Goal: Task Accomplishment & Management: Manage account settings

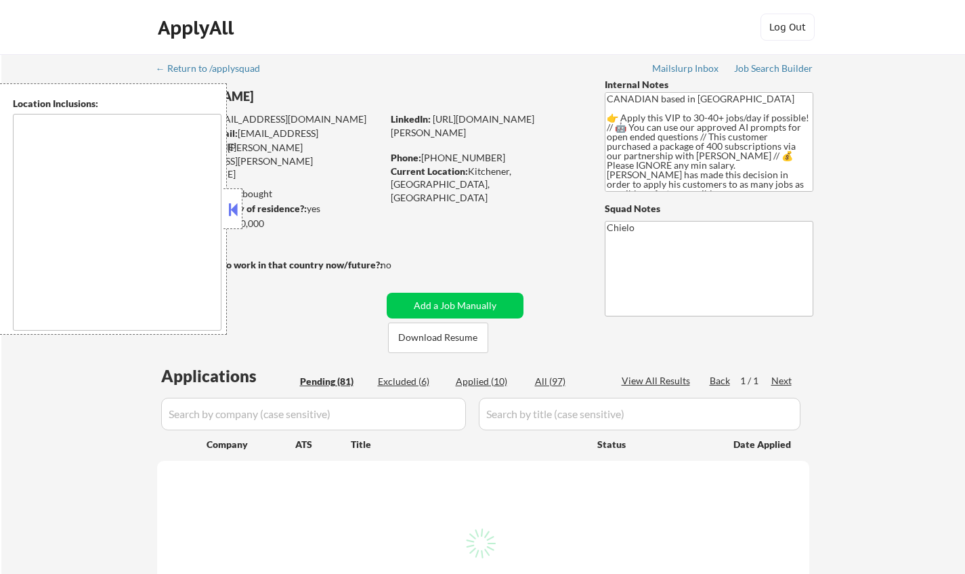
select select ""pending""
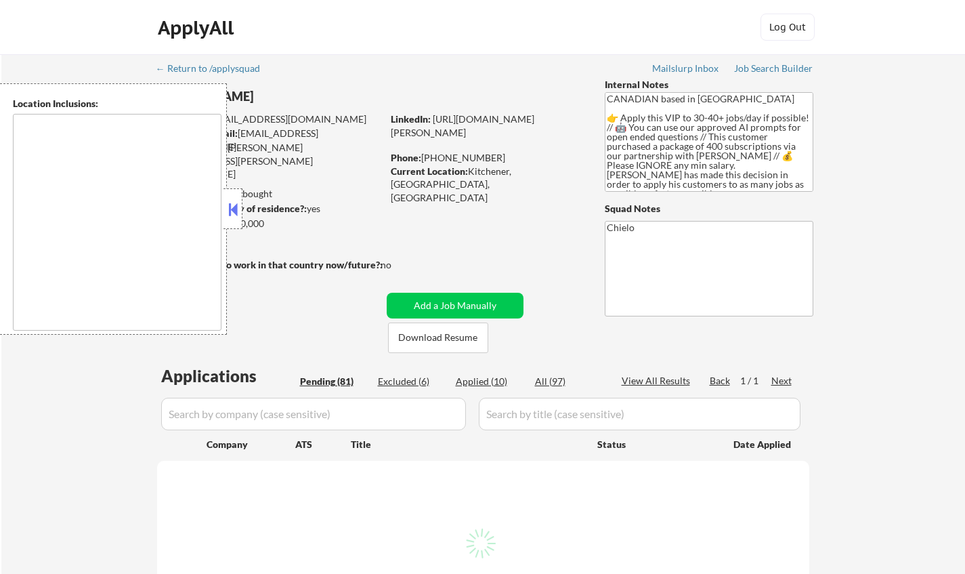
select select ""pending""
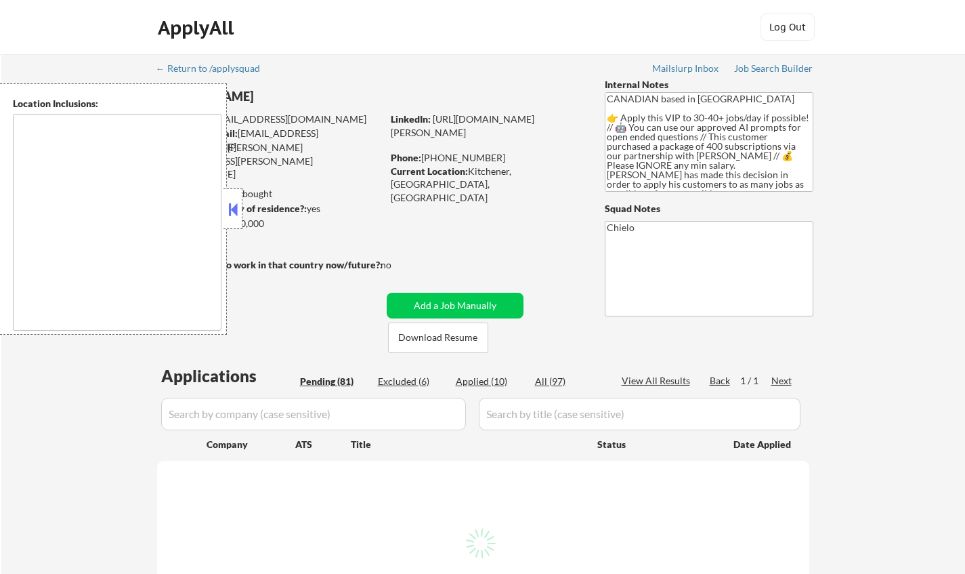
select select ""pending""
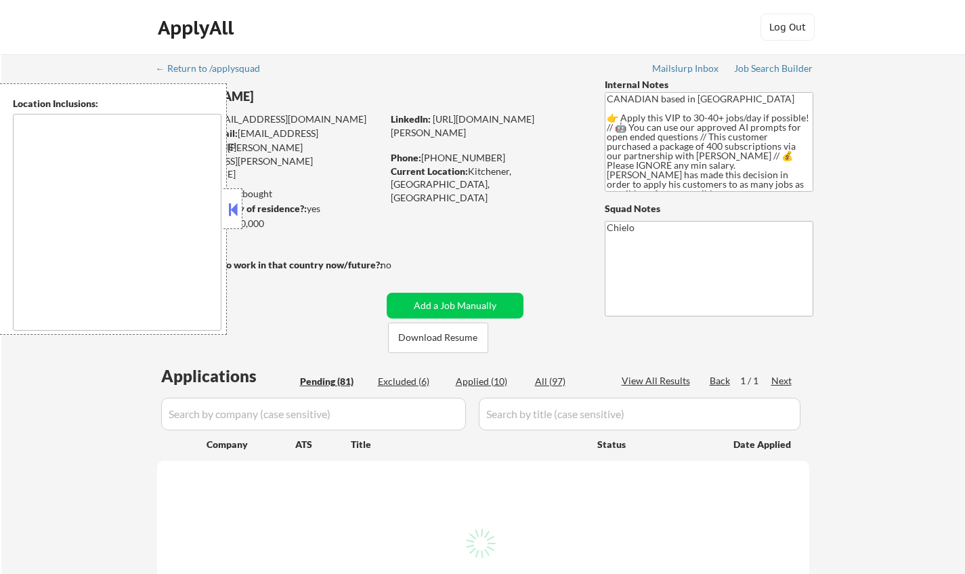
select select ""pending""
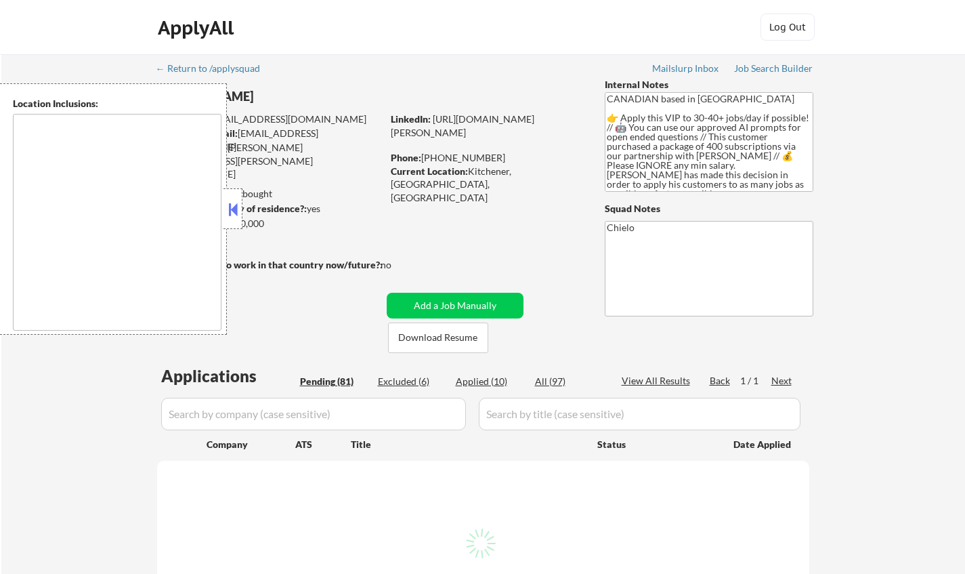
select select ""pending""
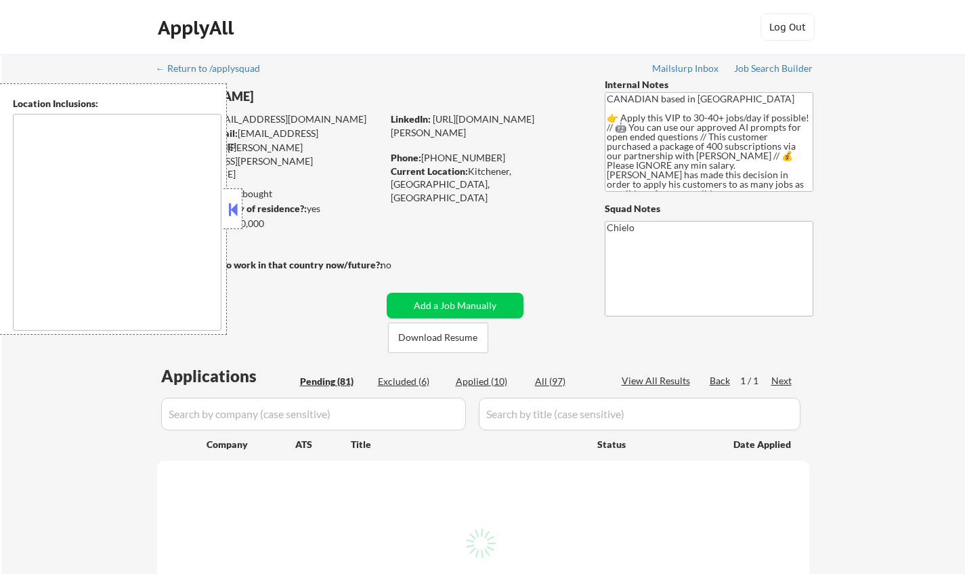
select select ""pending""
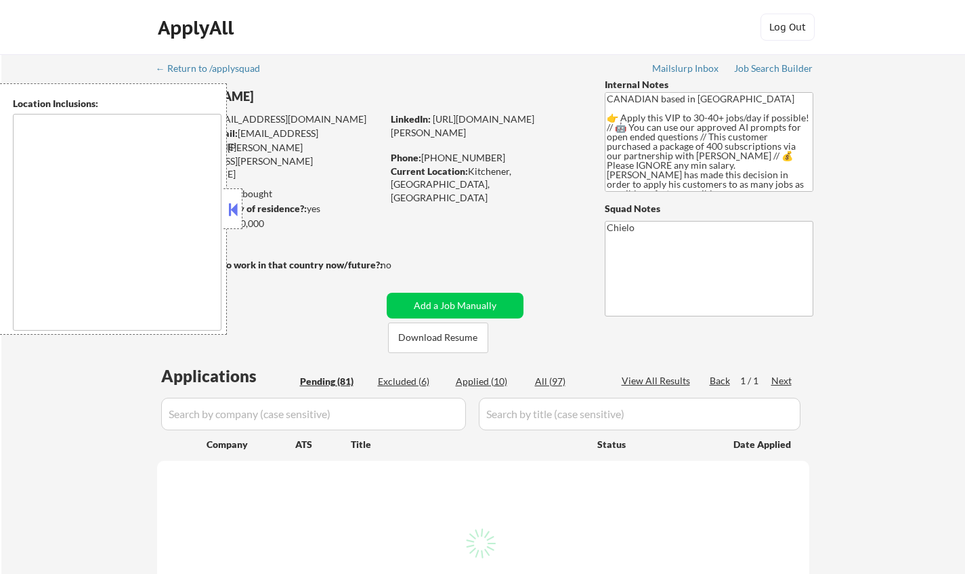
select select ""pending""
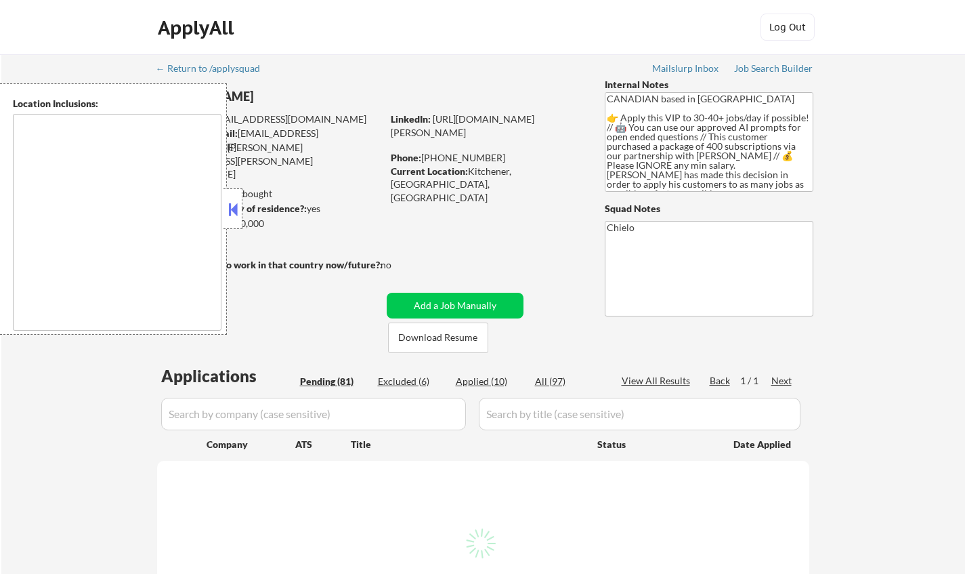
select select ""pending""
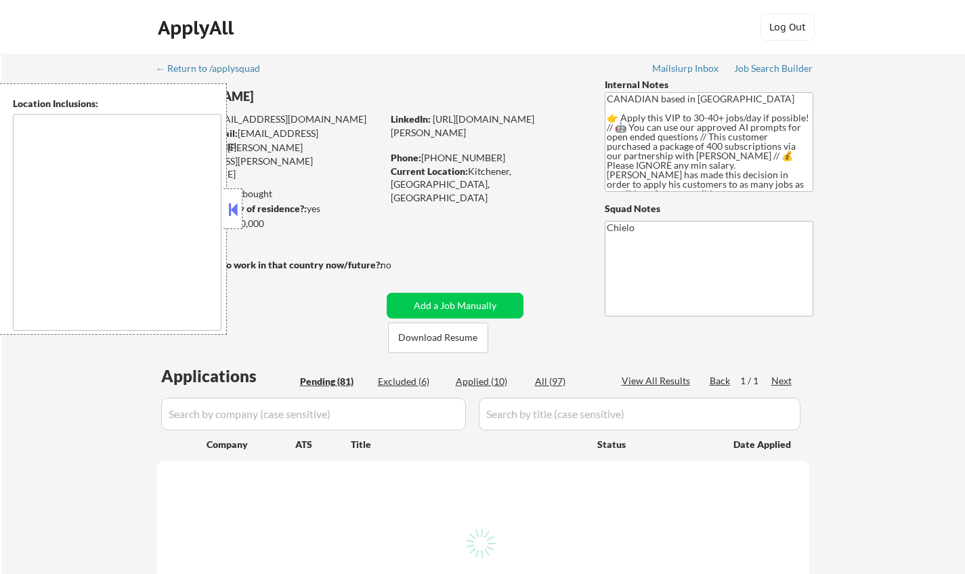
select select ""pending""
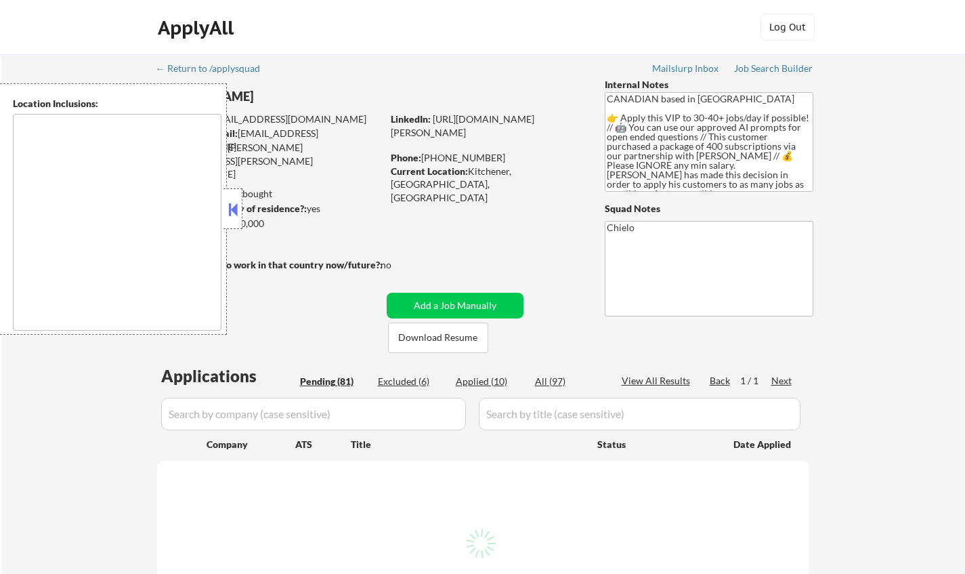
select select ""pending""
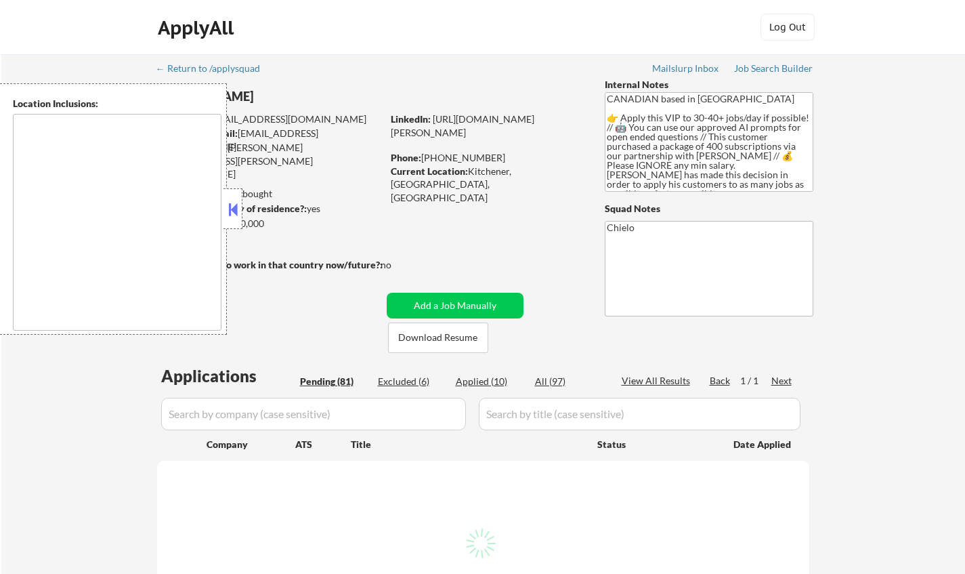
select select ""pending""
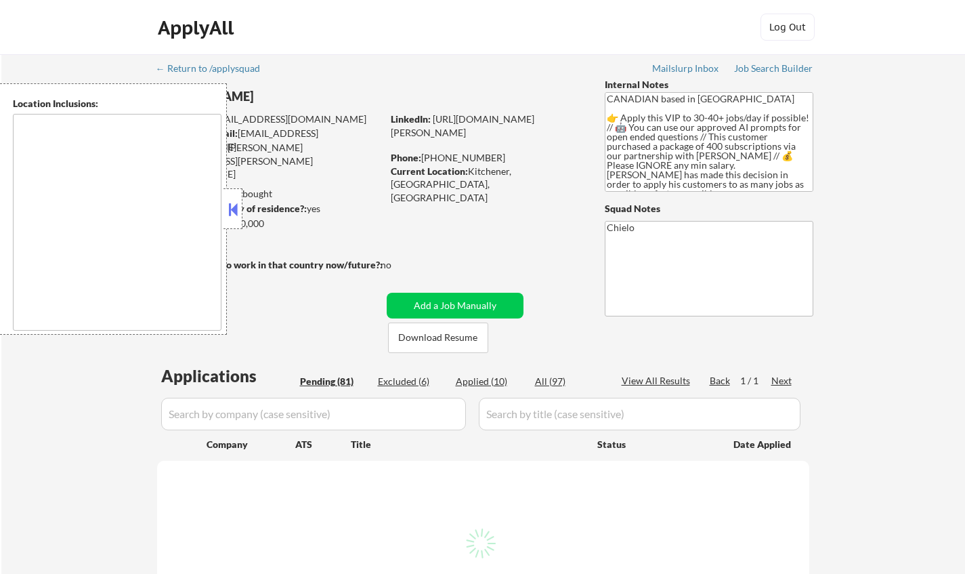
select select ""pending""
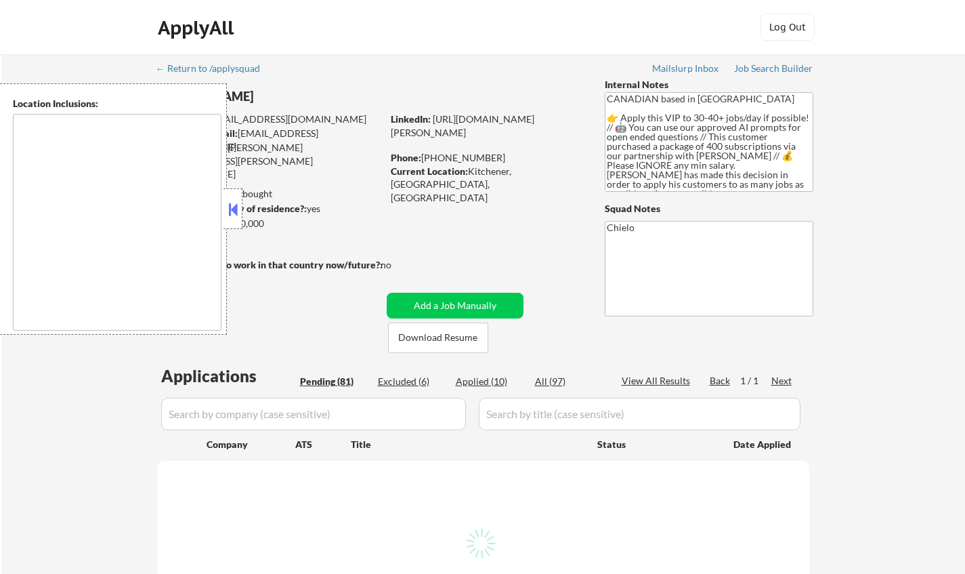
select select ""pending""
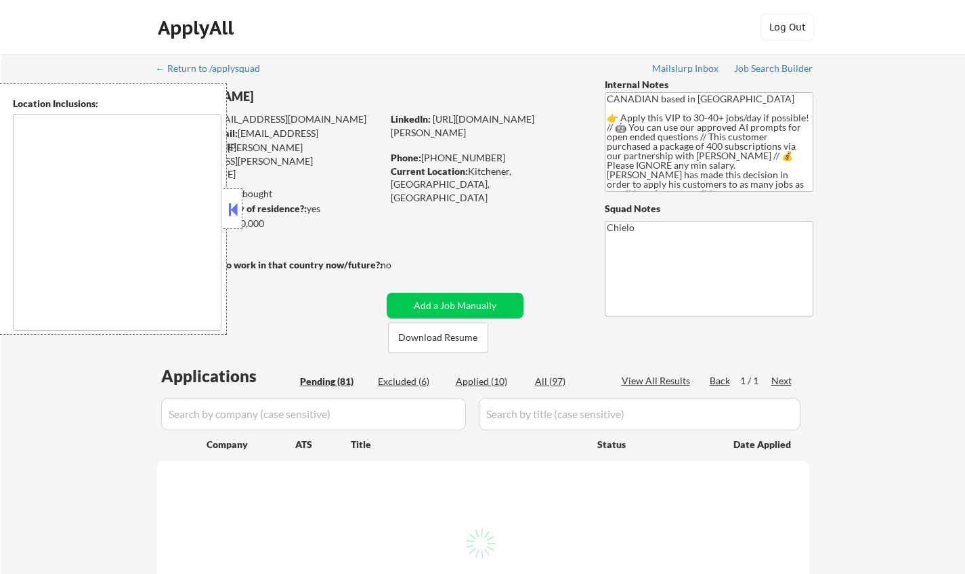
select select ""pending""
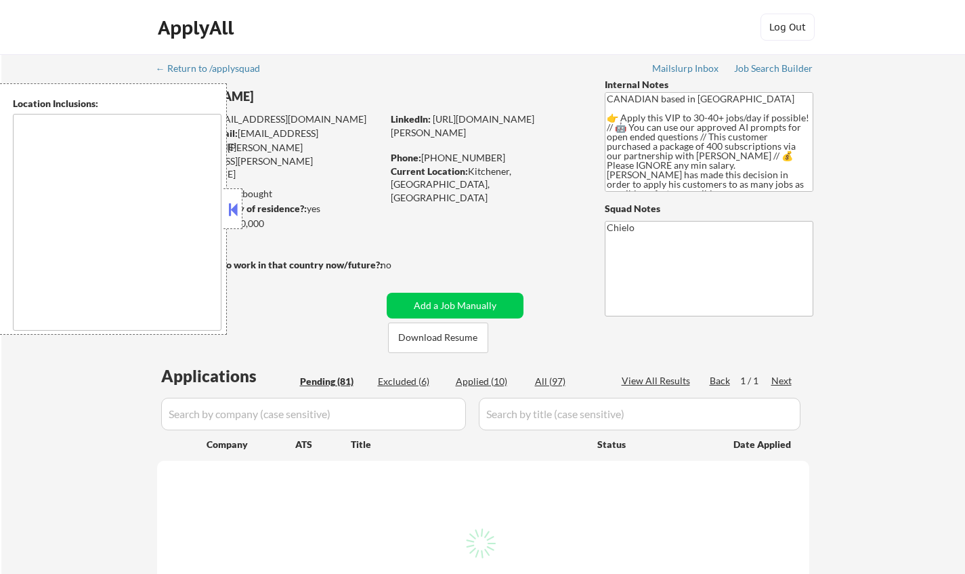
select select ""pending""
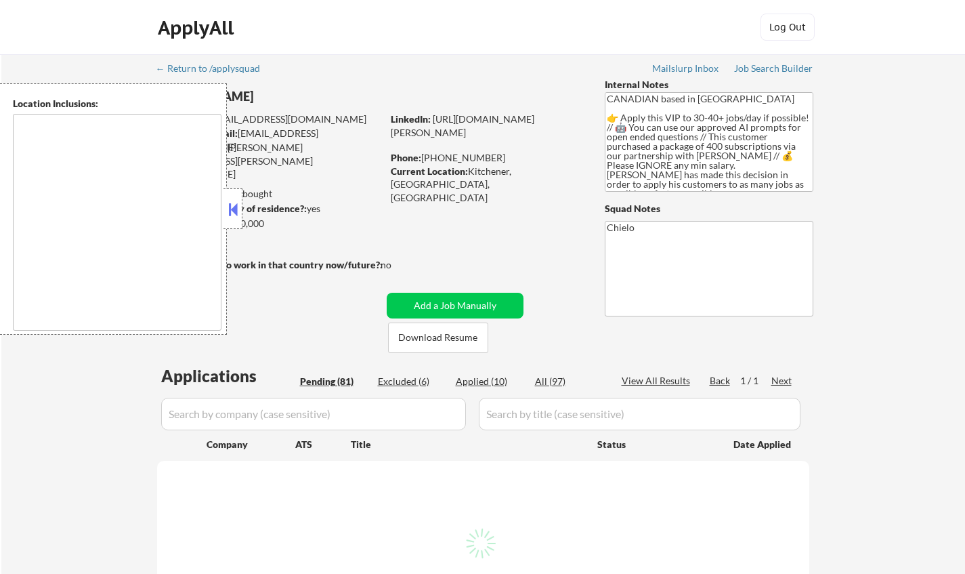
select select ""pending""
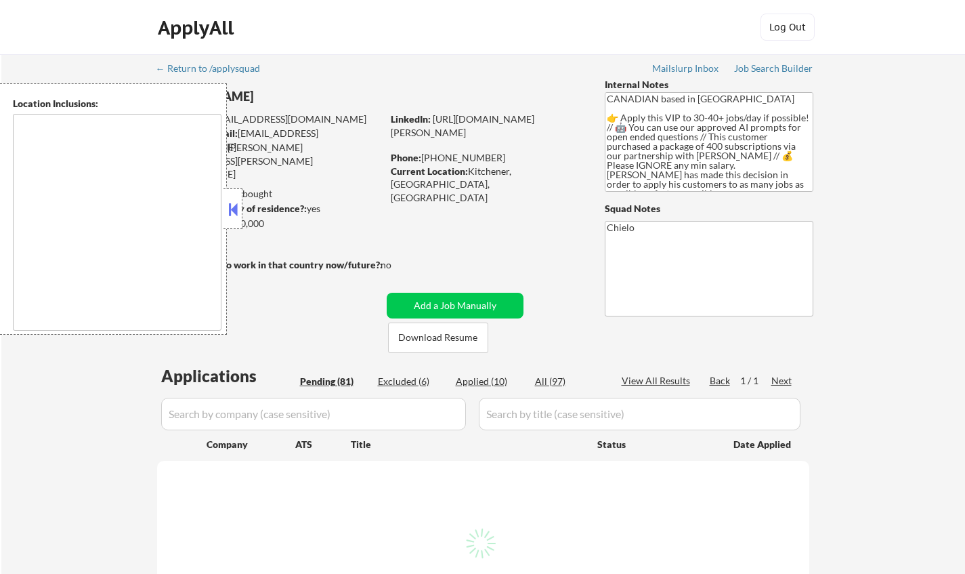
select select ""pending""
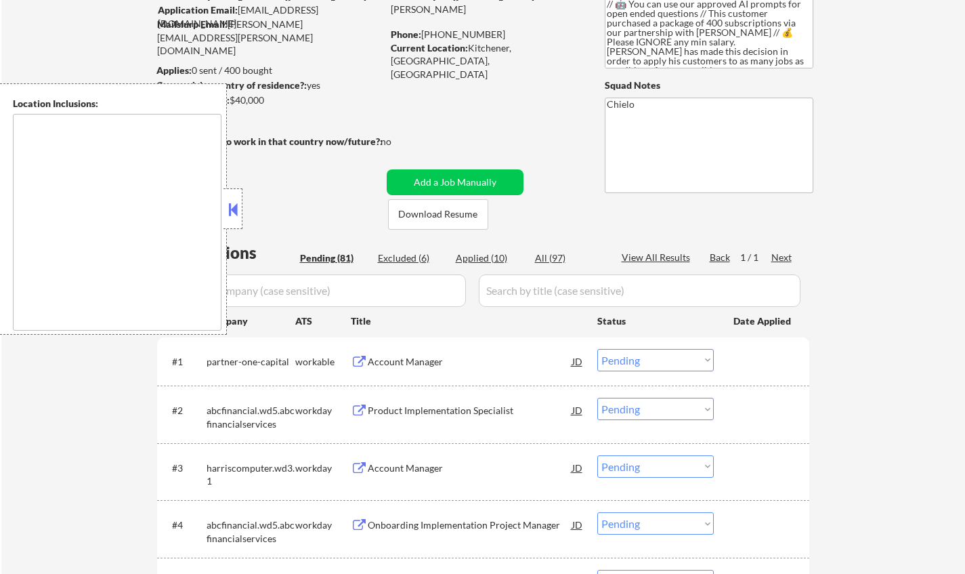
scroll to position [271, 0]
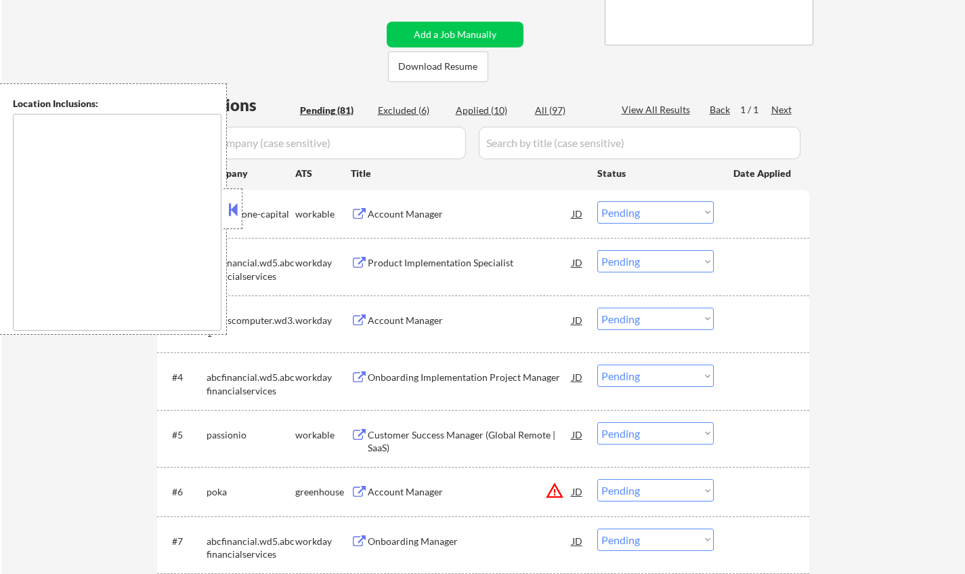
click at [232, 208] on button at bounding box center [233, 209] width 15 height 20
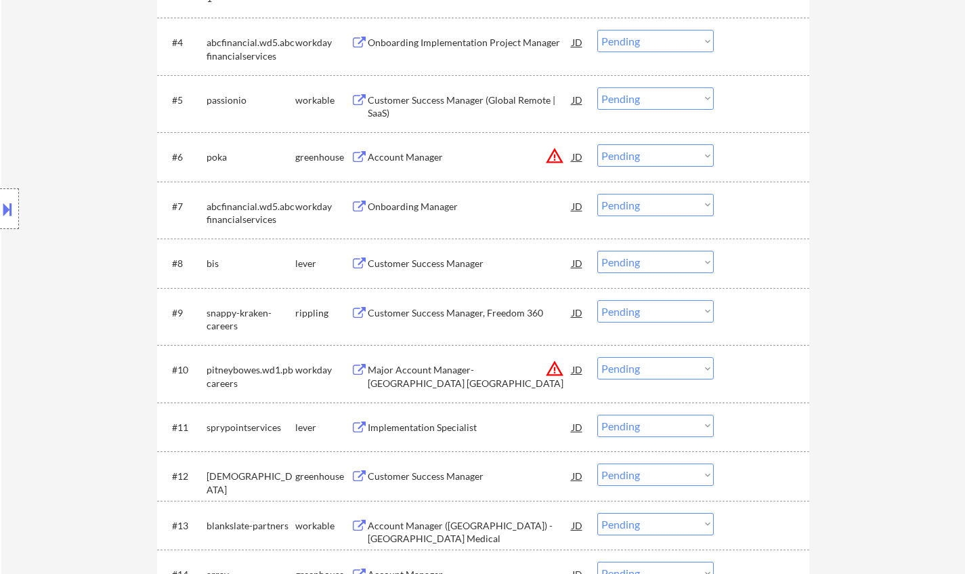
scroll to position [610, 0]
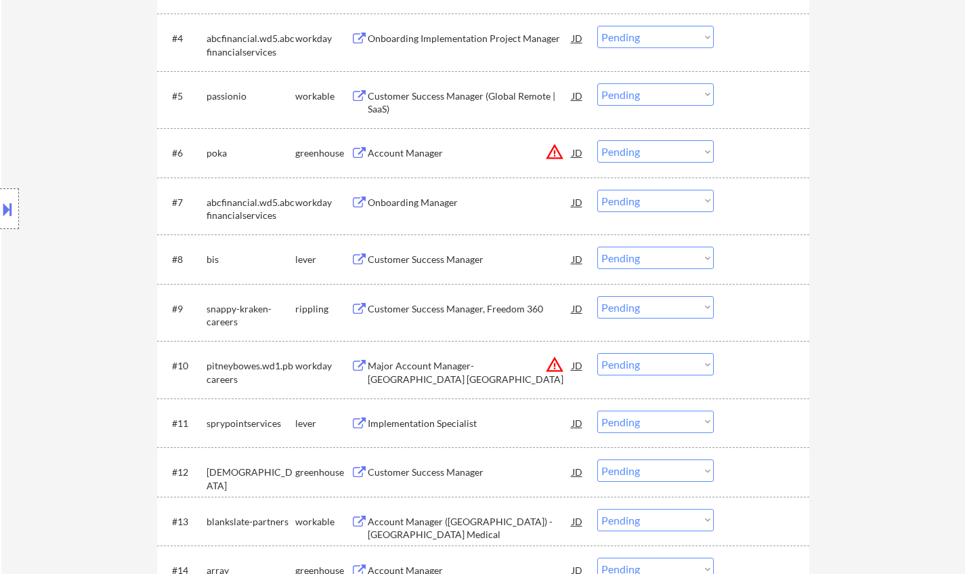
click at [427, 258] on div "Customer Success Manager" at bounding box center [470, 260] width 205 height 14
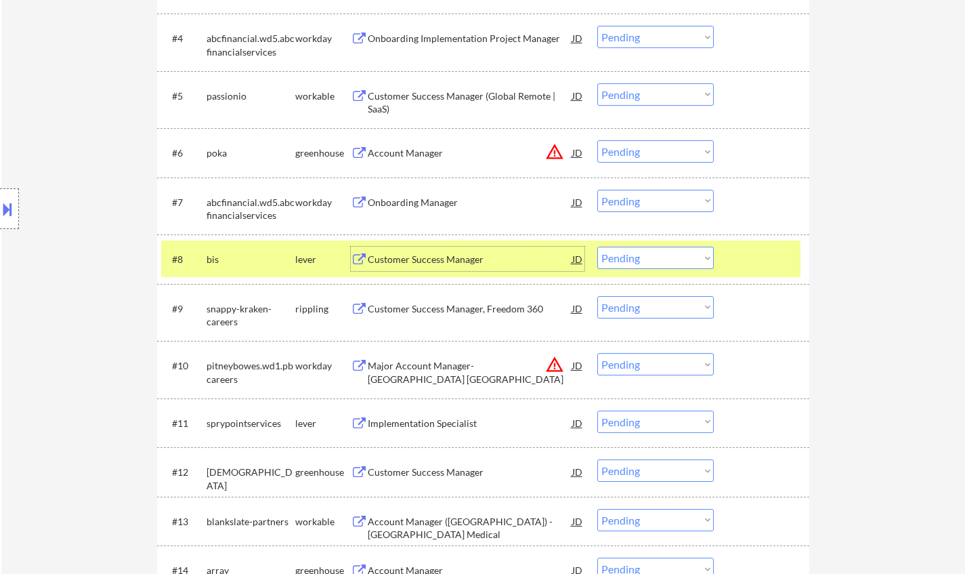
click at [628, 251] on select "Choose an option... Pending Applied Excluded (Questions) Excluded (Expired) Exc…" at bounding box center [656, 258] width 117 height 22
click at [598, 247] on select "Choose an option... Pending Applied Excluded (Questions) Excluded (Expired) Exc…" at bounding box center [656, 258] width 117 height 22
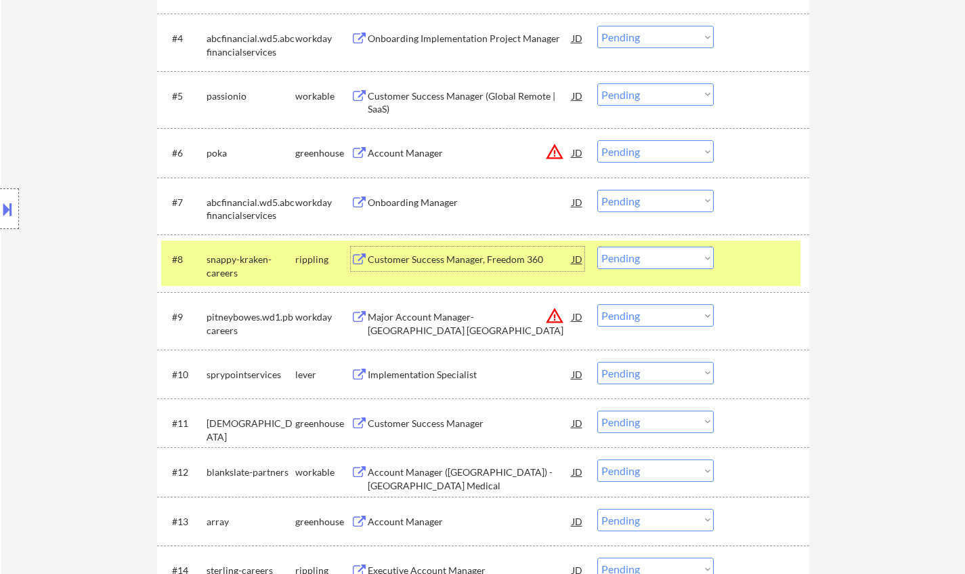
click at [432, 255] on div "Customer Success Manager, Freedom 360" at bounding box center [470, 260] width 205 height 14
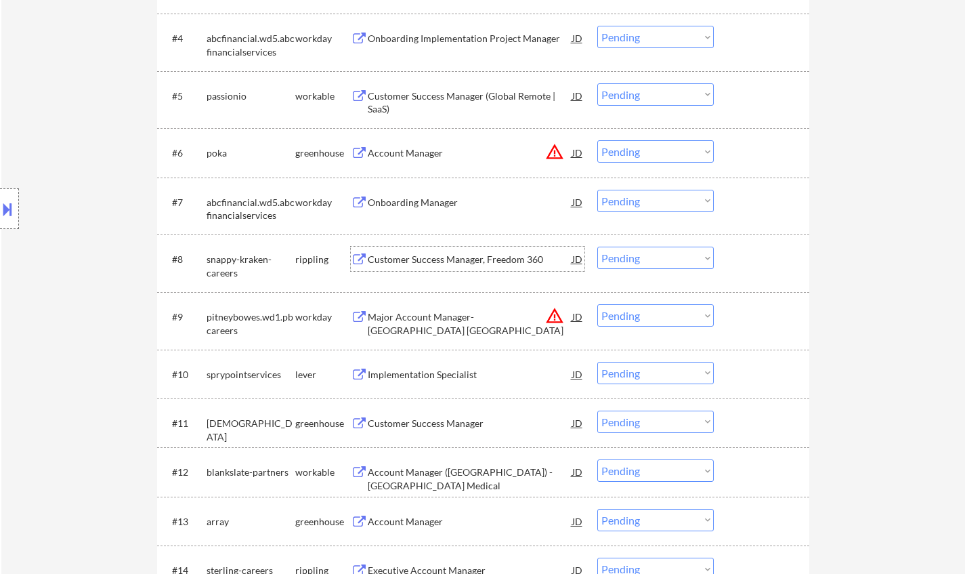
click at [661, 257] on select "Choose an option... Pending Applied Excluded (Questions) Excluded (Expired) Exc…" at bounding box center [656, 258] width 117 height 22
click at [598, 247] on select "Choose an option... Pending Applied Excluded (Questions) Excluded (Expired) Exc…" at bounding box center [656, 258] width 117 height 22
select select ""pending""
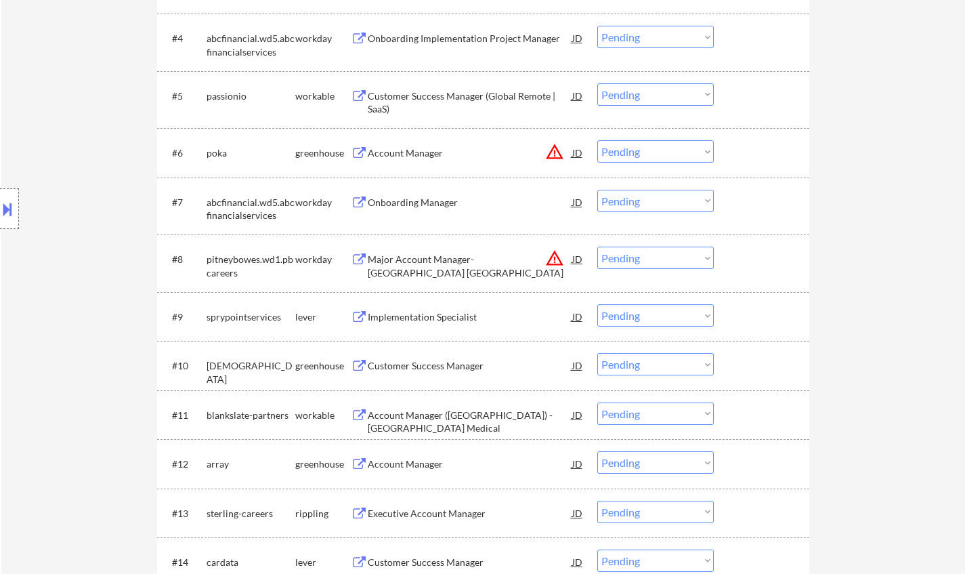
click at [435, 313] on div "Implementation Specialist" at bounding box center [470, 317] width 205 height 14
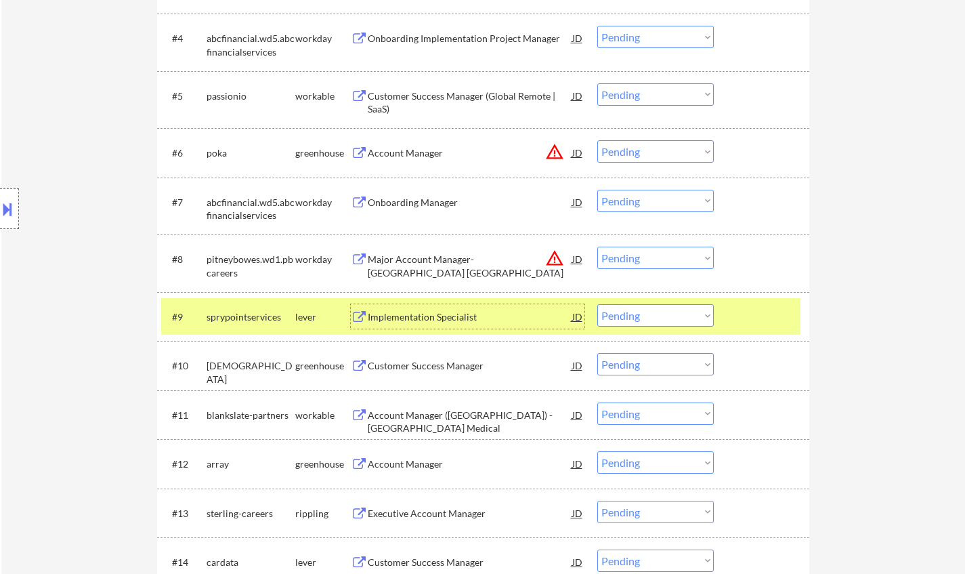
click at [448, 317] on div "Implementation Specialist" at bounding box center [470, 317] width 205 height 14
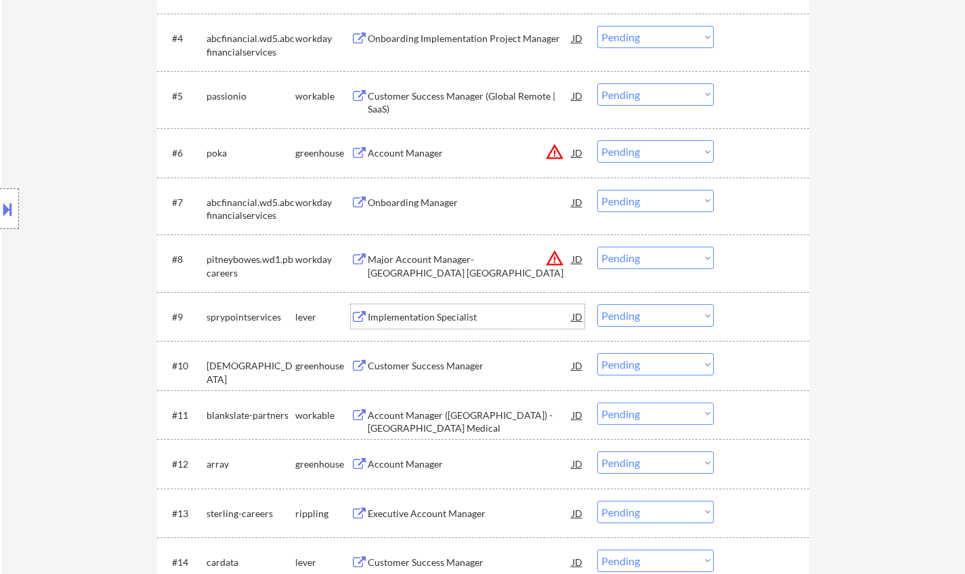
drag, startPoint x: 616, startPoint y: 312, endPoint x: 629, endPoint y: 325, distance: 18.2
click at [616, 312] on select "Choose an option... Pending Applied Excluded (Questions) Excluded (Expired) Exc…" at bounding box center [656, 315] width 117 height 22
click at [598, 304] on select "Choose an option... Pending Applied Excluded (Questions) Excluded (Expired) Exc…" at bounding box center [656, 315] width 117 height 22
select select ""pending""
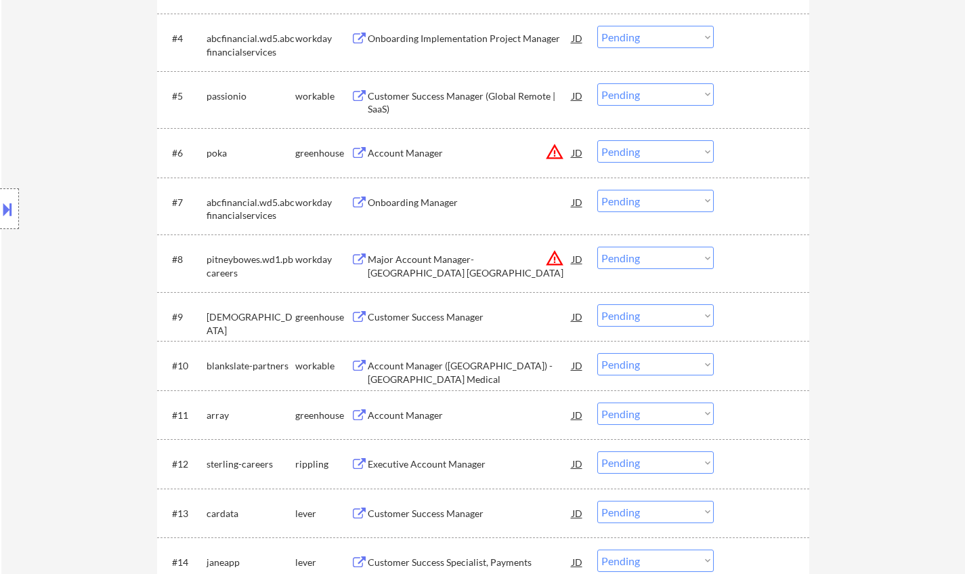
click at [434, 363] on div "Account Manager ([GEOGRAPHIC_DATA]) - [GEOGRAPHIC_DATA] Medical" at bounding box center [470, 372] width 205 height 26
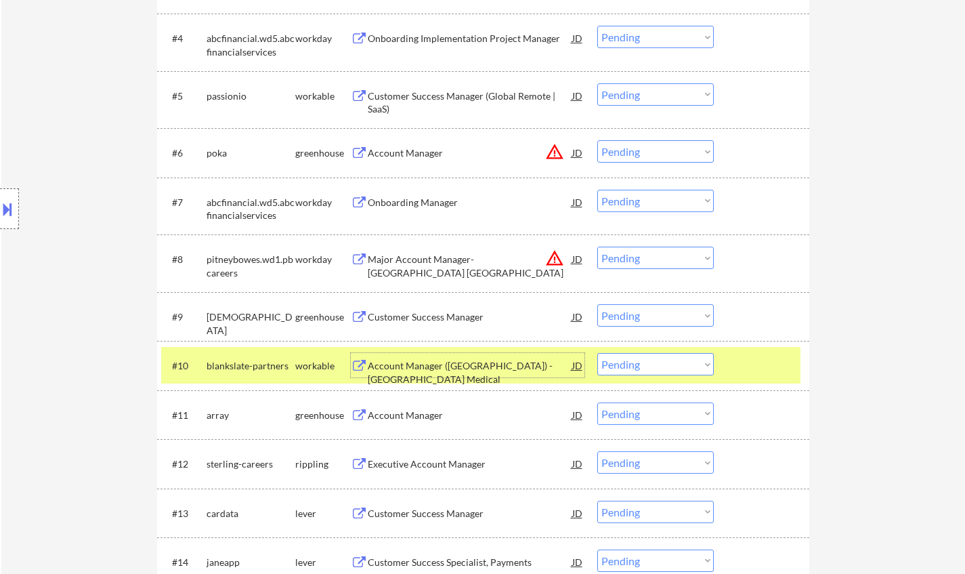
click at [664, 369] on select "Choose an option... Pending Applied Excluded (Questions) Excluded (Expired) Exc…" at bounding box center [656, 364] width 117 height 22
click at [598, 353] on select "Choose an option... Pending Applied Excluded (Questions) Excluded (Expired) Exc…" at bounding box center [656, 364] width 117 height 22
select select ""pending""
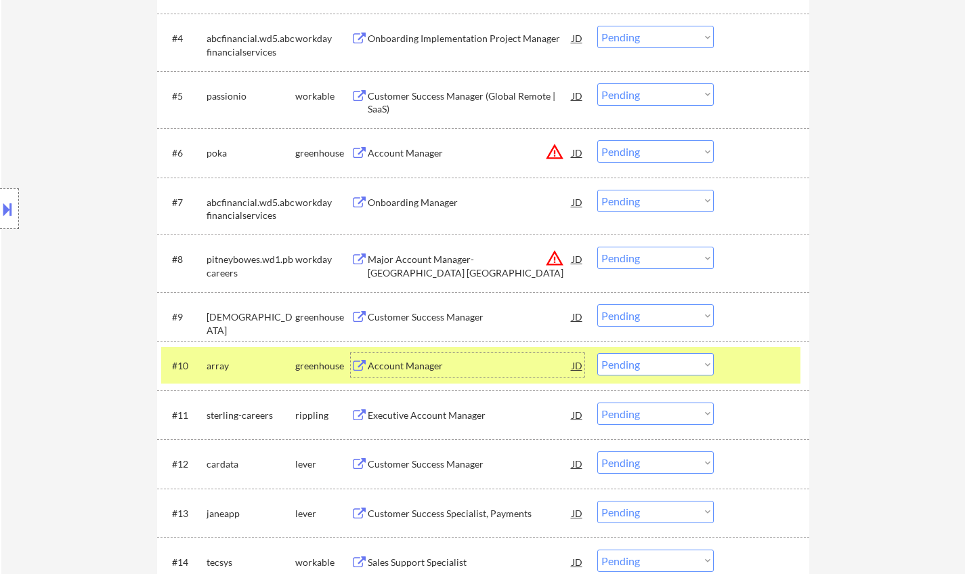
click at [402, 371] on div "Account Manager" at bounding box center [470, 366] width 205 height 14
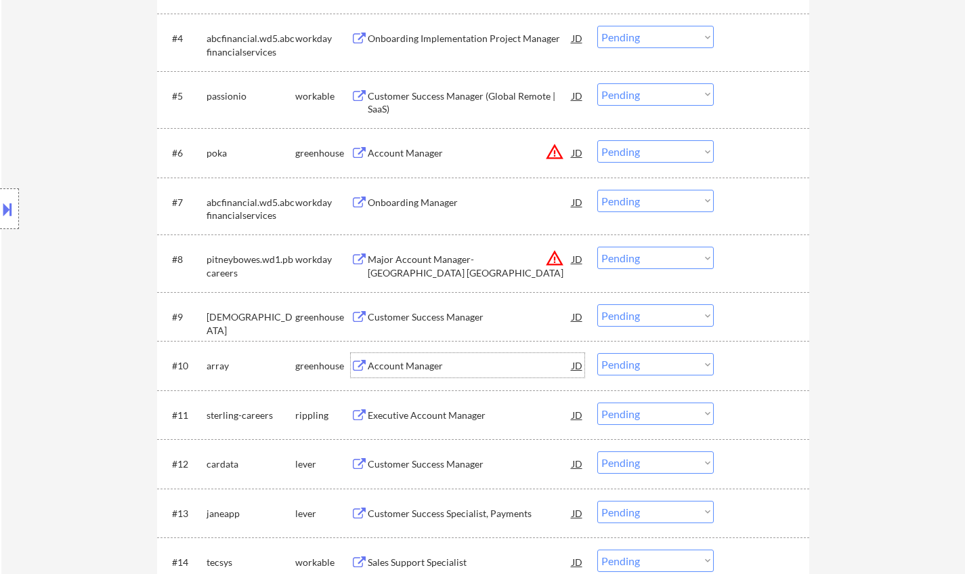
click at [443, 412] on div "Executive Account Manager" at bounding box center [470, 416] width 205 height 14
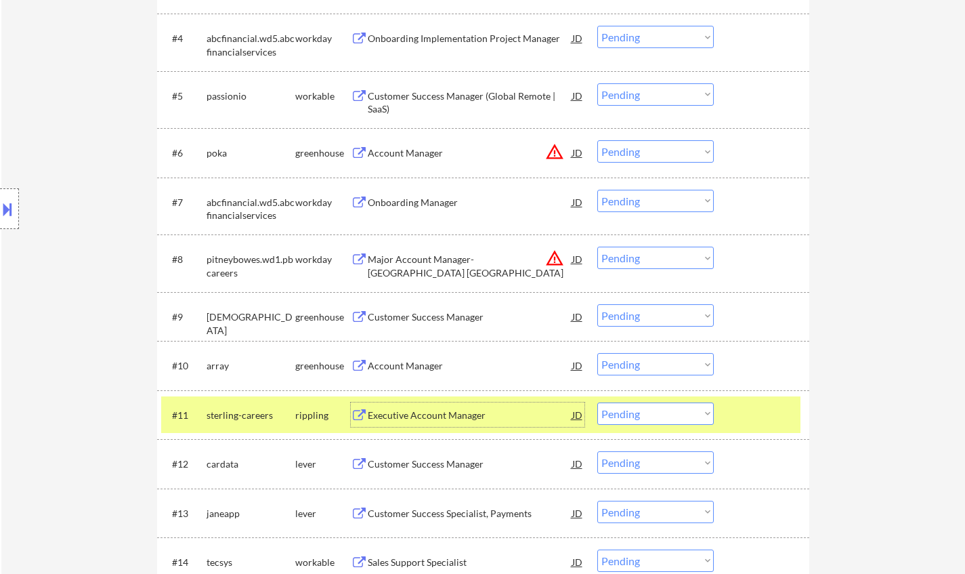
click at [658, 417] on select "Choose an option... Pending Applied Excluded (Questions) Excluded (Expired) Exc…" at bounding box center [656, 413] width 117 height 22
click at [598, 402] on select "Choose an option... Pending Applied Excluded (Questions) Excluded (Expired) Exc…" at bounding box center [656, 413] width 117 height 22
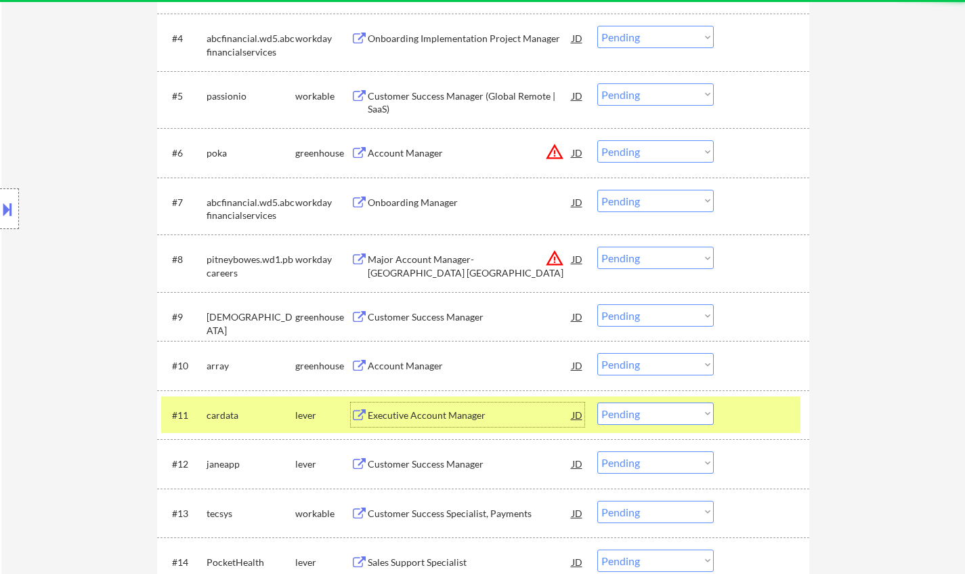
click at [419, 406] on div "Executive Account Manager" at bounding box center [470, 414] width 205 height 24
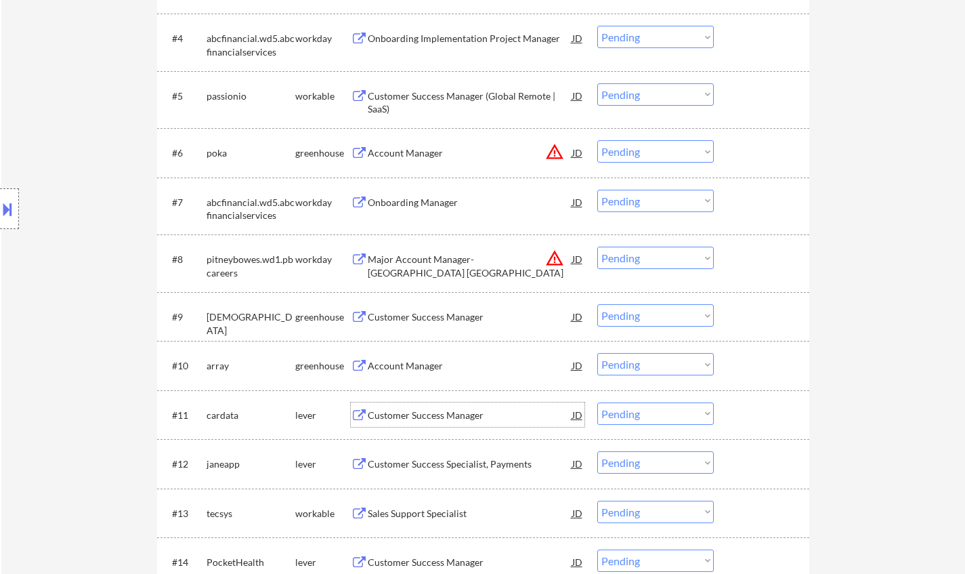
click at [649, 414] on select "Choose an option... Pending Applied Excluded (Questions) Excluded (Expired) Exc…" at bounding box center [656, 413] width 117 height 22
click at [598, 402] on select "Choose an option... Pending Applied Excluded (Questions) Excluded (Expired) Exc…" at bounding box center [656, 413] width 117 height 22
click at [409, 413] on div "Customer Success Manager" at bounding box center [470, 416] width 205 height 14
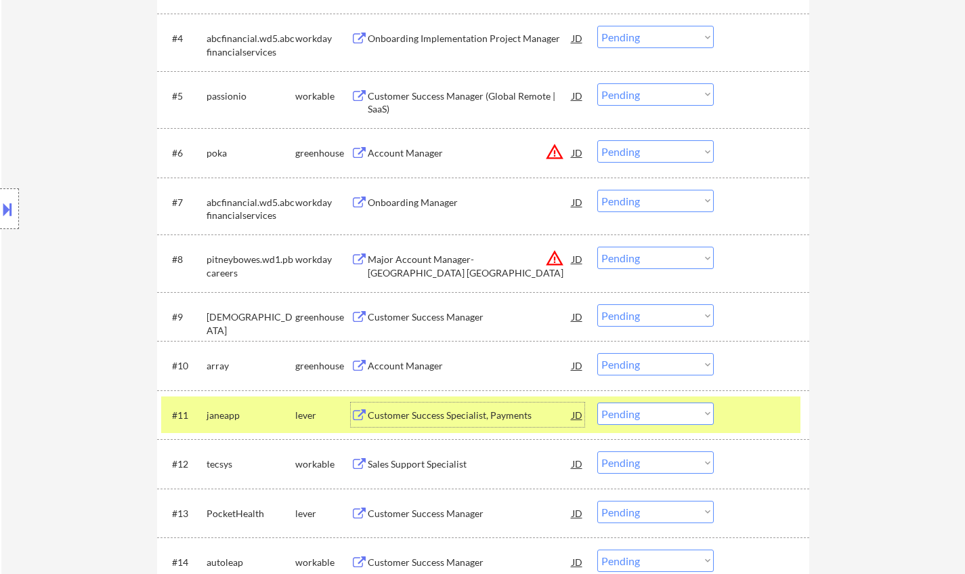
click at [635, 413] on select "Choose an option... Pending Applied Excluded (Questions) Excluded (Expired) Exc…" at bounding box center [656, 413] width 117 height 22
click at [598, 402] on select "Choose an option... Pending Applied Excluded (Questions) Excluded (Expired) Exc…" at bounding box center [656, 413] width 117 height 22
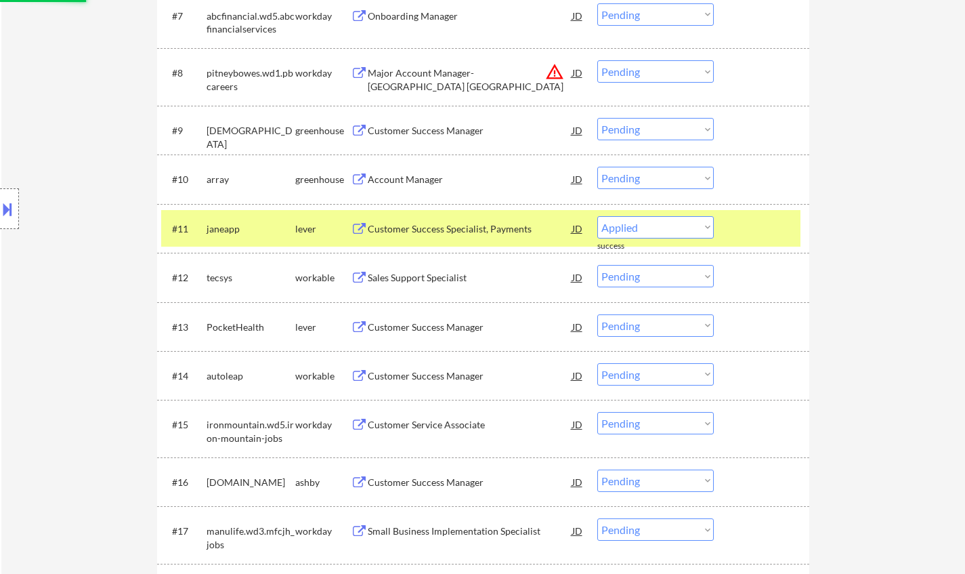
scroll to position [813, 0]
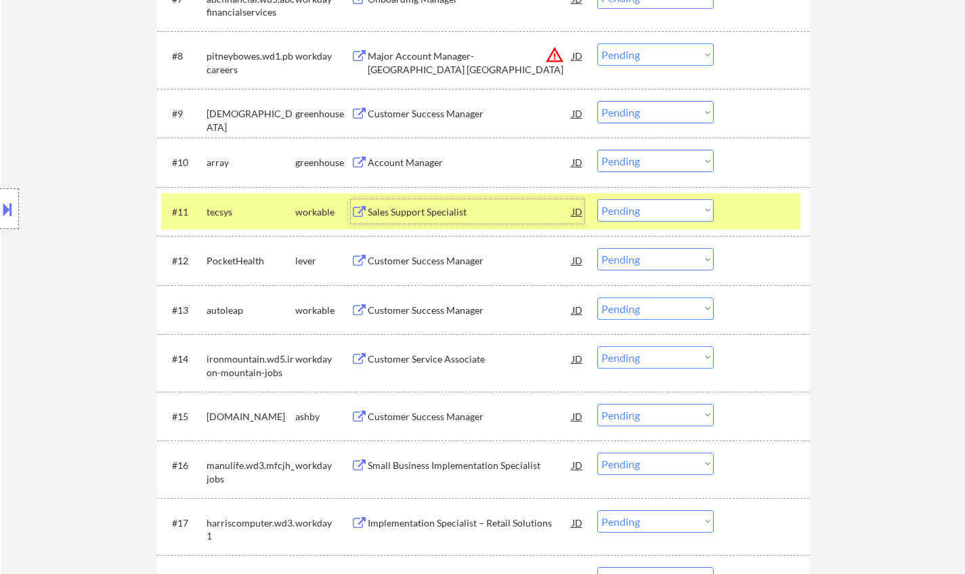
click at [423, 219] on div "Sales Support Specialist" at bounding box center [470, 211] width 205 height 24
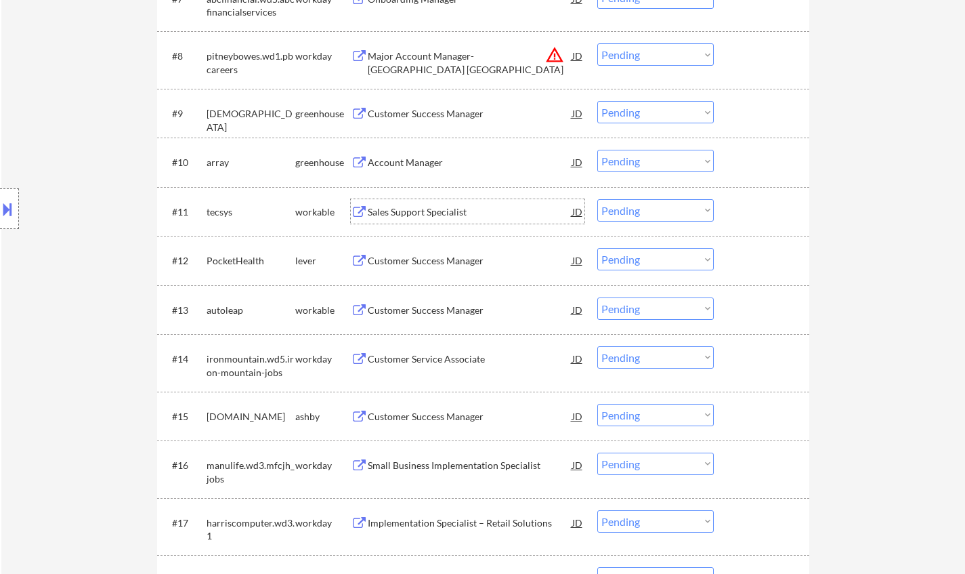
drag, startPoint x: 661, startPoint y: 205, endPoint x: 670, endPoint y: 217, distance: 15.6
click at [661, 205] on select "Choose an option... Pending Applied Excluded (Questions) Excluded (Expired) Exc…" at bounding box center [656, 210] width 117 height 22
click at [598, 199] on select "Choose an option... Pending Applied Excluded (Questions) Excluded (Expired) Exc…" at bounding box center [656, 210] width 117 height 22
select select ""pending""
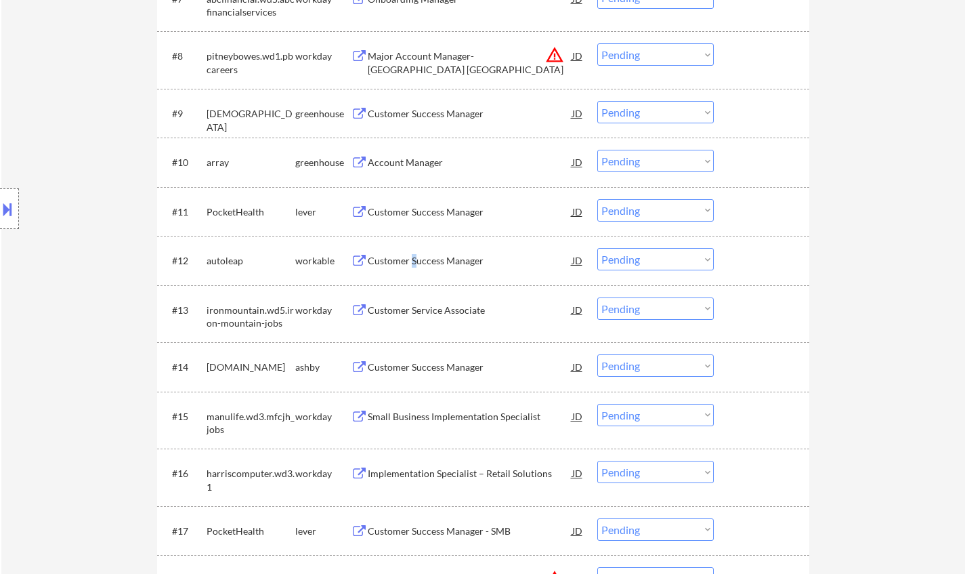
click at [413, 269] on div "Customer Success Manager" at bounding box center [470, 260] width 205 height 24
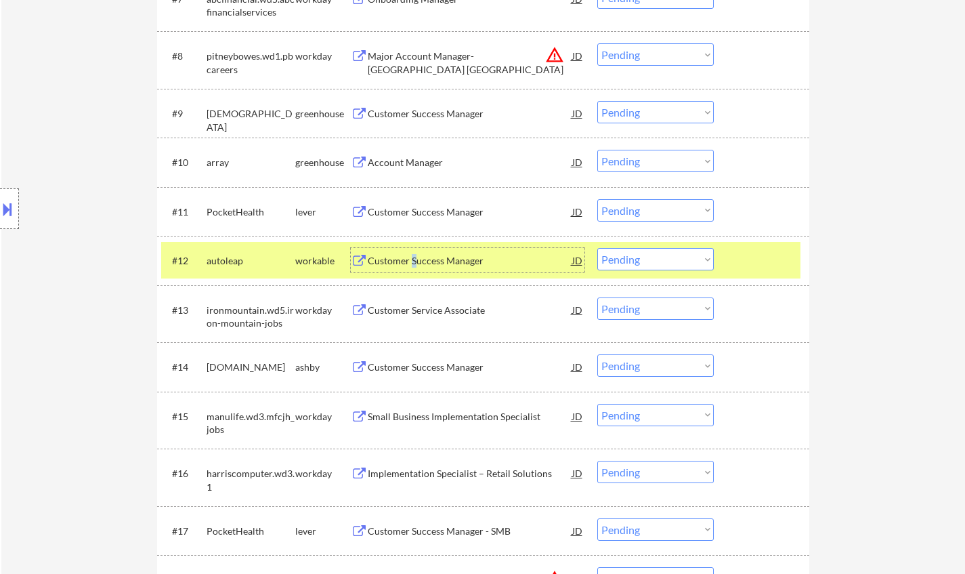
click at [619, 258] on select "Choose an option... Pending Applied Excluded (Questions) Excluded (Expired) Exc…" at bounding box center [656, 259] width 117 height 22
click at [598, 248] on select "Choose an option... Pending Applied Excluded (Questions) Excluded (Expired) Exc…" at bounding box center [656, 259] width 117 height 22
select select ""pending""
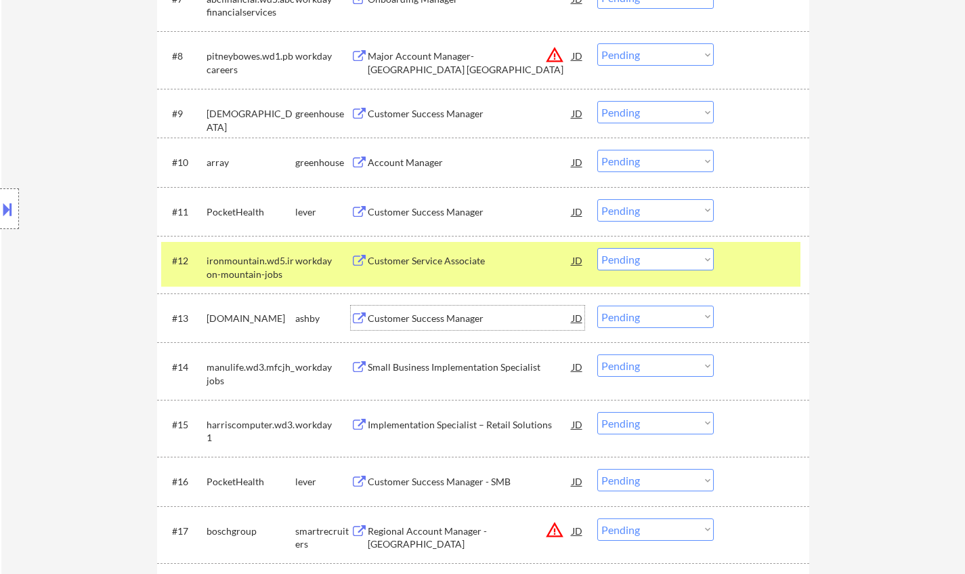
click at [414, 316] on div "Customer Success Manager" at bounding box center [470, 319] width 205 height 14
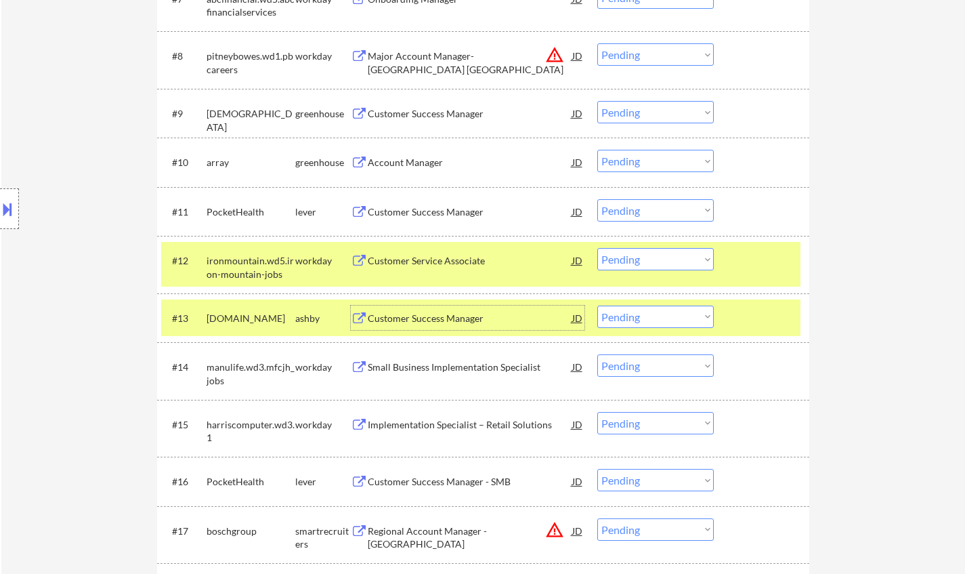
click at [640, 314] on select "Choose an option... Pending Applied Excluded (Questions) Excluded (Expired) Exc…" at bounding box center [656, 317] width 117 height 22
click at [598, 306] on select "Choose an option... Pending Applied Excluded (Questions) Excluded (Expired) Exc…" at bounding box center [656, 317] width 117 height 22
select select ""pending""
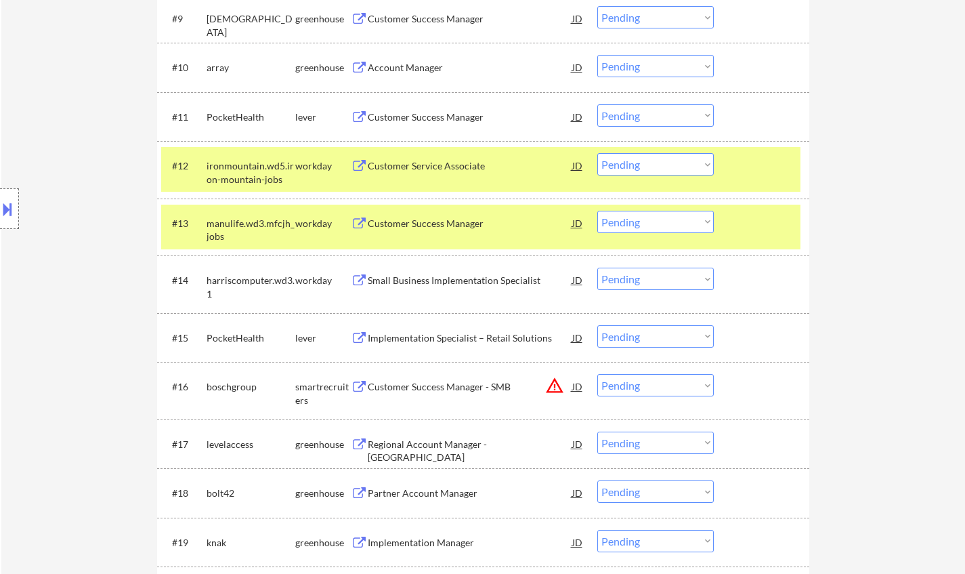
scroll to position [948, 0]
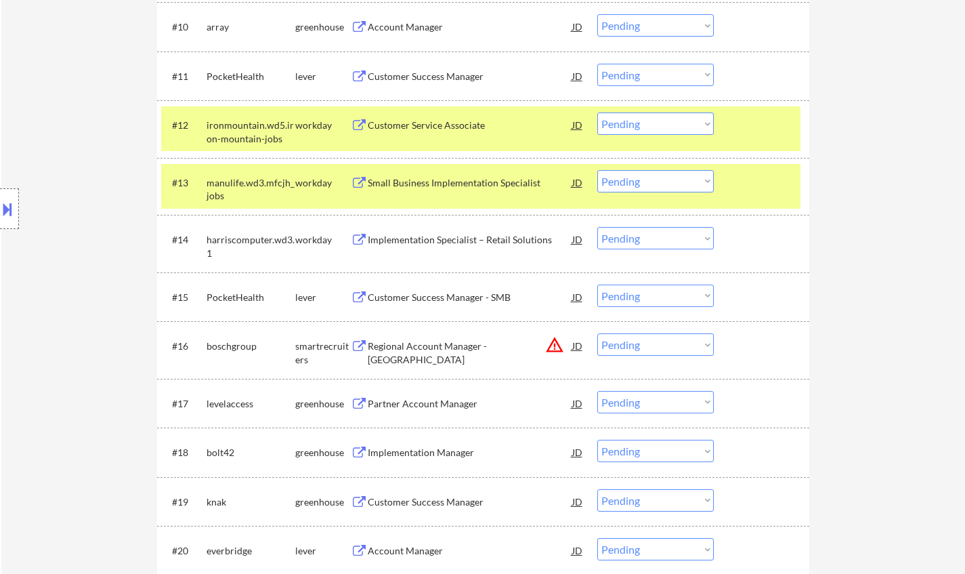
click at [438, 295] on div "Customer Success Manager - SMB" at bounding box center [470, 298] width 205 height 14
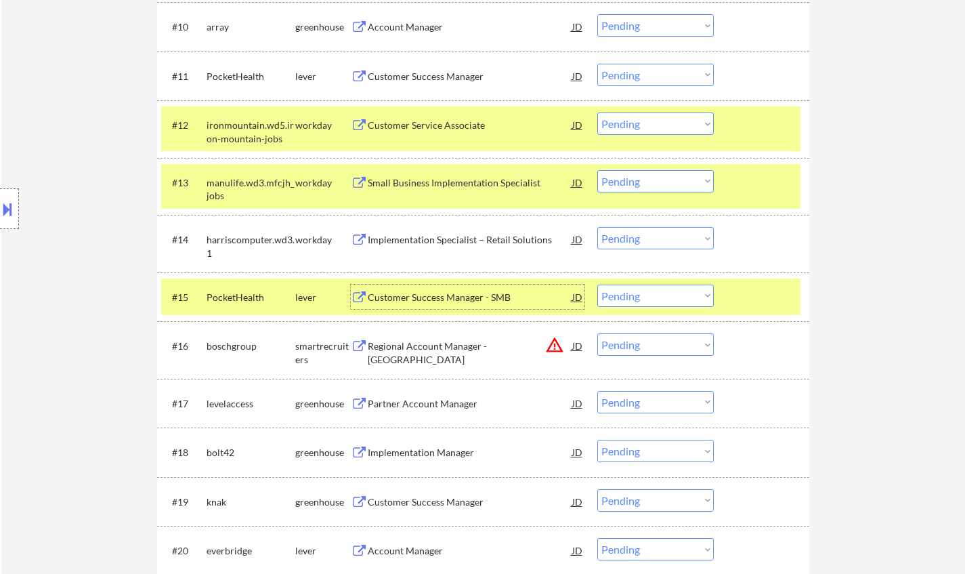
click at [623, 304] on select "Choose an option... Pending Applied Excluded (Questions) Excluded (Expired) Exc…" at bounding box center [656, 296] width 117 height 22
click at [598, 285] on select "Choose an option... Pending Applied Excluded (Questions) Excluded (Expired) Exc…" at bounding box center [656, 296] width 117 height 22
select select ""pending""
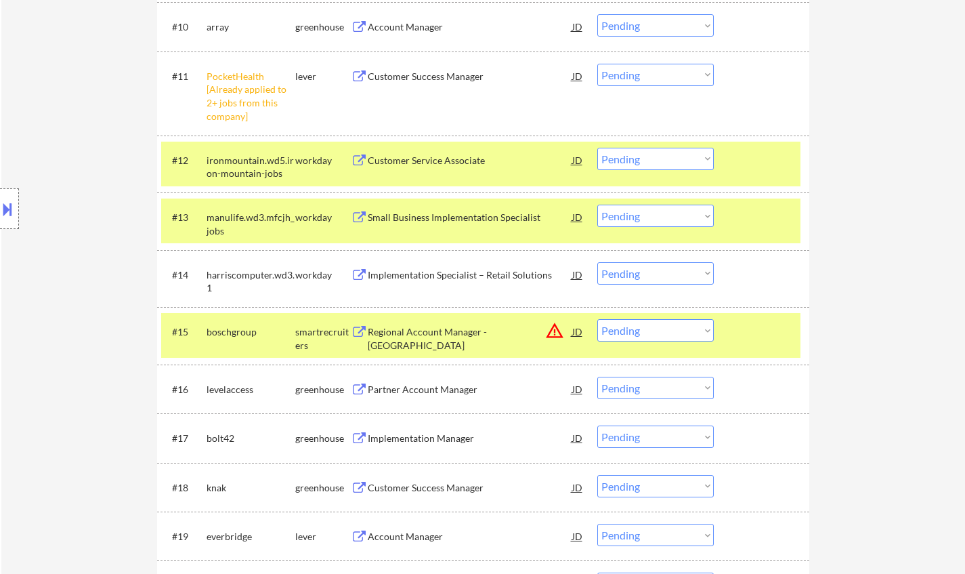
scroll to position [1016, 0]
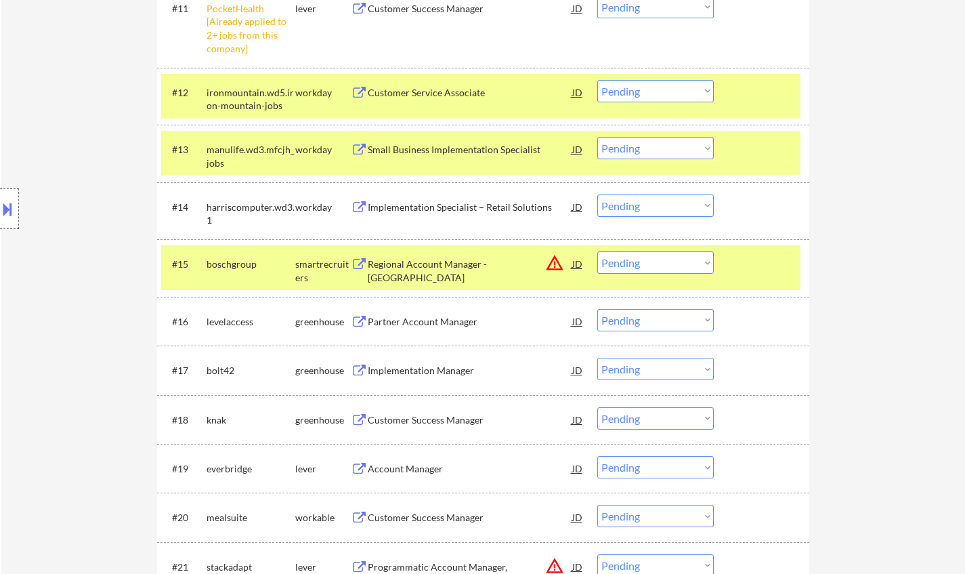
click at [434, 370] on div "Implementation Manager" at bounding box center [470, 371] width 205 height 14
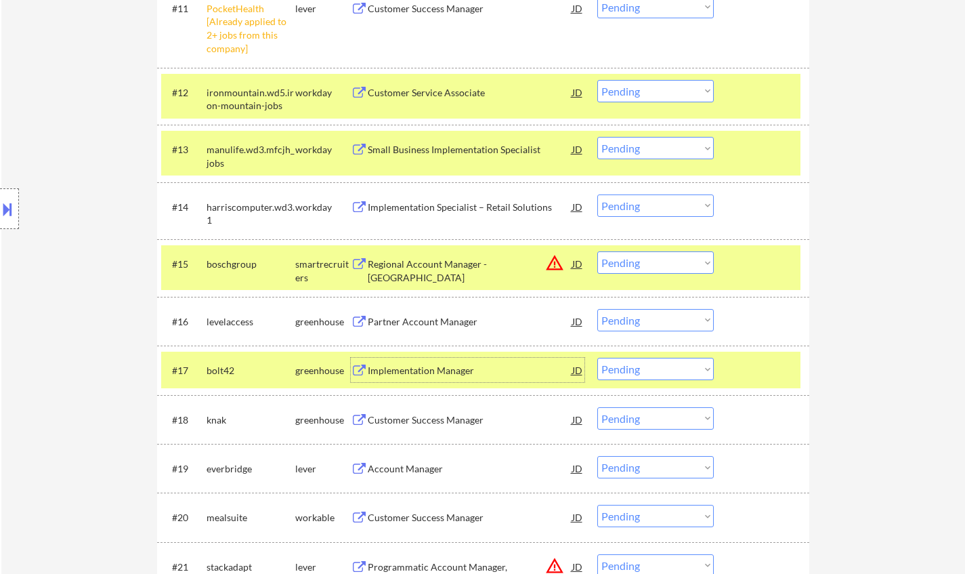
click at [653, 362] on select "Choose an option... Pending Applied Excluded (Questions) Excluded (Expired) Exc…" at bounding box center [656, 369] width 117 height 22
click at [598, 358] on select "Choose an option... Pending Applied Excluded (Questions) Excluded (Expired) Exc…" at bounding box center [656, 369] width 117 height 22
click at [383, 423] on div "Customer Success Manager" at bounding box center [470, 420] width 205 height 14
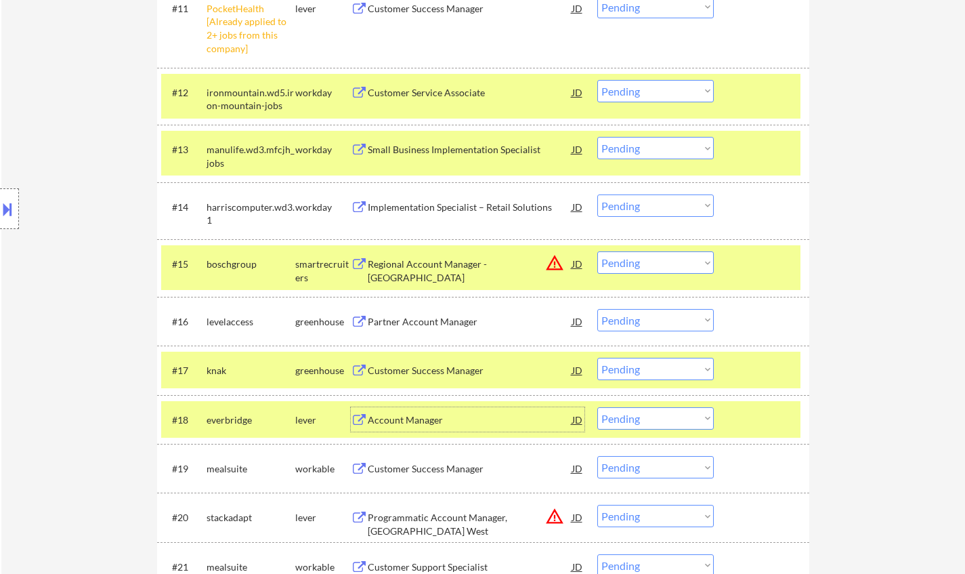
click at [630, 375] on select "Choose an option... Pending Applied Excluded (Questions) Excluded (Expired) Exc…" at bounding box center [656, 369] width 117 height 22
click at [598, 358] on select "Choose an option... Pending Applied Excluded (Questions) Excluded (Expired) Exc…" at bounding box center [656, 369] width 117 height 22
select select ""pending""
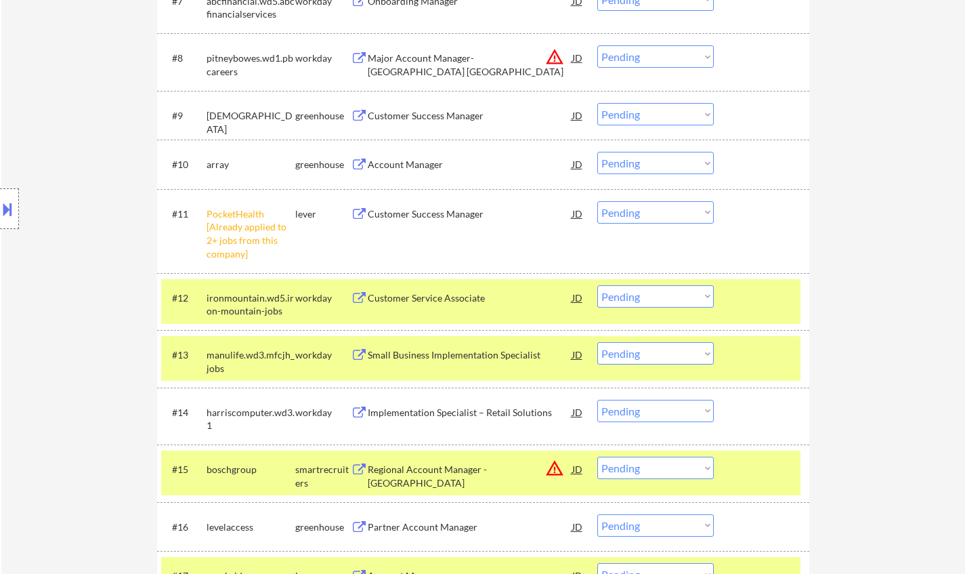
scroll to position [813, 0]
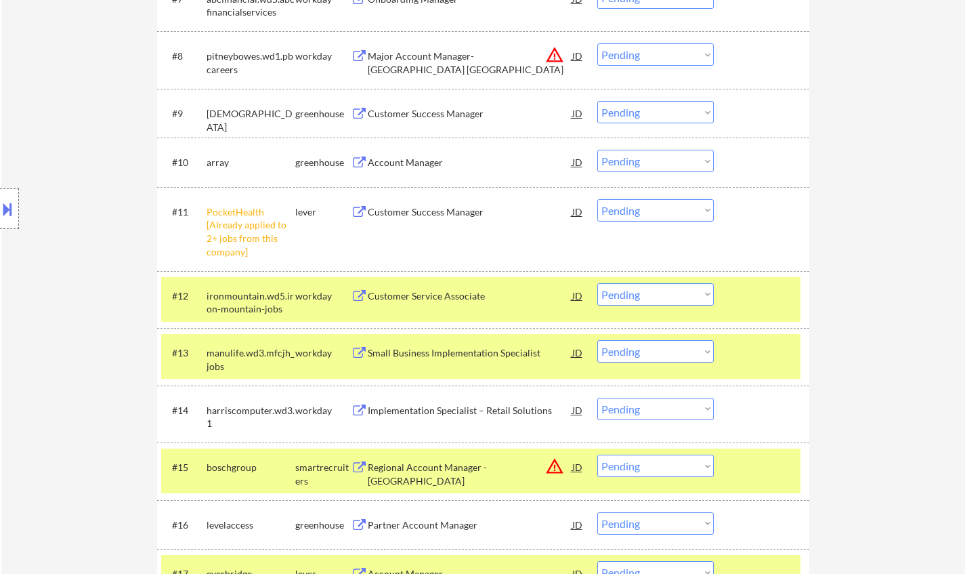
click at [690, 209] on select "Choose an option... Pending Applied Excluded (Questions) Excluded (Expired) Exc…" at bounding box center [656, 210] width 117 height 22
click at [598, 199] on select "Choose an option... Pending Applied Excluded (Questions) Excluded (Expired) Exc…" at bounding box center [656, 210] width 117 height 22
select select ""pending""
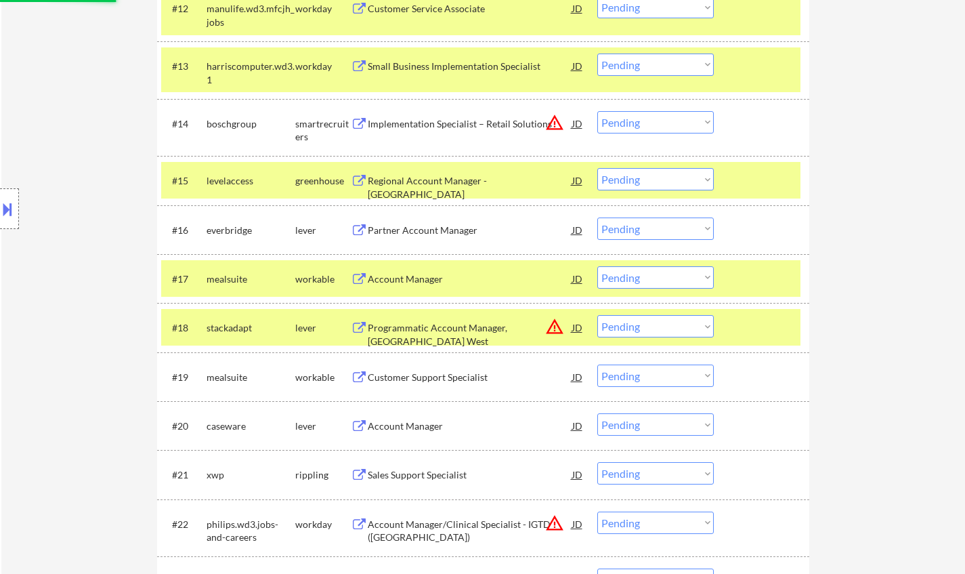
scroll to position [1084, 0]
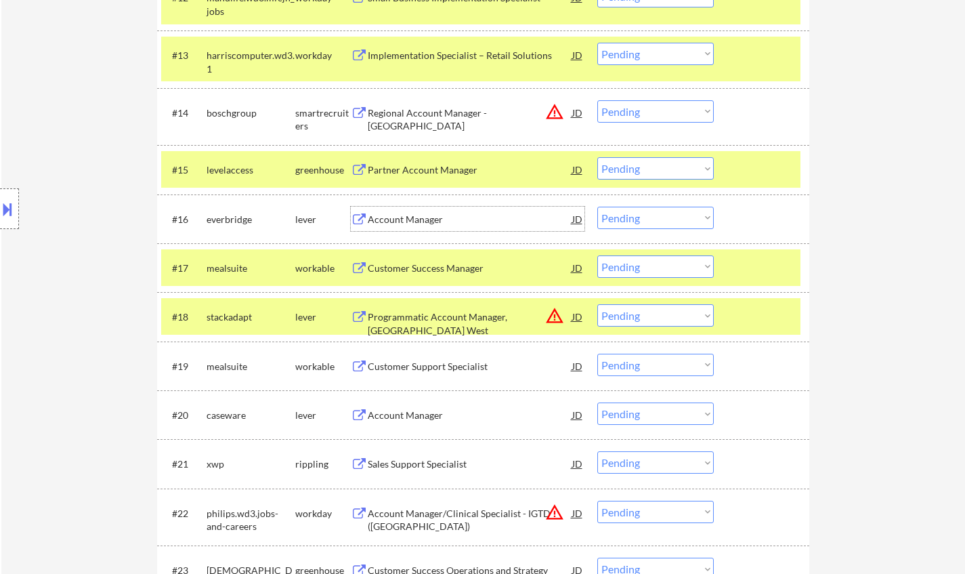
click at [423, 222] on div "Account Manager" at bounding box center [470, 220] width 205 height 14
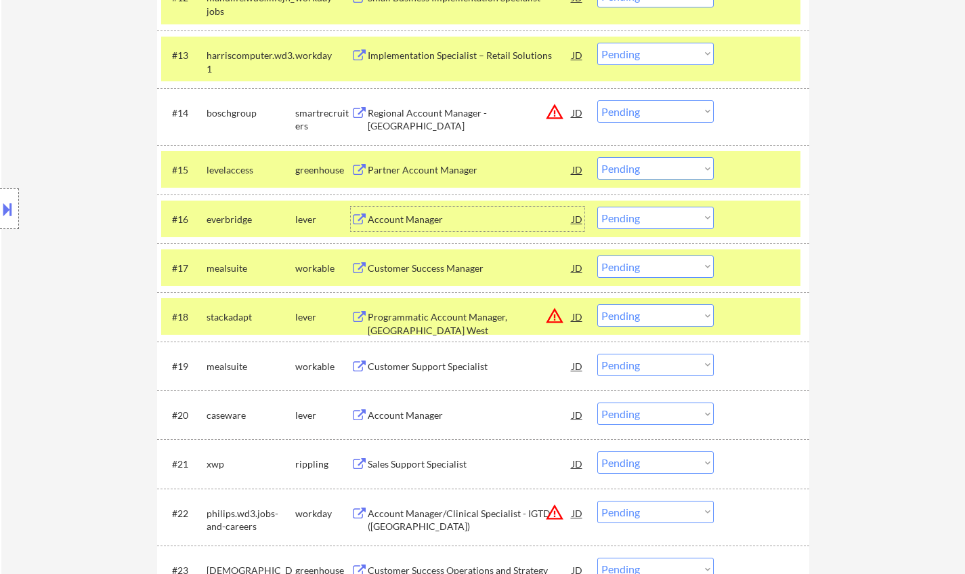
click at [419, 265] on div "Customer Success Manager" at bounding box center [470, 268] width 205 height 14
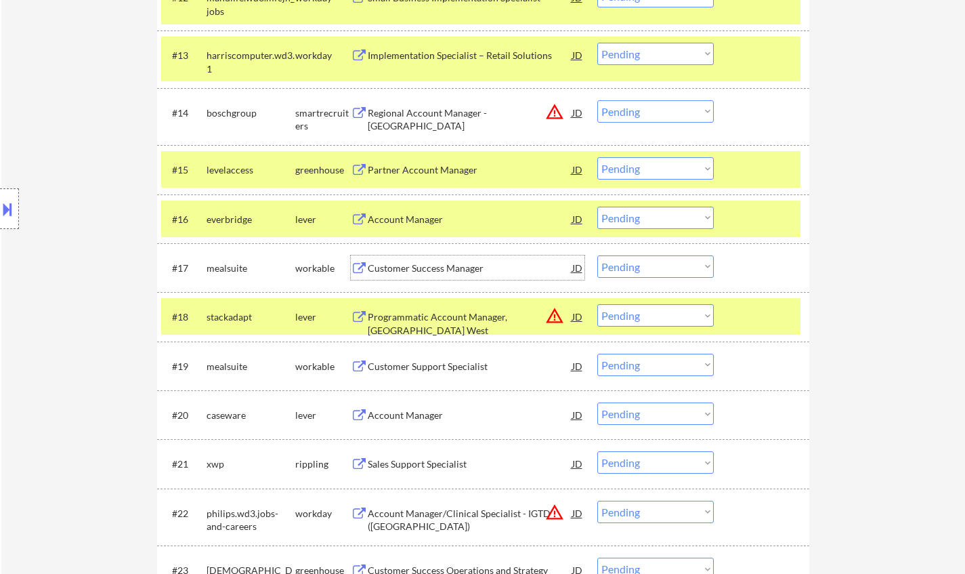
click at [680, 212] on select "Choose an option... Pending Applied Excluded (Questions) Excluded (Expired) Exc…" at bounding box center [656, 218] width 117 height 22
click at [598, 207] on select "Choose an option... Pending Applied Excluded (Questions) Excluded (Expired) Exc…" at bounding box center [656, 218] width 117 height 22
select select ""pending""
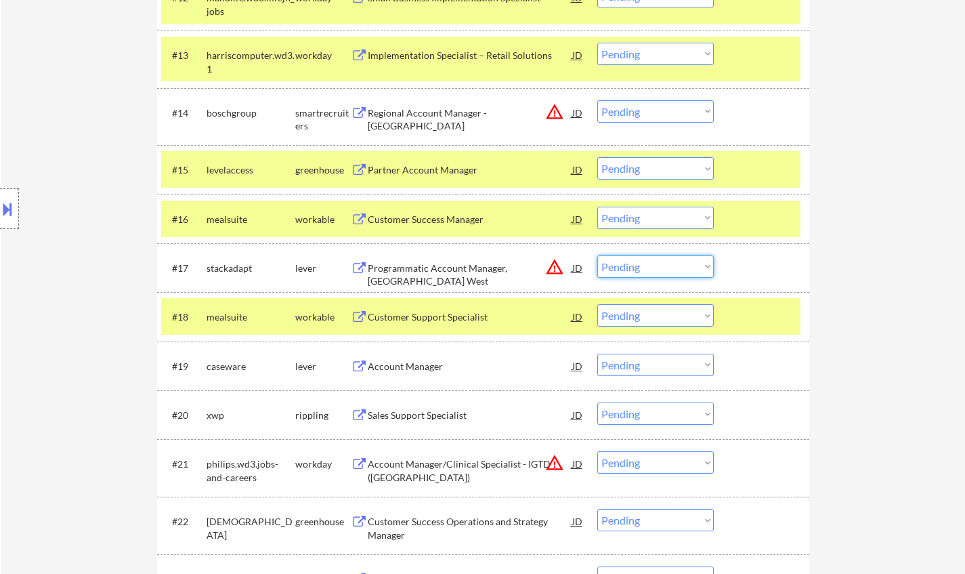
drag, startPoint x: 688, startPoint y: 266, endPoint x: 689, endPoint y: 275, distance: 8.8
click at [688, 266] on select "Choose an option... Pending Applied Excluded (Questions) Excluded (Expired) Exc…" at bounding box center [656, 266] width 117 height 22
click at [598, 255] on select "Choose an option... Pending Applied Excluded (Questions) Excluded (Expired) Exc…" at bounding box center [656, 266] width 117 height 22
select select ""pending""
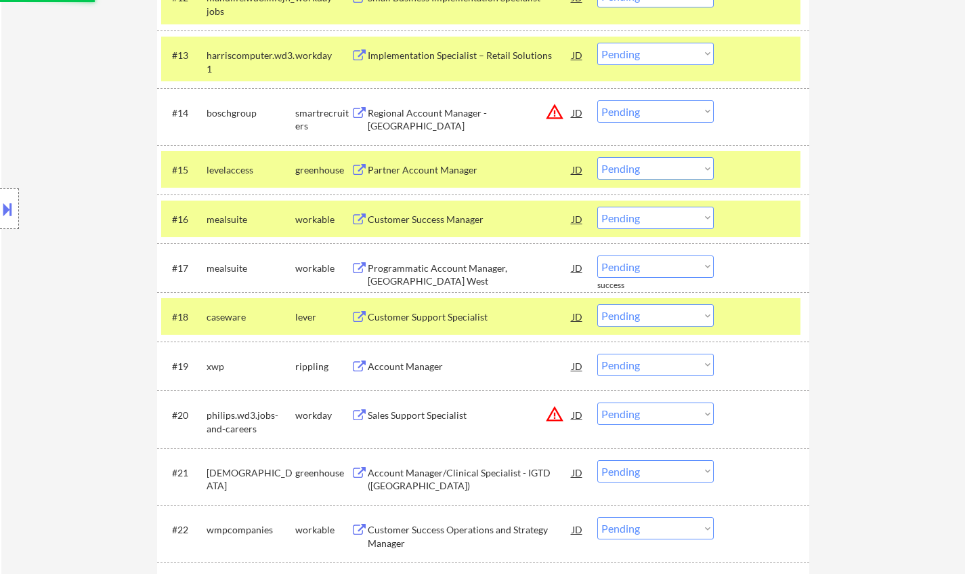
click at [411, 360] on div "Account Manager" at bounding box center [470, 367] width 205 height 14
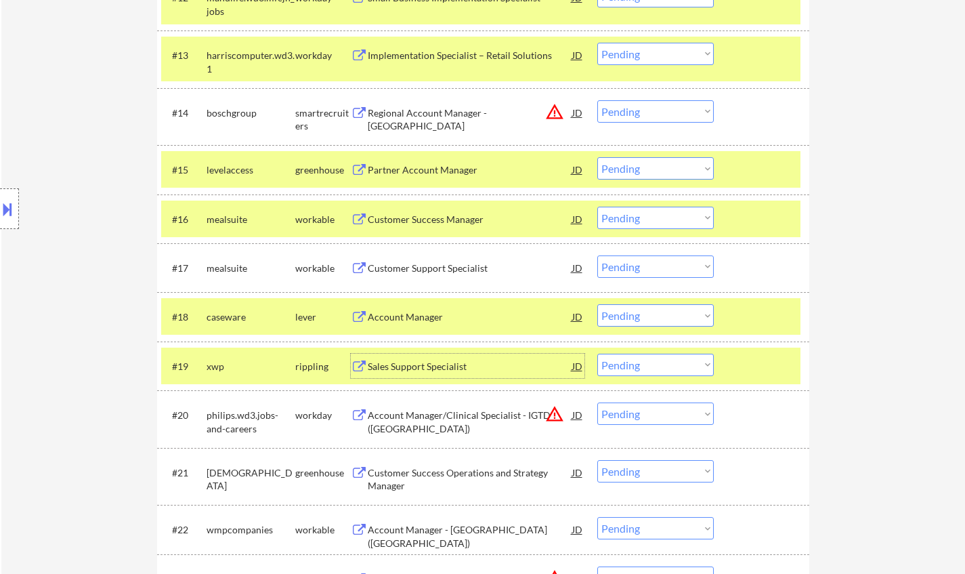
click at [685, 369] on select "Choose an option... Pending Applied Excluded (Questions) Excluded (Expired) Exc…" at bounding box center [656, 365] width 117 height 22
click at [598, 354] on select "Choose an option... Pending Applied Excluded (Questions) Excluded (Expired) Exc…" at bounding box center [656, 365] width 117 height 22
select select ""pending""
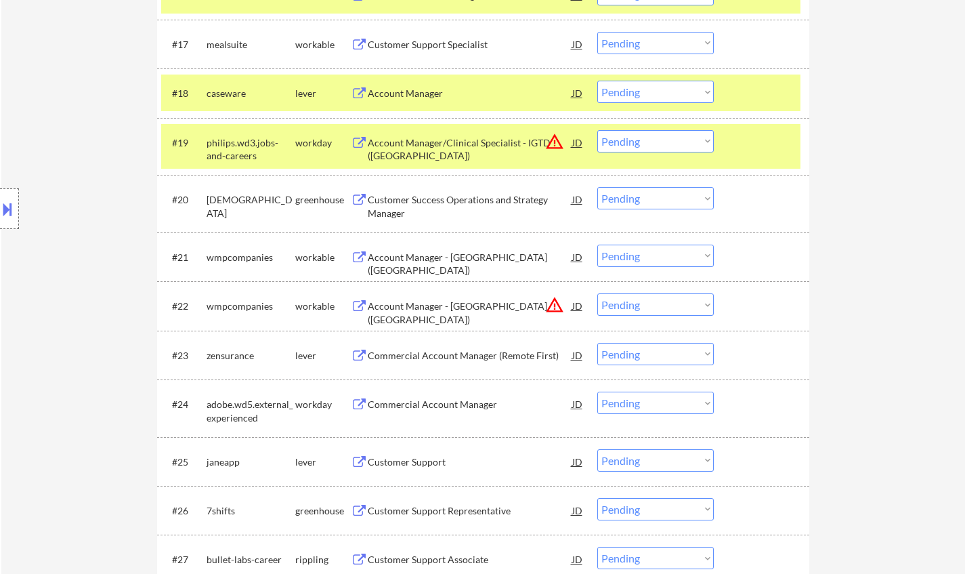
scroll to position [1355, 0]
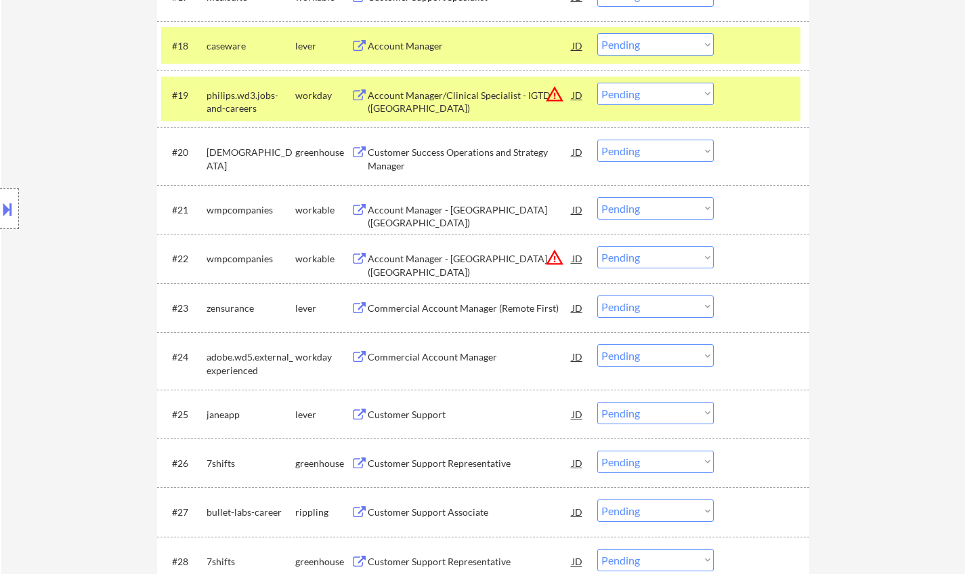
click at [444, 307] on div "Commercial Account Manager (Remote First)" at bounding box center [470, 308] width 205 height 14
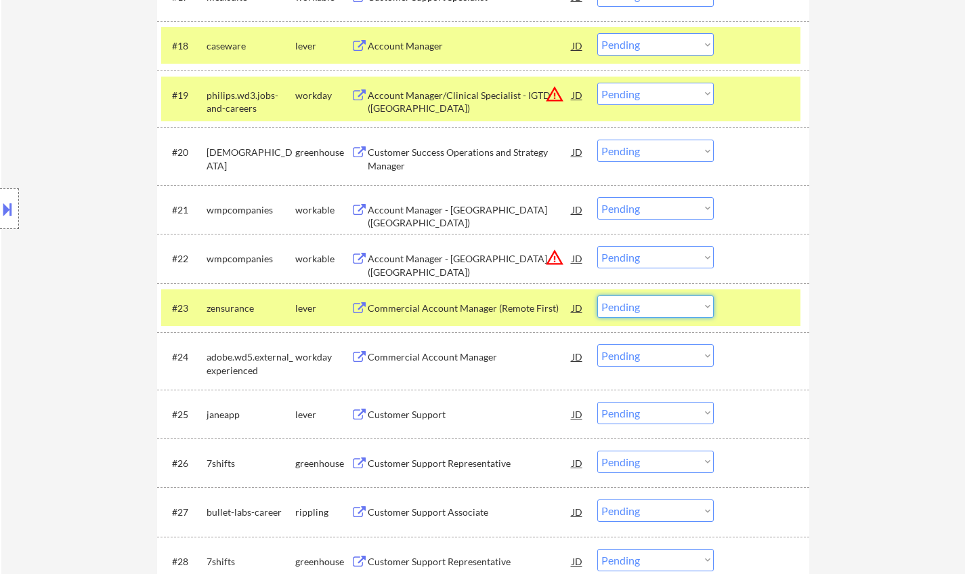
drag, startPoint x: 644, startPoint y: 310, endPoint x: 655, endPoint y: 316, distance: 13.0
click at [644, 310] on select "Choose an option... Pending Applied Excluded (Questions) Excluded (Expired) Exc…" at bounding box center [656, 306] width 117 height 22
click at [598, 295] on select "Choose an option... Pending Applied Excluded (Questions) Excluded (Expired) Exc…" at bounding box center [656, 306] width 117 height 22
select select ""pending""
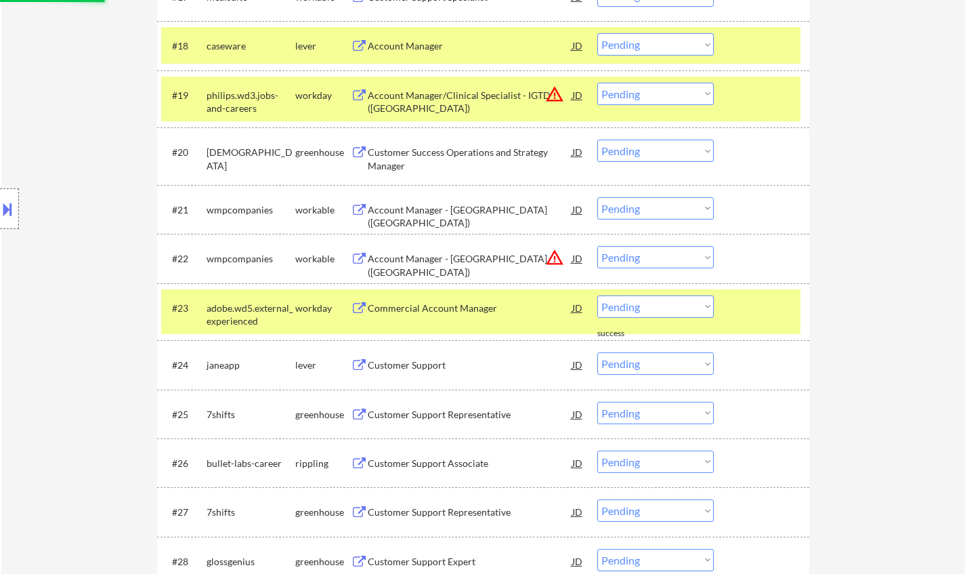
click at [415, 369] on div "Customer Support" at bounding box center [470, 365] width 205 height 14
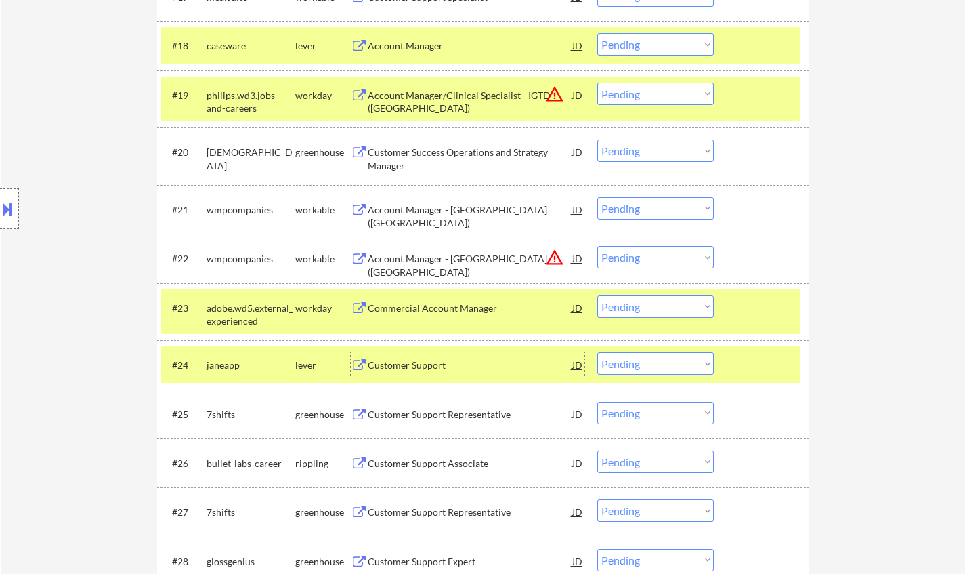
click at [442, 468] on div "Customer Support Associate" at bounding box center [470, 464] width 205 height 14
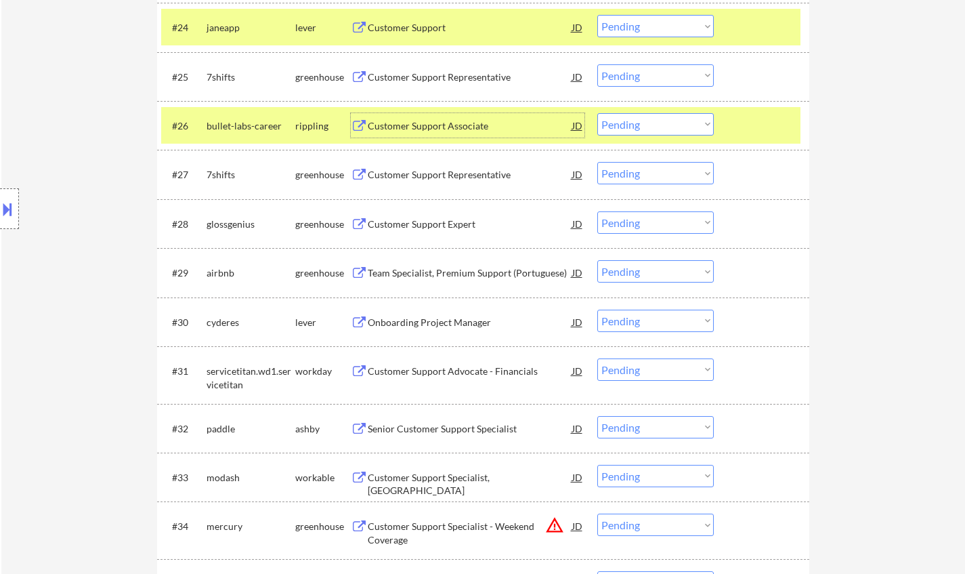
scroll to position [1694, 0]
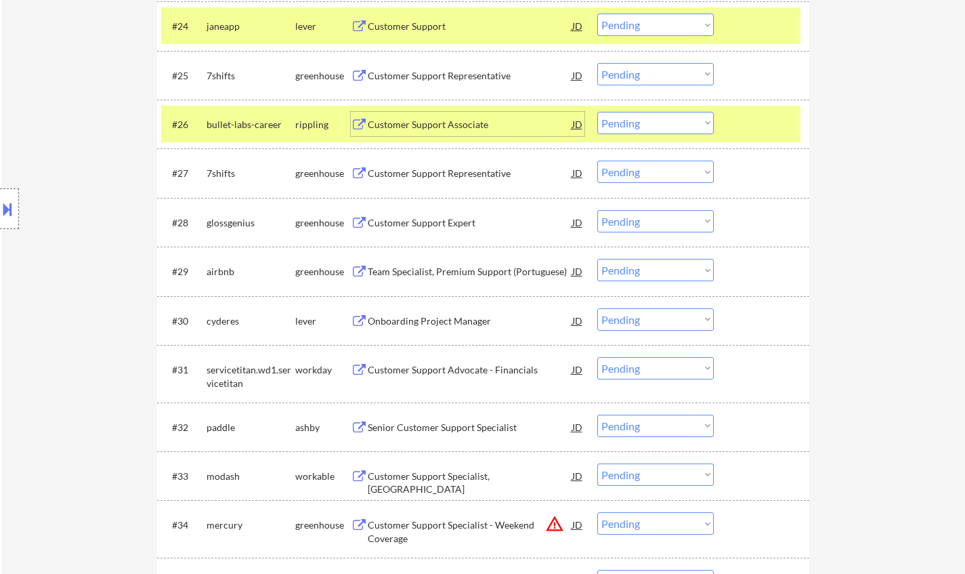
click at [637, 118] on select "Choose an option... Pending Applied Excluded (Questions) Excluded (Expired) Exc…" at bounding box center [656, 123] width 117 height 22
click at [598, 112] on select "Choose an option... Pending Applied Excluded (Questions) Excluded (Expired) Exc…" at bounding box center [656, 123] width 117 height 22
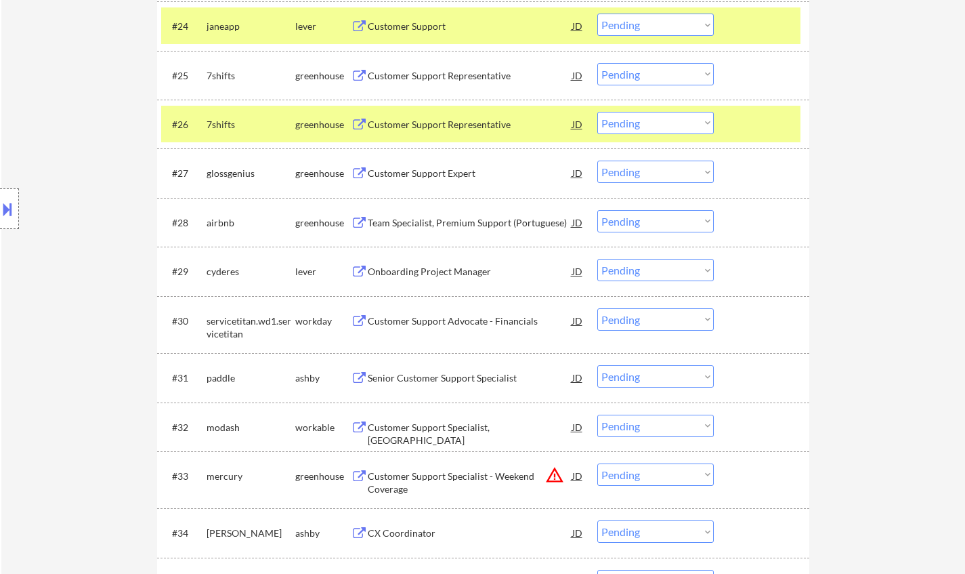
click at [503, 123] on div "Customer Support Representative" at bounding box center [470, 125] width 205 height 14
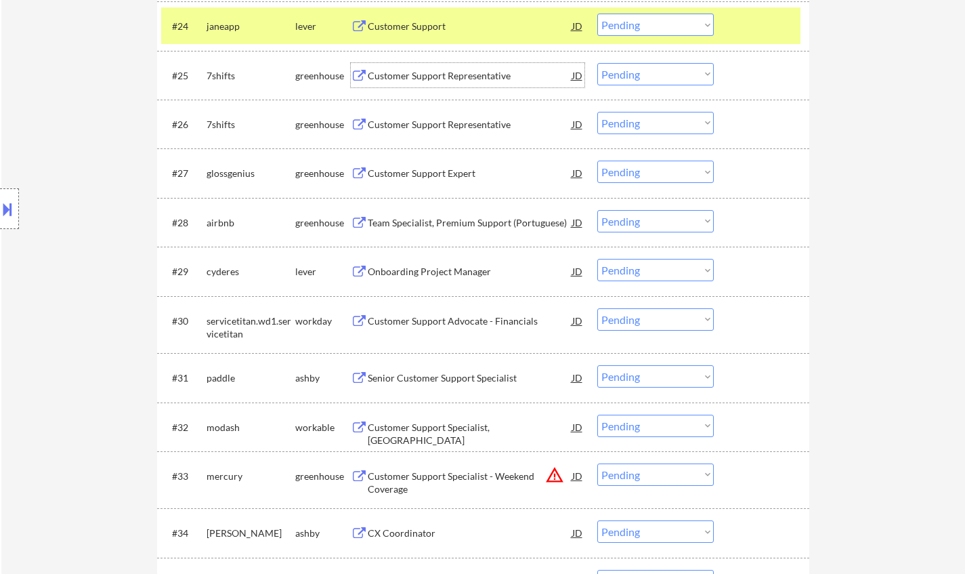
click at [435, 72] on div "Customer Support Representative" at bounding box center [470, 76] width 205 height 14
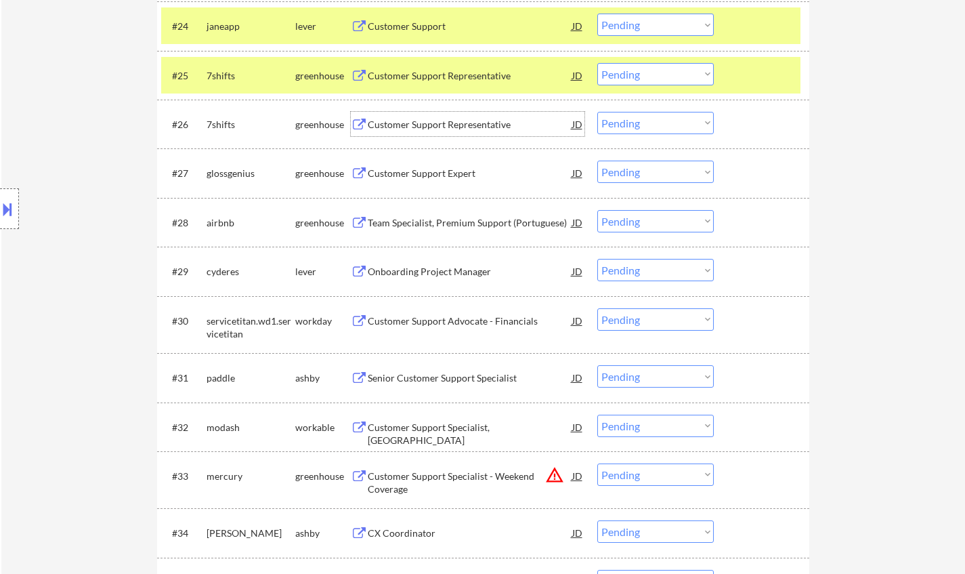
click at [419, 126] on div "Customer Support Representative" at bounding box center [470, 125] width 205 height 14
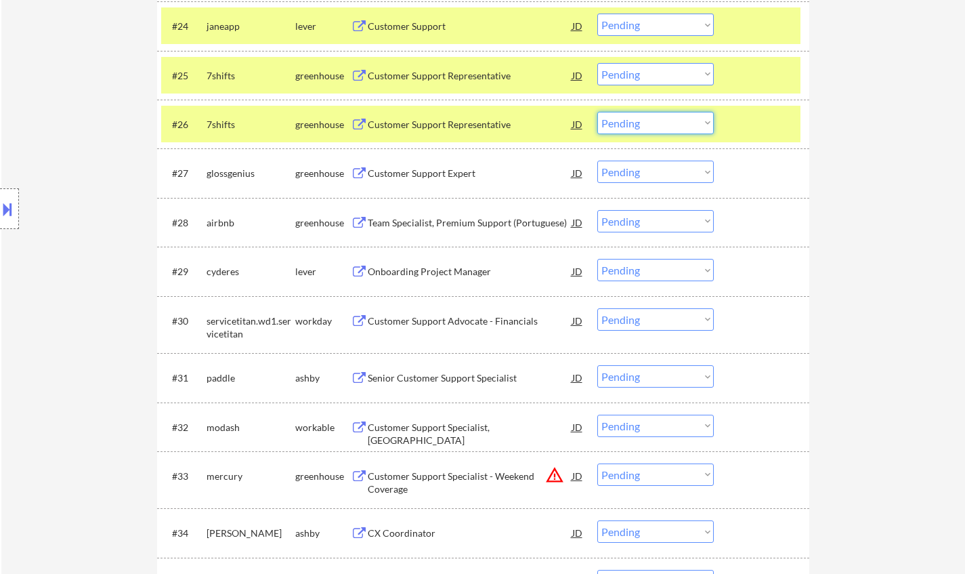
click at [661, 122] on select "Choose an option... Pending Applied Excluded (Questions) Excluded (Expired) Exc…" at bounding box center [656, 123] width 117 height 22
click at [598, 112] on select "Choose an option... Pending Applied Excluded (Questions) Excluded (Expired) Exc…" at bounding box center [656, 123] width 117 height 22
drag, startPoint x: 651, startPoint y: 73, endPoint x: 656, endPoint y: 83, distance: 11.5
click at [651, 72] on select "Choose an option... Pending Applied Excluded (Questions) Excluded (Expired) Exc…" at bounding box center [656, 74] width 117 height 22
click at [917, 142] on div "← Return to /applysquad Mailslurp Inbox Job Search Builder [PERSON_NAME] User E…" at bounding box center [483, 233] width 964 height 3745
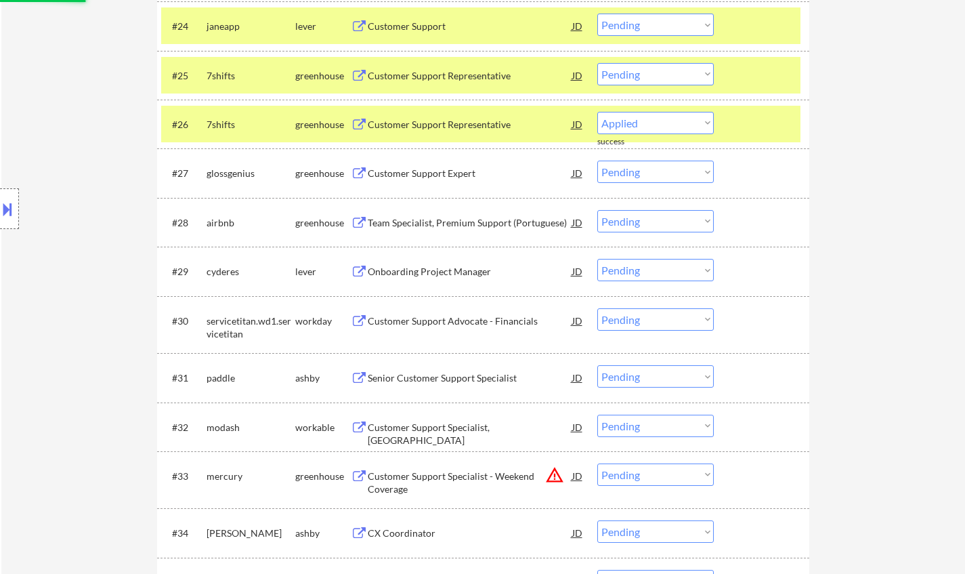
select select ""pending""
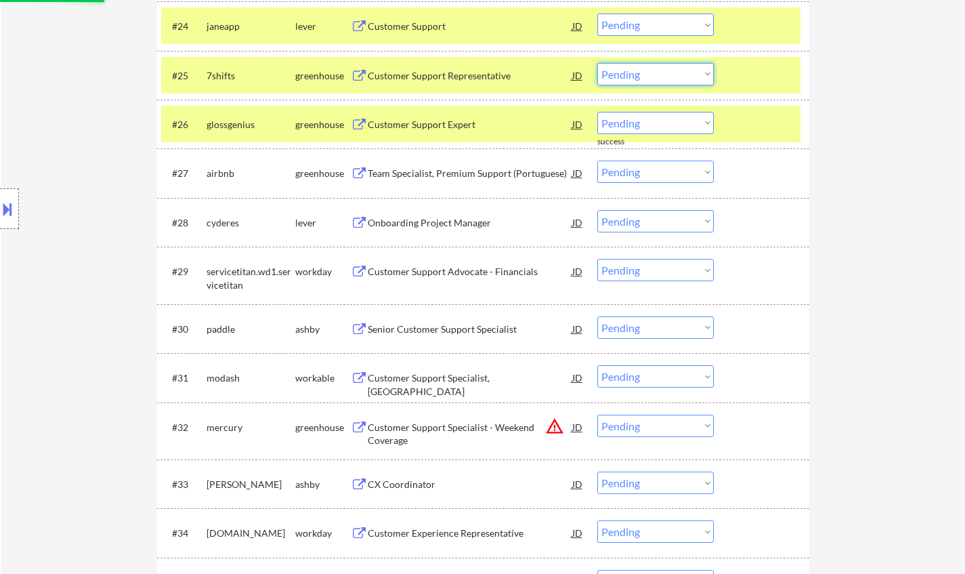
click at [649, 77] on select "Choose an option... Pending Applied Excluded (Questions) Excluded (Expired) Exc…" at bounding box center [656, 74] width 117 height 22
click at [879, 114] on div "← Return to /applysquad Mailslurp Inbox Job Search Builder [PERSON_NAME] User E…" at bounding box center [483, 209] width 964 height 3696
click at [658, 73] on select "Choose an option... Pending Applied Excluded (Questions) Excluded (Expired) Exc…" at bounding box center [656, 74] width 117 height 22
click at [598, 63] on select "Choose an option... Pending Applied Excluded (Questions) Excluded (Expired) Exc…" at bounding box center [656, 74] width 117 height 22
select select ""pending""
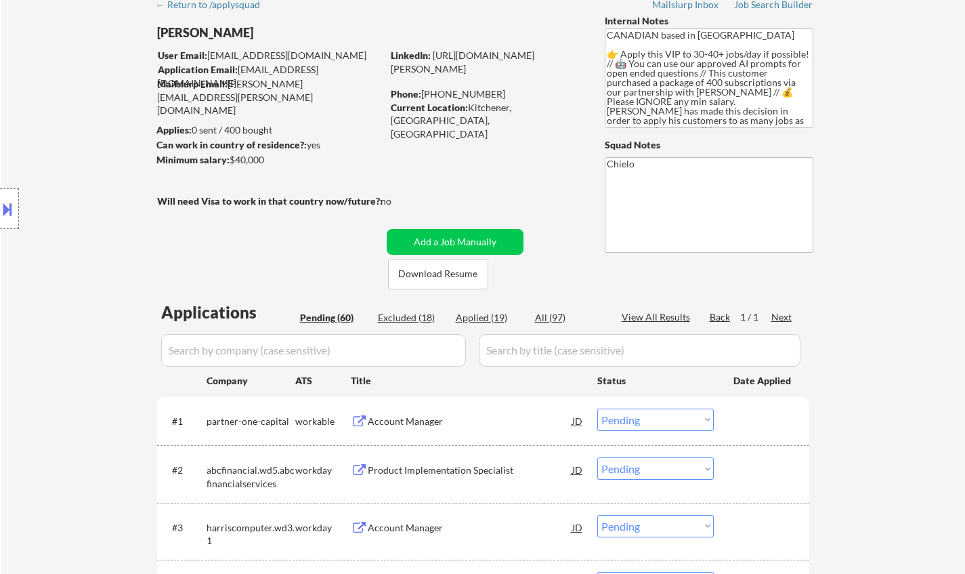
scroll to position [0, 0]
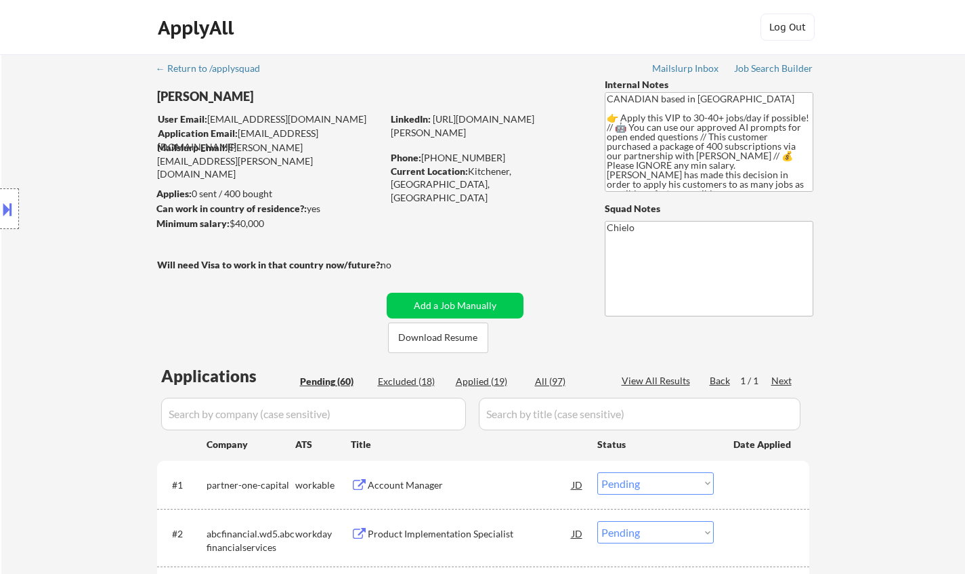
click at [409, 381] on div "Excluded (18)" at bounding box center [412, 382] width 68 height 14
select select ""excluded__location_""
select select ""excluded__expired_""
select select ""excluded__location_""
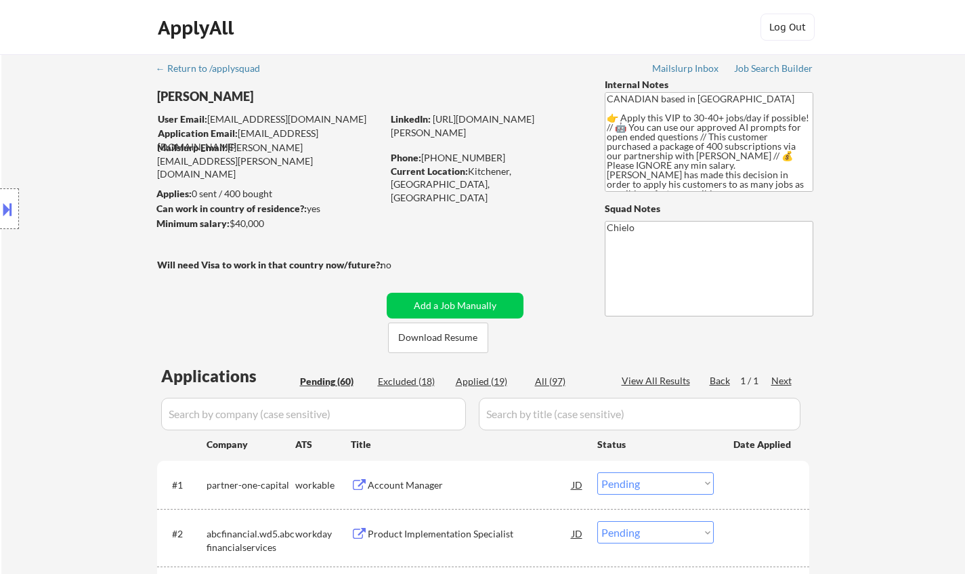
select select ""excluded__location_""
select select ""excluded__bad_match_""
select select ""excluded__expired_""
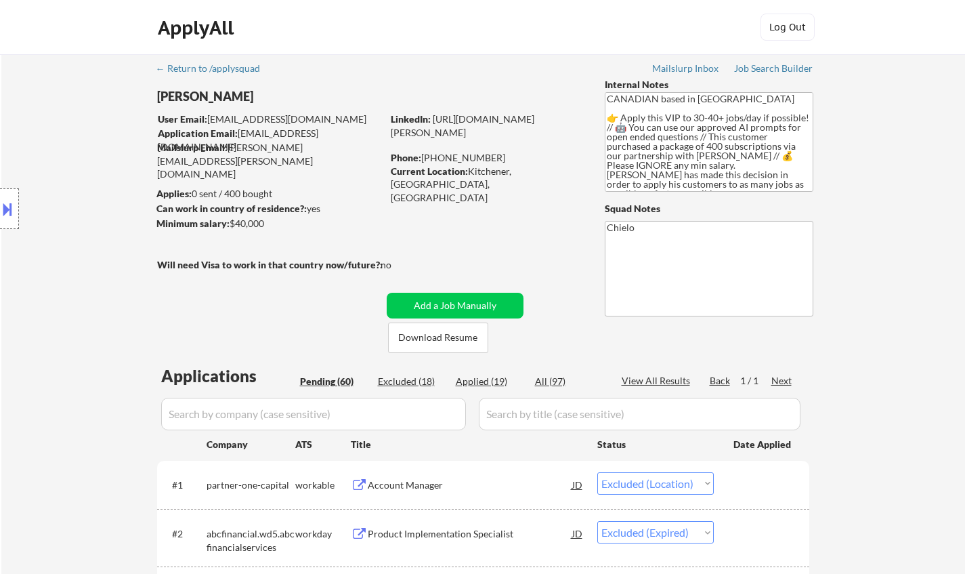
select select ""excluded__bad_match_""
select select ""excluded__other_""
select select ""excluded__expired_""
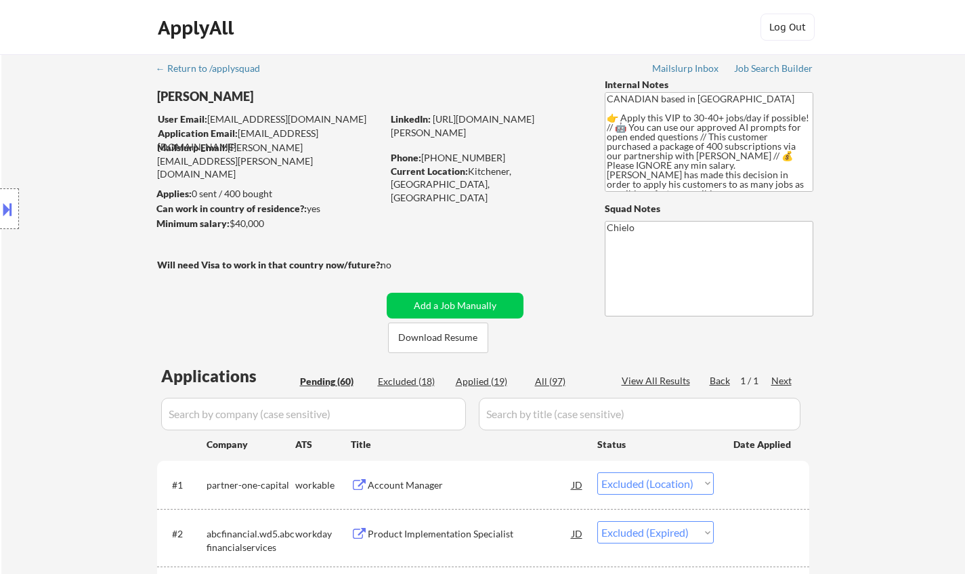
select select ""excluded__location_""
select select ""excluded__bad_match_""
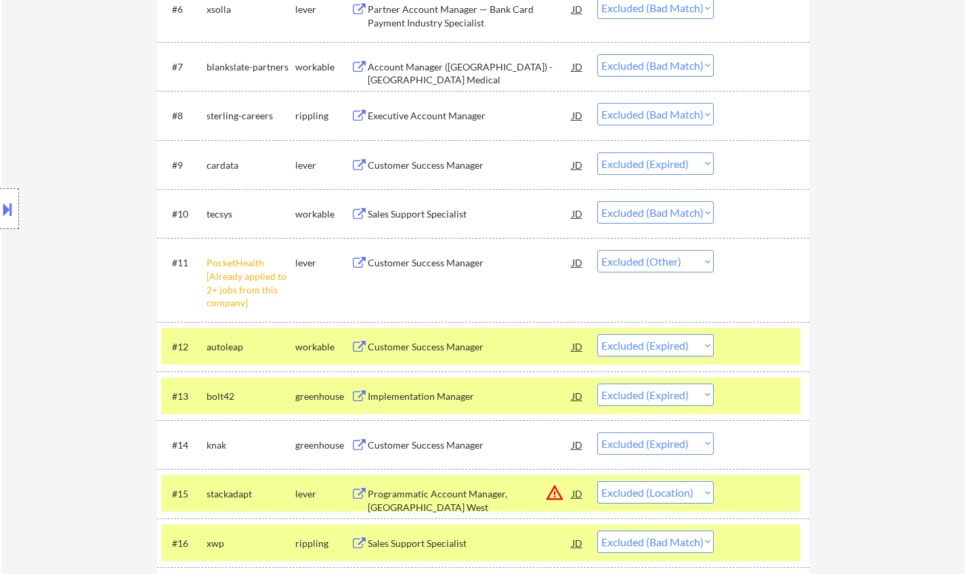
scroll to position [1084, 0]
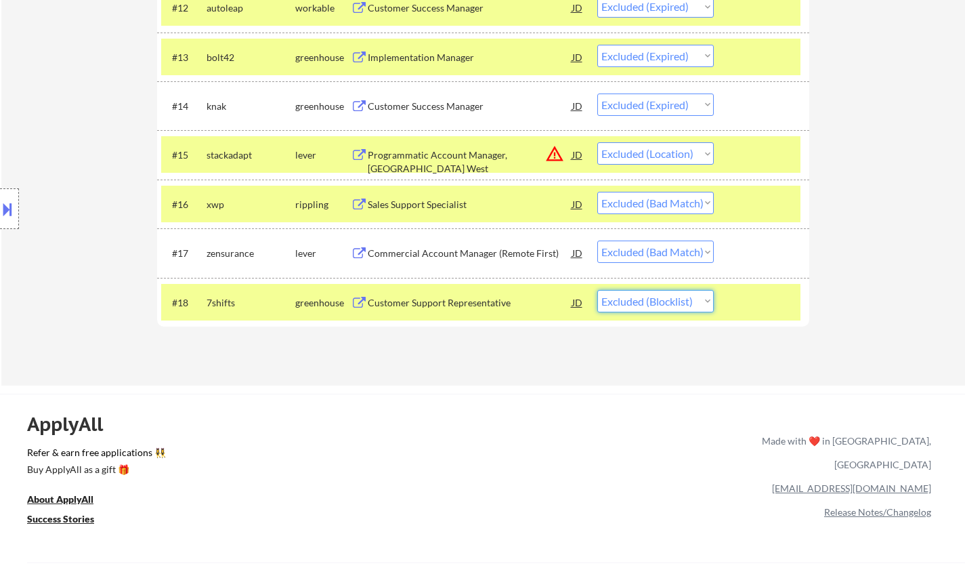
click at [668, 302] on select "Choose an option... Pending Applied Excluded (Questions) Excluded (Expired) Exc…" at bounding box center [656, 301] width 117 height 22
select select ""excluded__other_""
click at [598, 290] on select "Choose an option... Pending Applied Excluded (Questions) Excluded (Expired) Exc…" at bounding box center [656, 301] width 117 height 22
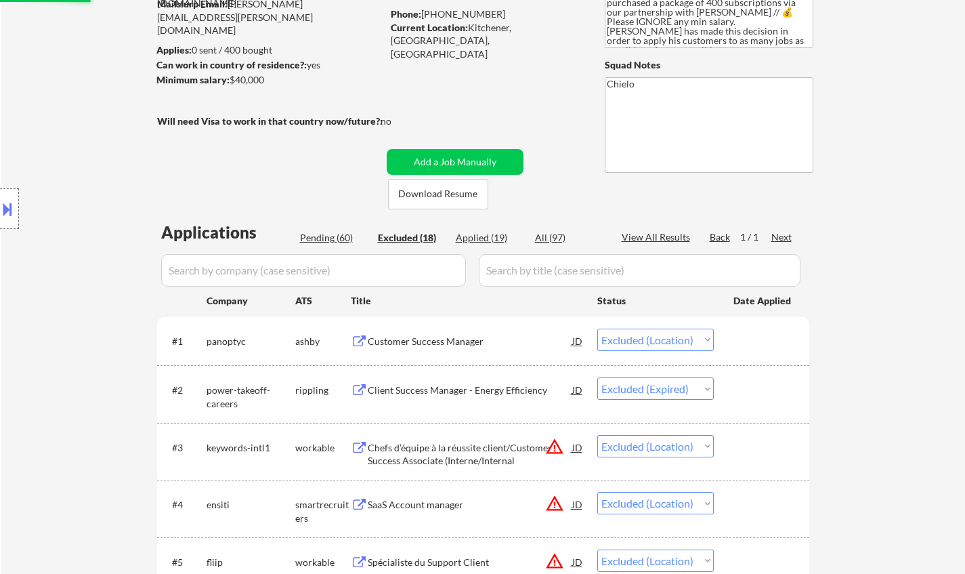
scroll to position [68, 0]
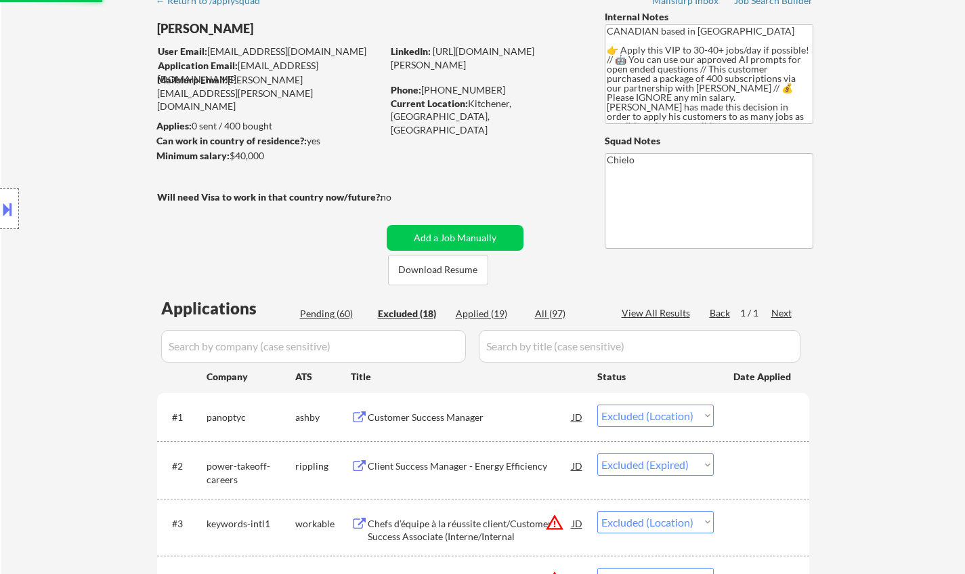
click at [325, 312] on div "Pending (60)" at bounding box center [334, 314] width 68 height 14
select select ""pending""
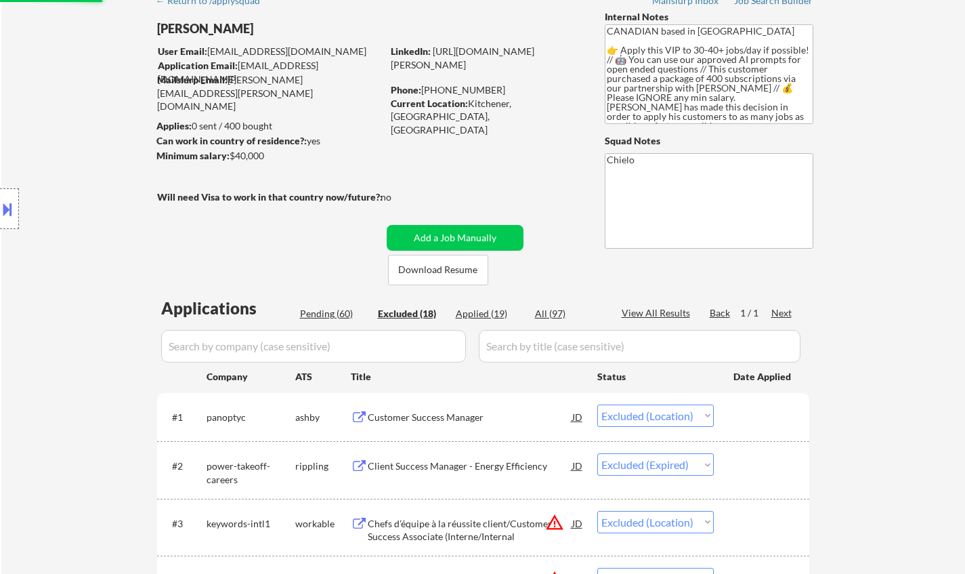
select select ""pending""
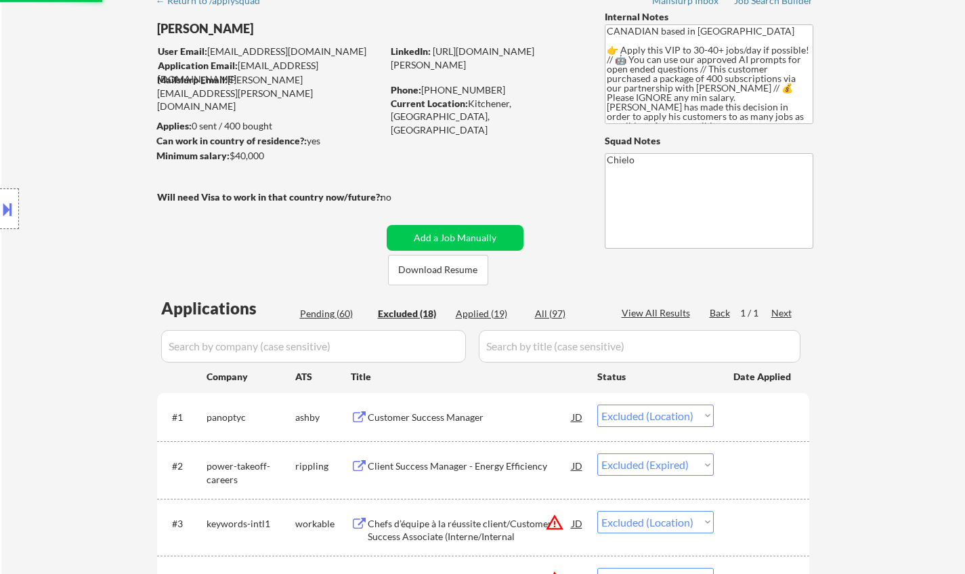
select select ""pending""
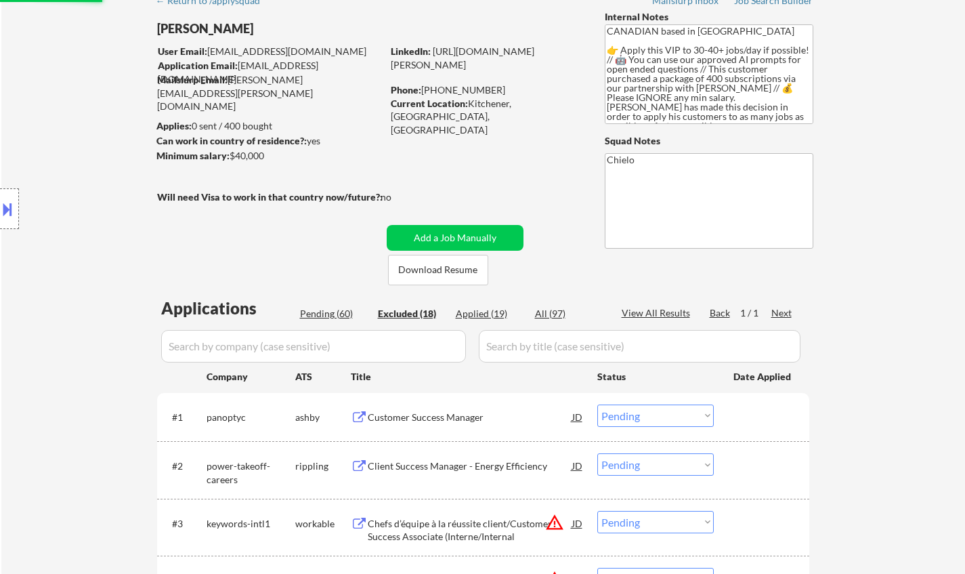
select select ""pending""
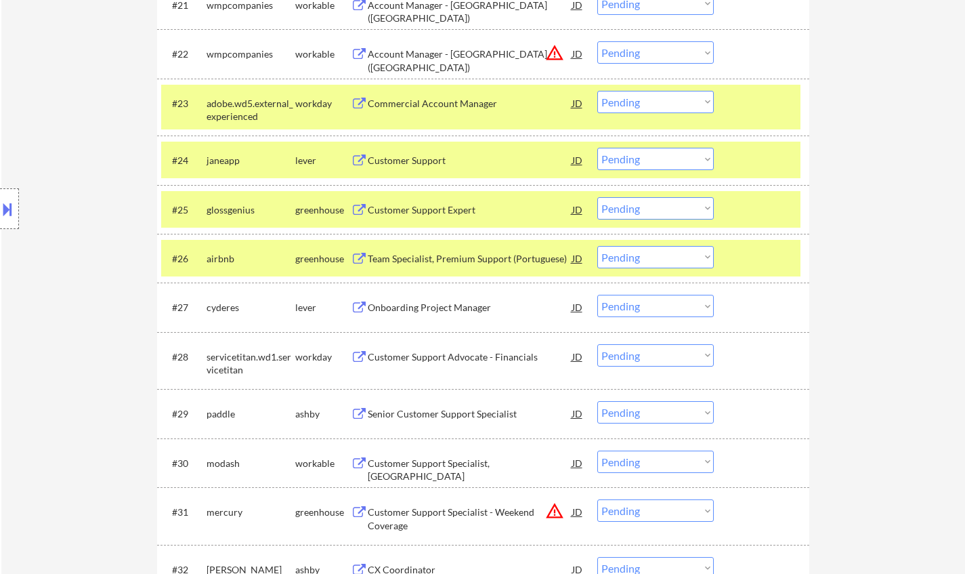
scroll to position [1558, 0]
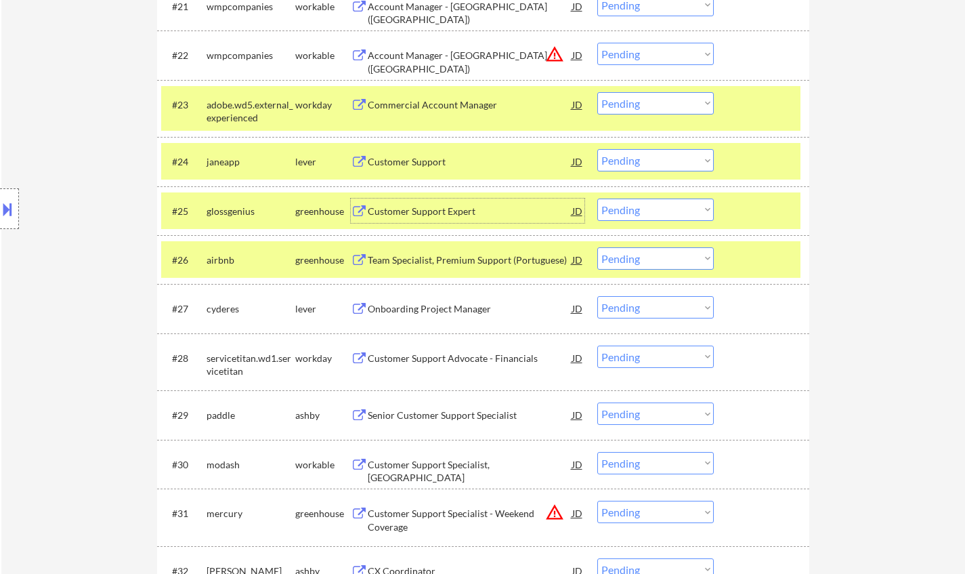
click at [444, 209] on div "Customer Support Expert" at bounding box center [470, 212] width 205 height 14
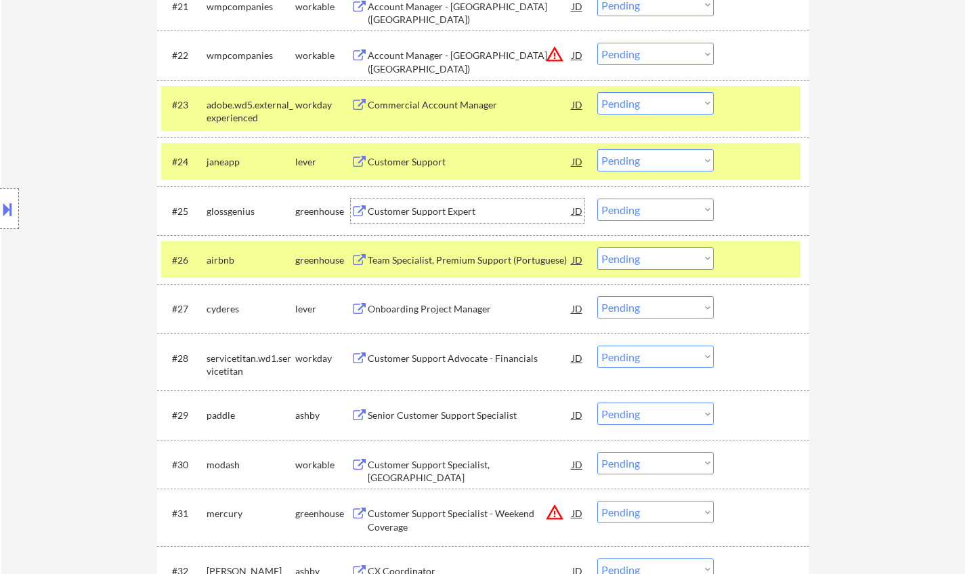
click at [676, 211] on select "Choose an option... Pending Applied Excluded (Questions) Excluded (Expired) Exc…" at bounding box center [656, 209] width 117 height 22
click at [598, 198] on select "Choose an option... Pending Applied Excluded (Questions) Excluded (Expired) Exc…" at bounding box center [656, 209] width 117 height 22
select select ""pending""
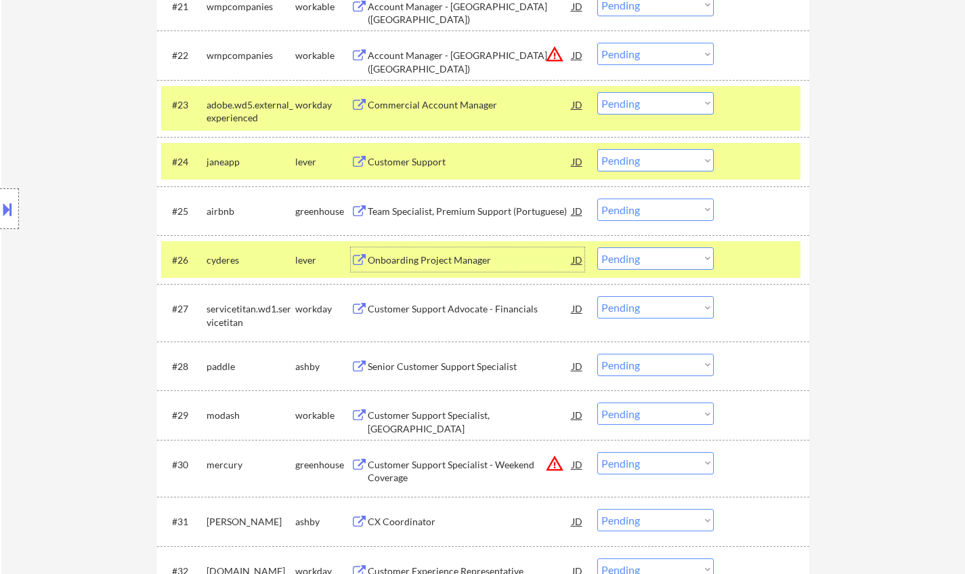
click at [434, 255] on div "Onboarding Project Manager" at bounding box center [470, 260] width 205 height 14
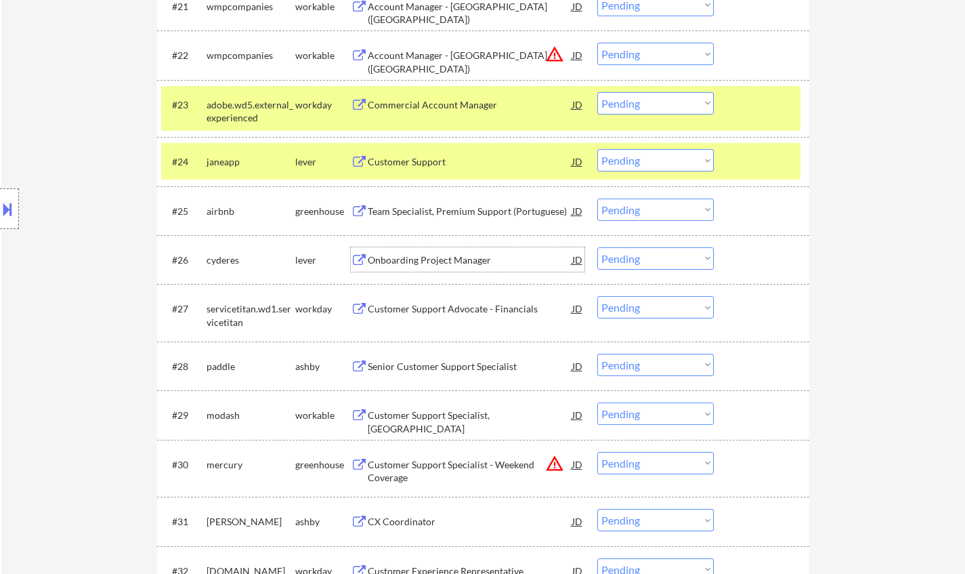
click at [669, 260] on select "Choose an option... Pending Applied Excluded (Questions) Excluded (Expired) Exc…" at bounding box center [656, 258] width 117 height 22
click at [598, 247] on select "Choose an option... Pending Applied Excluded (Questions) Excluded (Expired) Exc…" at bounding box center [656, 258] width 117 height 22
select select ""pending""
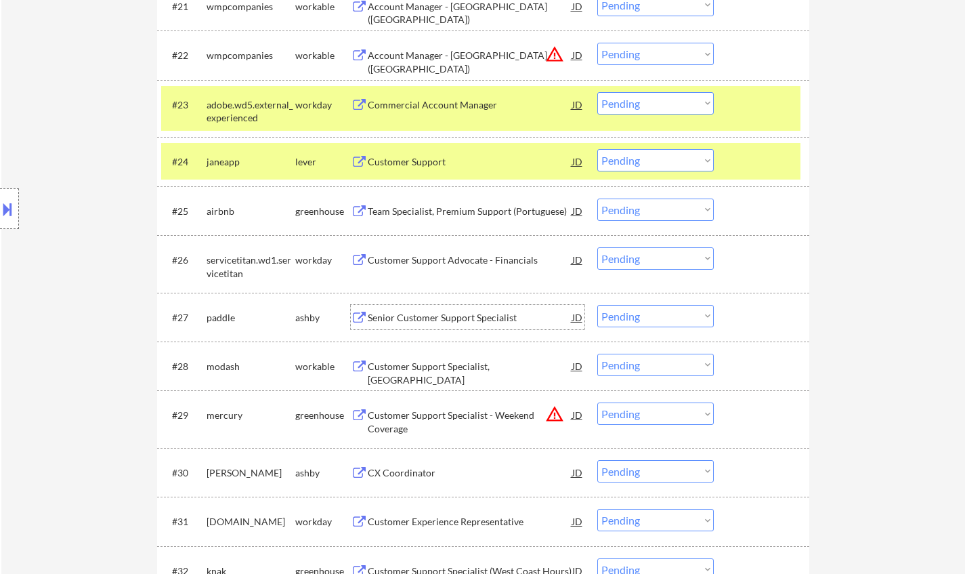
click at [454, 314] on div "Senior Customer Support Specialist" at bounding box center [470, 318] width 205 height 14
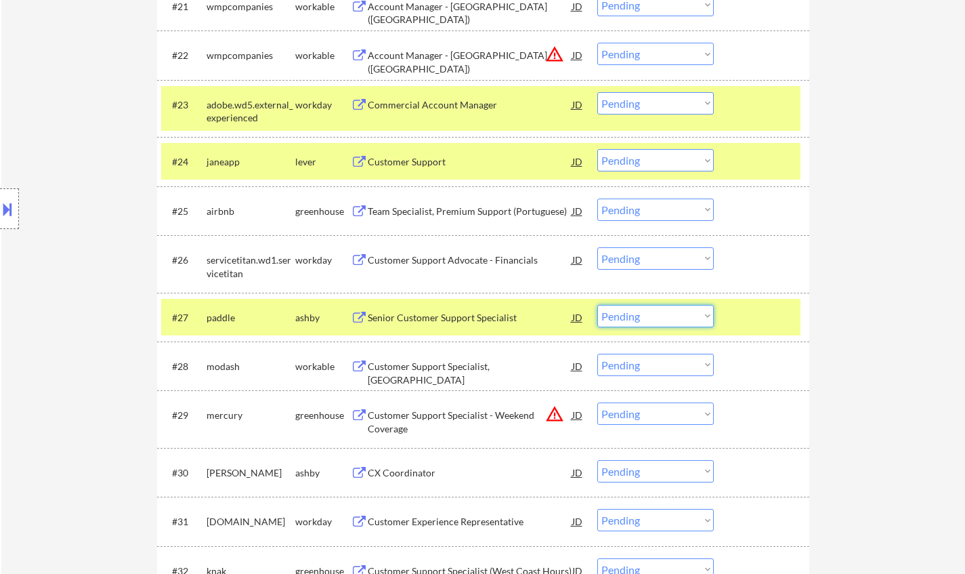
click at [672, 310] on select "Choose an option... Pending Applied Excluded (Questions) Excluded (Expired) Exc…" at bounding box center [656, 316] width 117 height 22
click at [598, 305] on select "Choose an option... Pending Applied Excluded (Questions) Excluded (Expired) Exc…" at bounding box center [656, 316] width 117 height 22
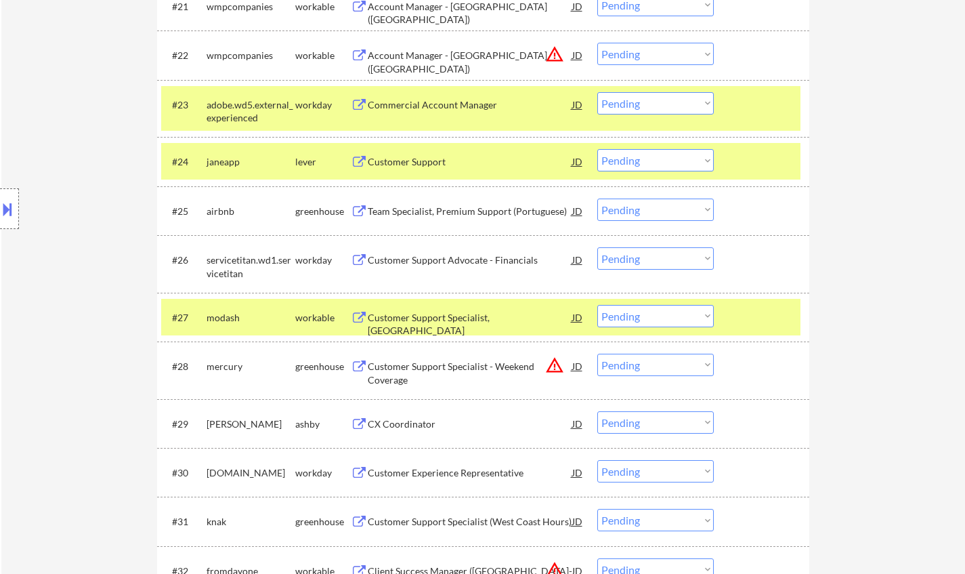
click at [421, 314] on div "Customer Support Specialist, [GEOGRAPHIC_DATA]" at bounding box center [470, 324] width 205 height 26
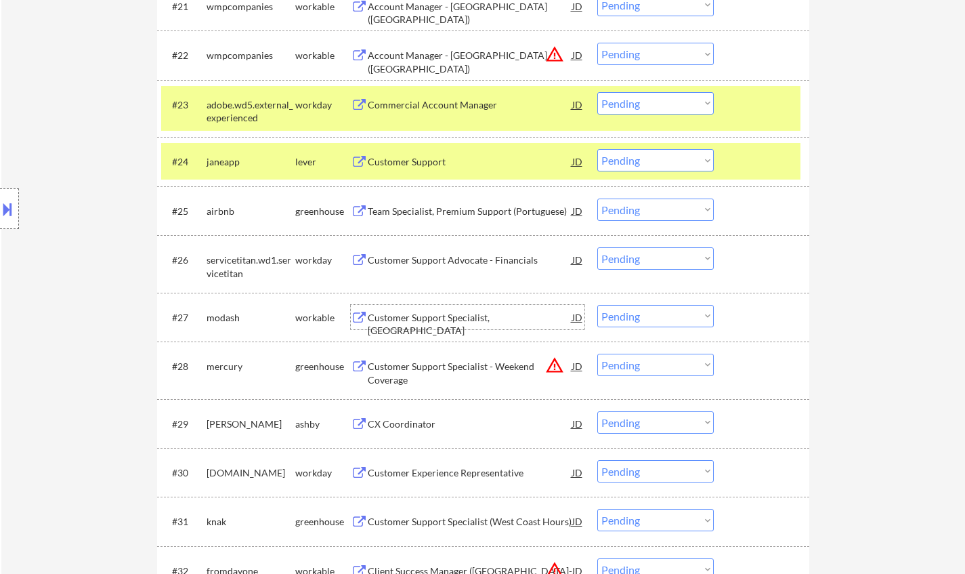
drag, startPoint x: 625, startPoint y: 316, endPoint x: 625, endPoint y: 324, distance: 8.1
click at [625, 317] on select "Choose an option... Pending Applied Excluded (Questions) Excluded (Expired) Exc…" at bounding box center [656, 316] width 117 height 22
click at [598, 305] on select "Choose an option... Pending Applied Excluded (Questions) Excluded (Expired) Exc…" at bounding box center [656, 316] width 117 height 22
click at [413, 425] on div "CX Coordinator" at bounding box center [470, 424] width 205 height 14
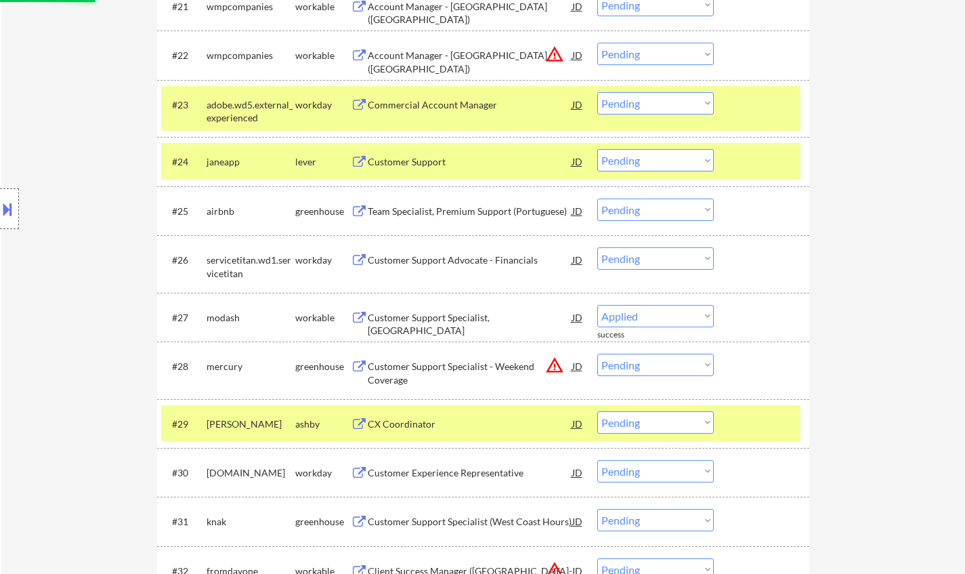
select select ""pending""
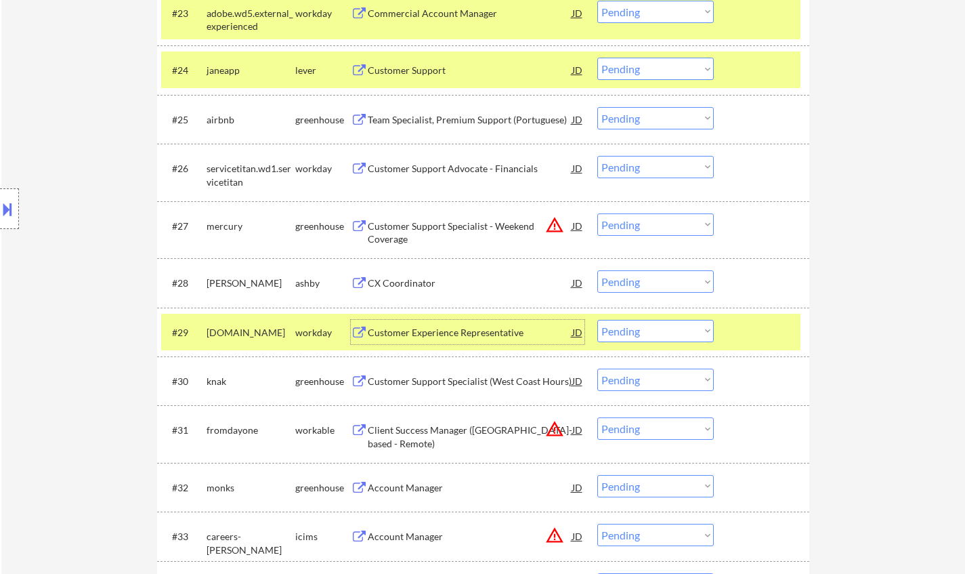
scroll to position [1694, 0]
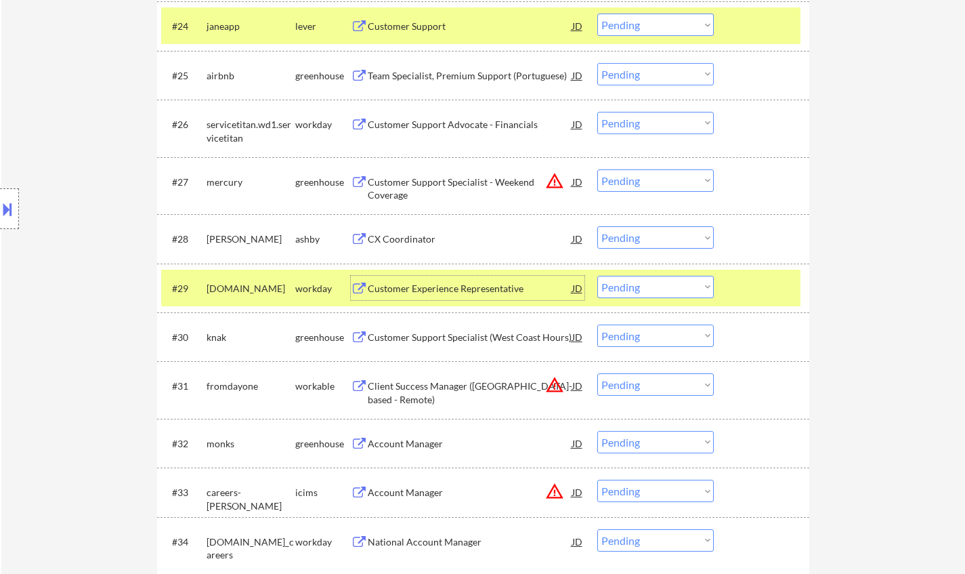
click at [639, 240] on select "Choose an option... Pending Applied Excluded (Questions) Excluded (Expired) Exc…" at bounding box center [656, 237] width 117 height 22
click at [598, 226] on select "Choose an option... Pending Applied Excluded (Questions) Excluded (Expired) Exc…" at bounding box center [656, 237] width 117 height 22
select select ""pending""
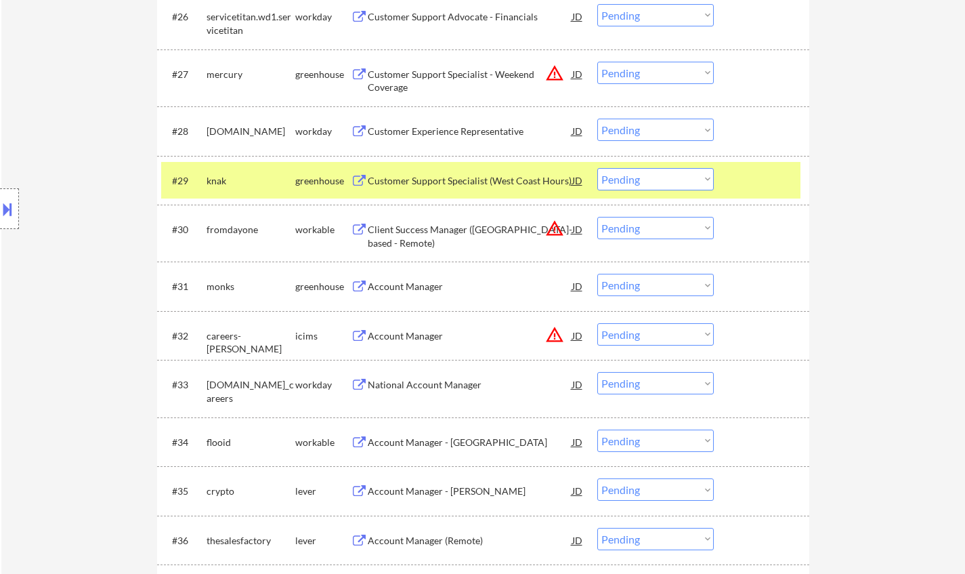
scroll to position [1829, 0]
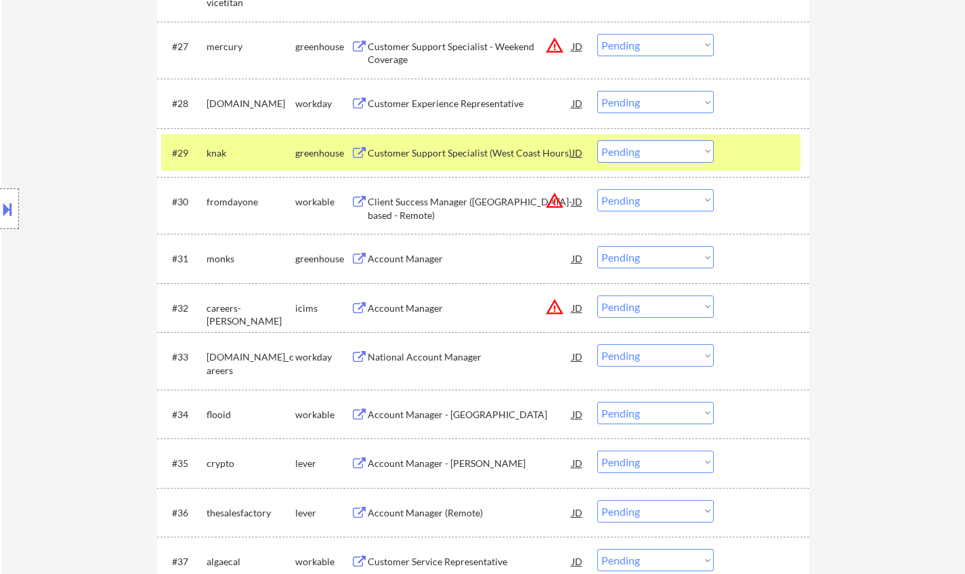
click at [431, 409] on div "Account Manager - [GEOGRAPHIC_DATA]" at bounding box center [470, 415] width 205 height 14
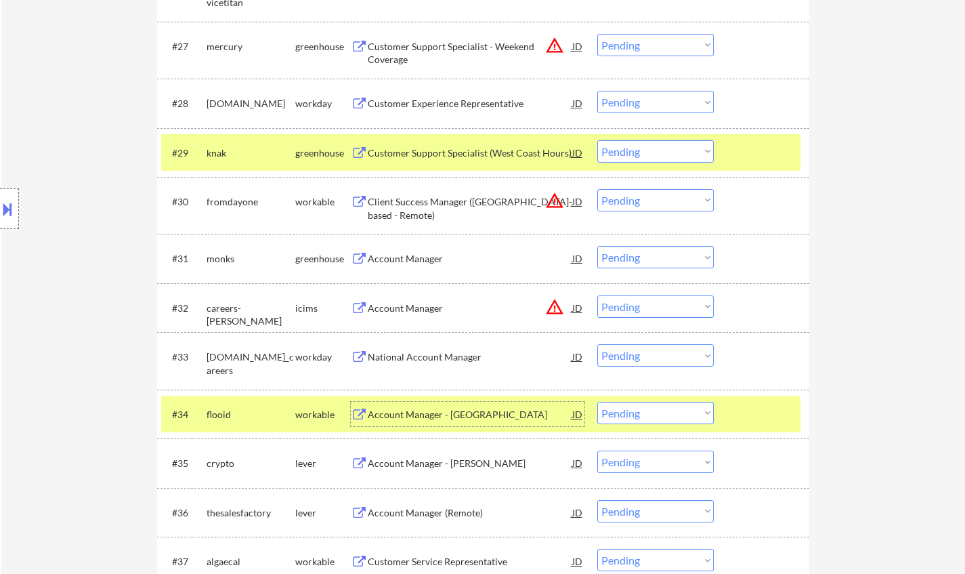
click at [635, 423] on select "Choose an option... Pending Applied Excluded (Questions) Excluded (Expired) Exc…" at bounding box center [656, 413] width 117 height 22
click at [598, 402] on select "Choose an option... Pending Applied Excluded (Questions) Excluded (Expired) Exc…" at bounding box center [656, 413] width 117 height 22
drag, startPoint x: 645, startPoint y: 201, endPoint x: 653, endPoint y: 211, distance: 12.5
click at [645, 201] on select "Choose an option... Pending Applied Excluded (Questions) Excluded (Expired) Exc…" at bounding box center [656, 200] width 117 height 22
select select ""pending""
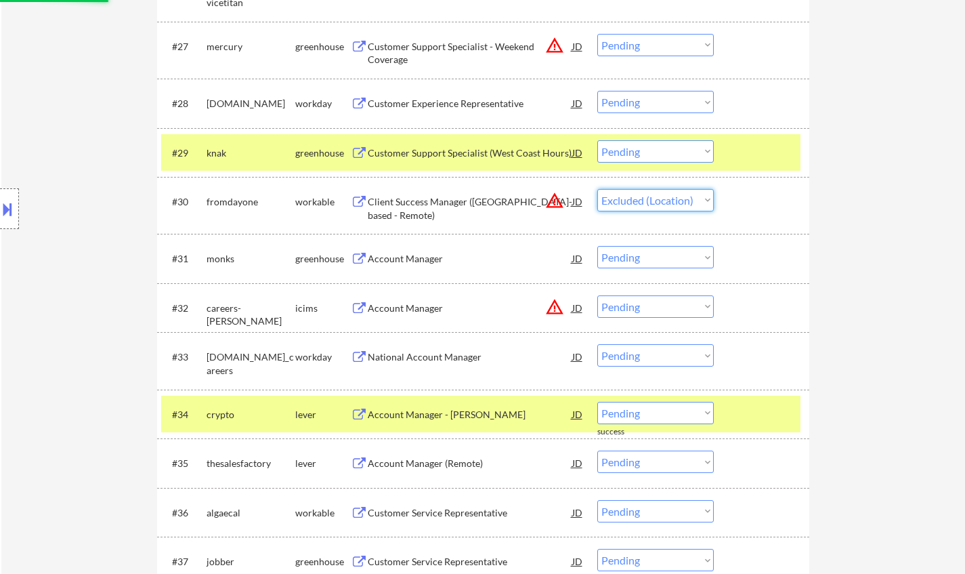
click at [598, 189] on select "Choose an option... Pending Applied Excluded (Questions) Excluded (Expired) Exc…" at bounding box center [656, 200] width 117 height 22
select select ""pending""
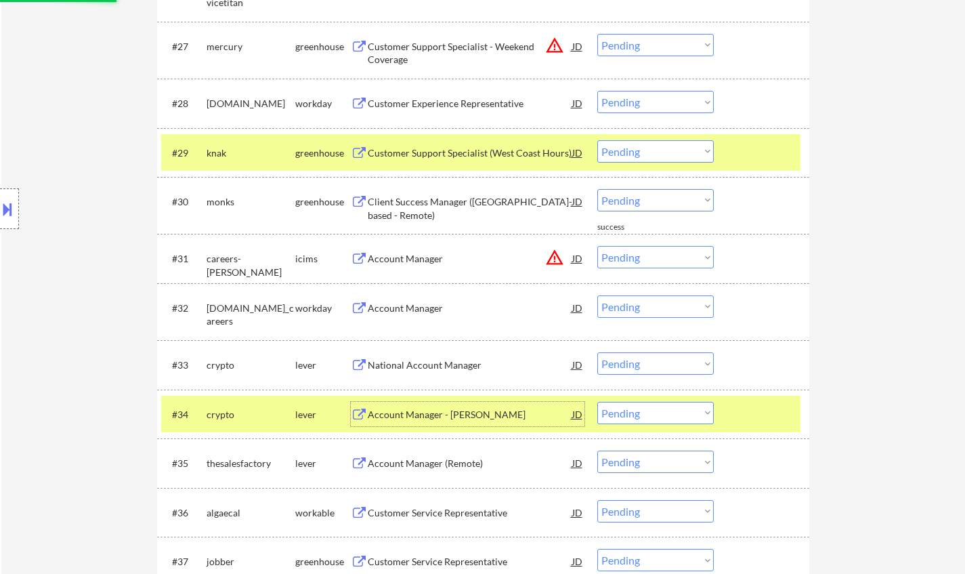
click at [417, 414] on div "Account Manager - [PERSON_NAME]" at bounding box center [470, 414] width 205 height 24
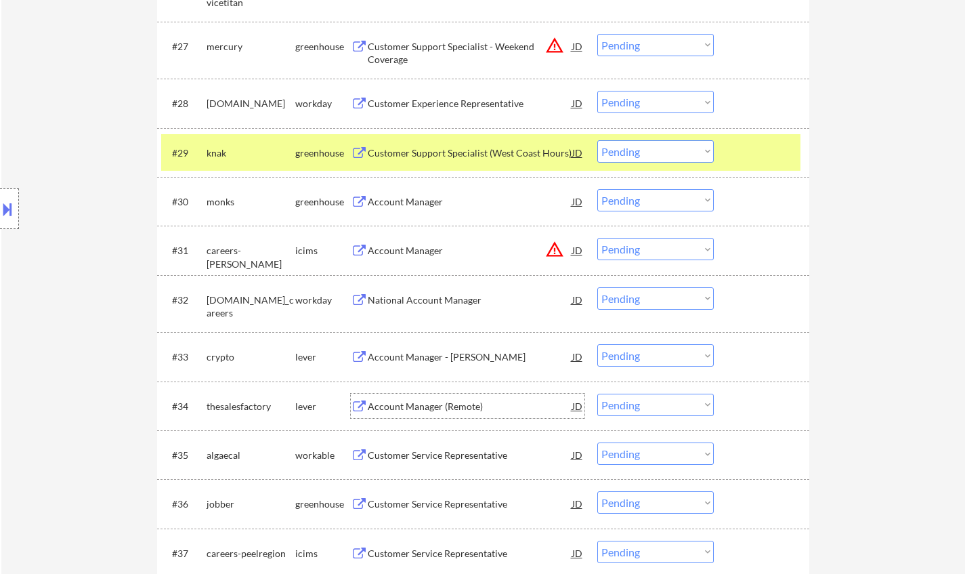
drag, startPoint x: 633, startPoint y: 402, endPoint x: 658, endPoint y: 417, distance: 28.8
click at [633, 402] on select "Choose an option... Pending Applied Excluded (Questions) Excluded (Expired) Exc…" at bounding box center [656, 405] width 117 height 22
click at [598, 394] on select "Choose an option... Pending Applied Excluded (Questions) Excluded (Expired) Exc…" at bounding box center [656, 405] width 117 height 22
click at [459, 413] on div "Customer Service Representative" at bounding box center [470, 407] width 205 height 14
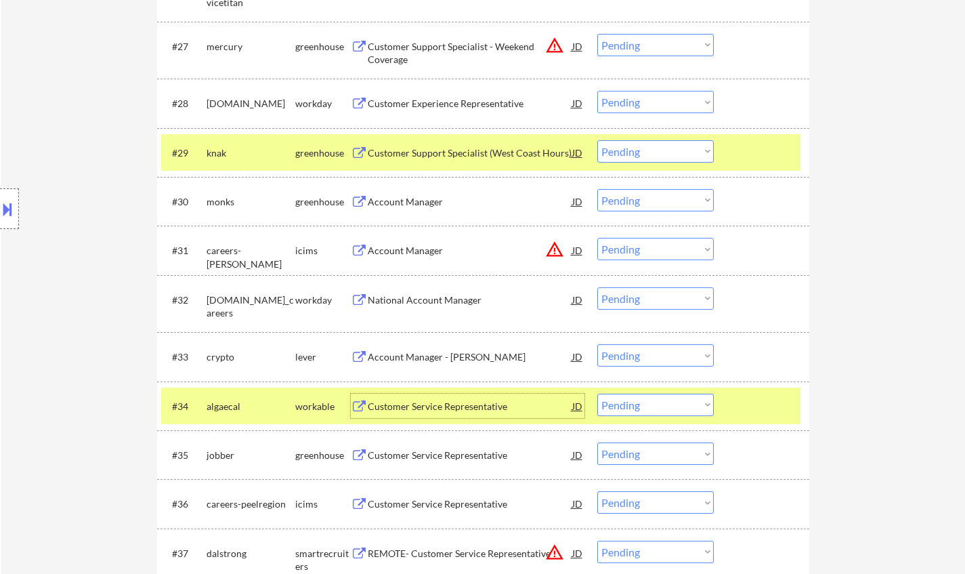
click at [671, 413] on select "Choose an option... Pending Applied Excluded (Questions) Excluded (Expired) Exc…" at bounding box center [656, 405] width 117 height 22
click at [598, 394] on select "Choose an option... Pending Applied Excluded (Questions) Excluded (Expired) Exc…" at bounding box center [656, 405] width 117 height 22
select select ""pending""
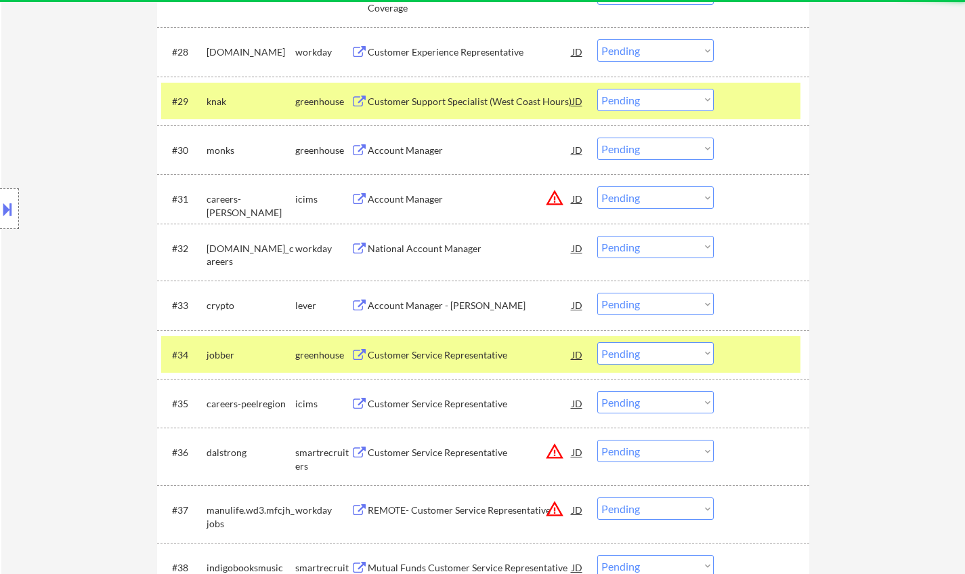
scroll to position [1897, 0]
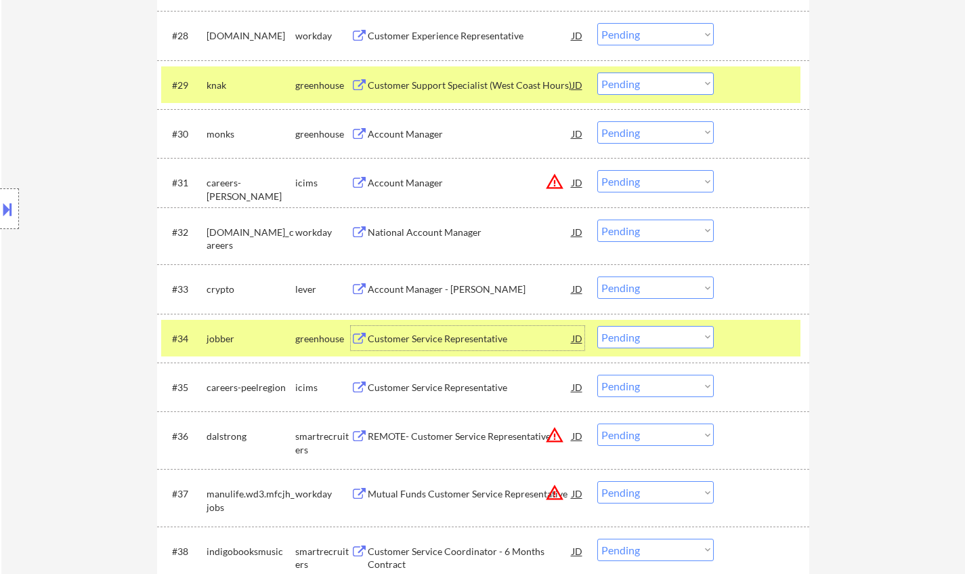
click at [430, 337] on div "Customer Service Representative" at bounding box center [470, 339] width 205 height 14
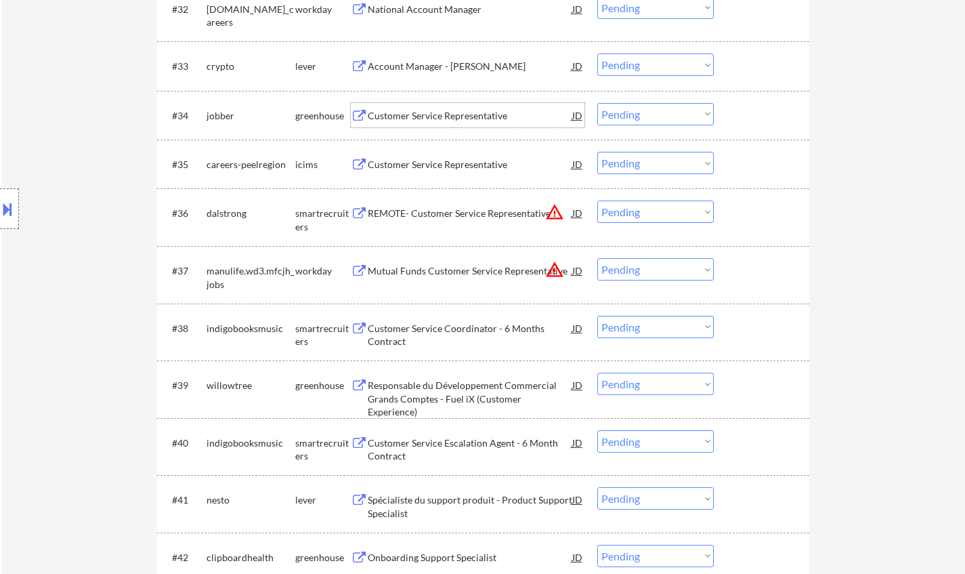
scroll to position [2236, 0]
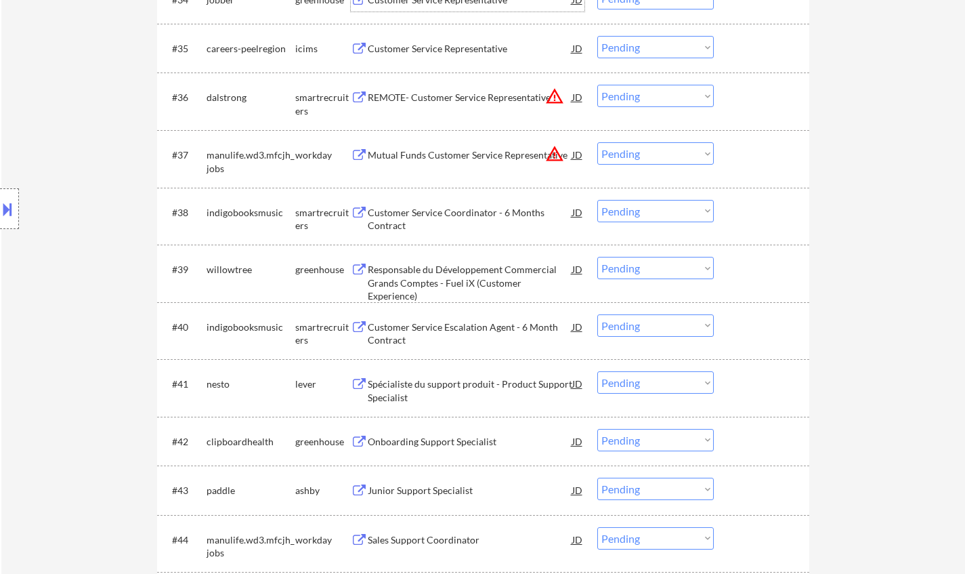
click at [465, 211] on div "Customer Service Coordinator - 6 Months Contract" at bounding box center [470, 219] width 205 height 26
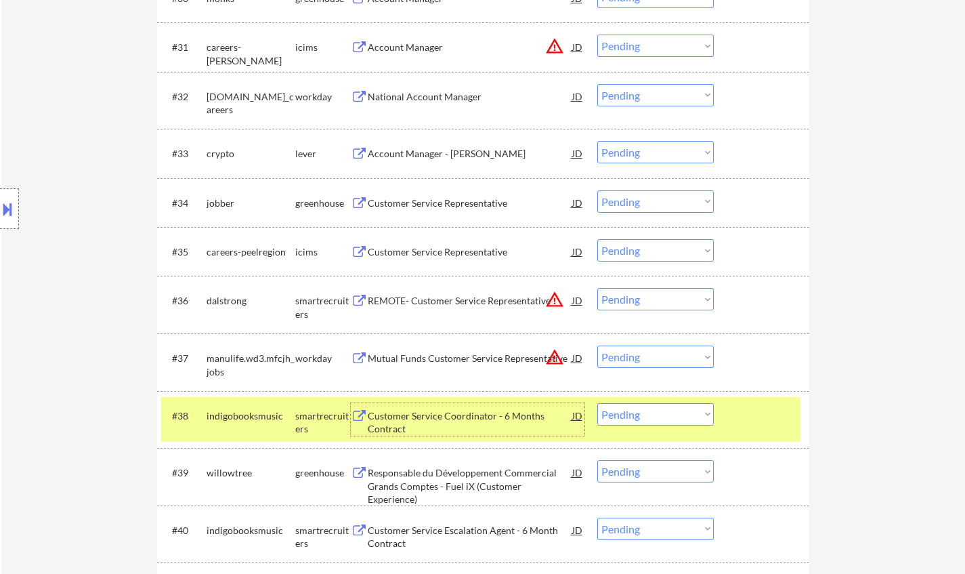
scroll to position [2168, 0]
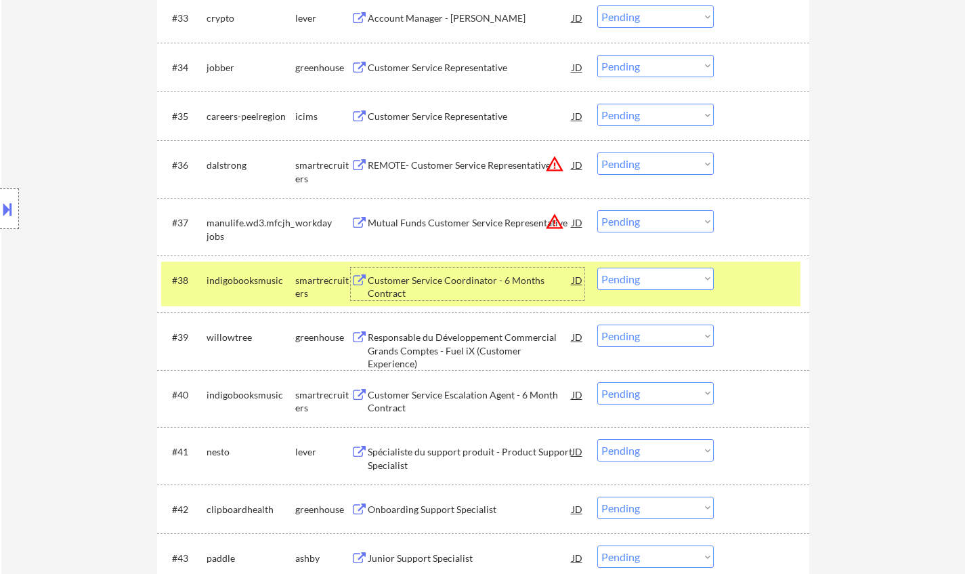
click at [658, 282] on select "Choose an option... Pending Applied Excluded (Questions) Excluded (Expired) Exc…" at bounding box center [656, 279] width 117 height 22
click at [598, 268] on select "Choose an option... Pending Applied Excluded (Questions) Excluded (Expired) Exc…" at bounding box center [656, 279] width 117 height 22
select select ""pending""
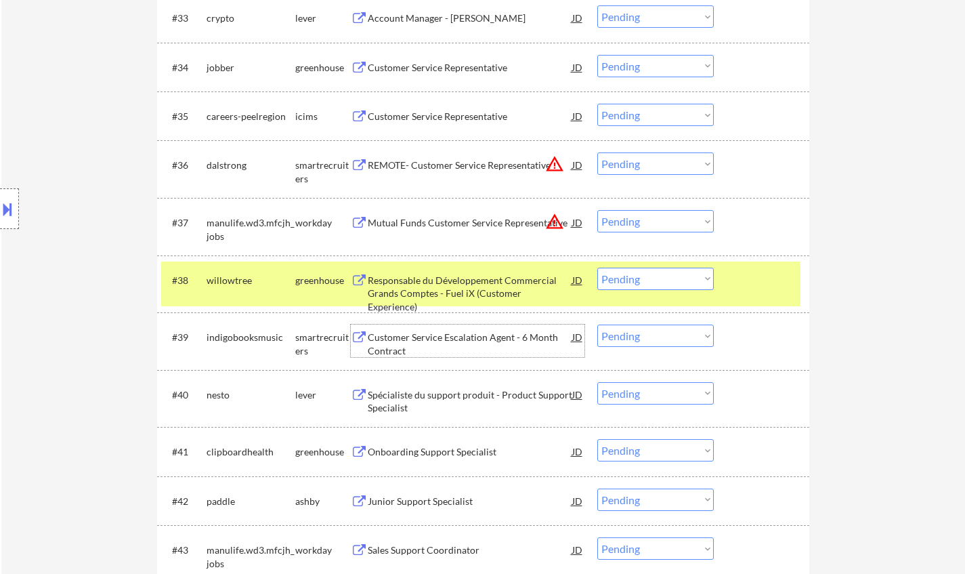
click at [455, 342] on div "Customer Service Escalation Agent - 6 Month Contract" at bounding box center [470, 344] width 205 height 26
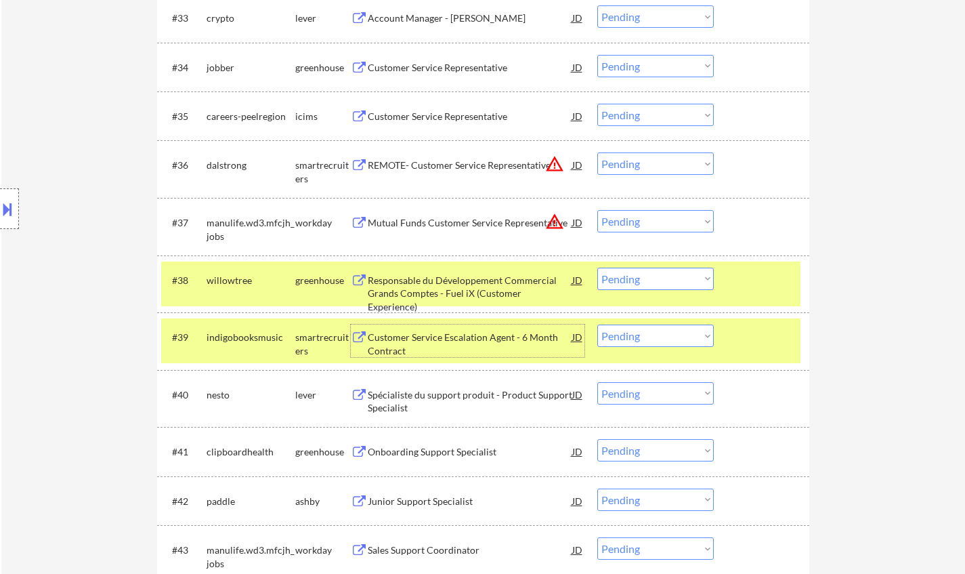
drag, startPoint x: 661, startPoint y: 337, endPoint x: 672, endPoint y: 344, distance: 12.8
click at [661, 337] on select "Choose an option... Pending Applied Excluded (Questions) Excluded (Expired) Exc…" at bounding box center [656, 335] width 117 height 22
click at [598, 324] on select "Choose an option... Pending Applied Excluded (Questions) Excluded (Expired) Exc…" at bounding box center [656, 335] width 117 height 22
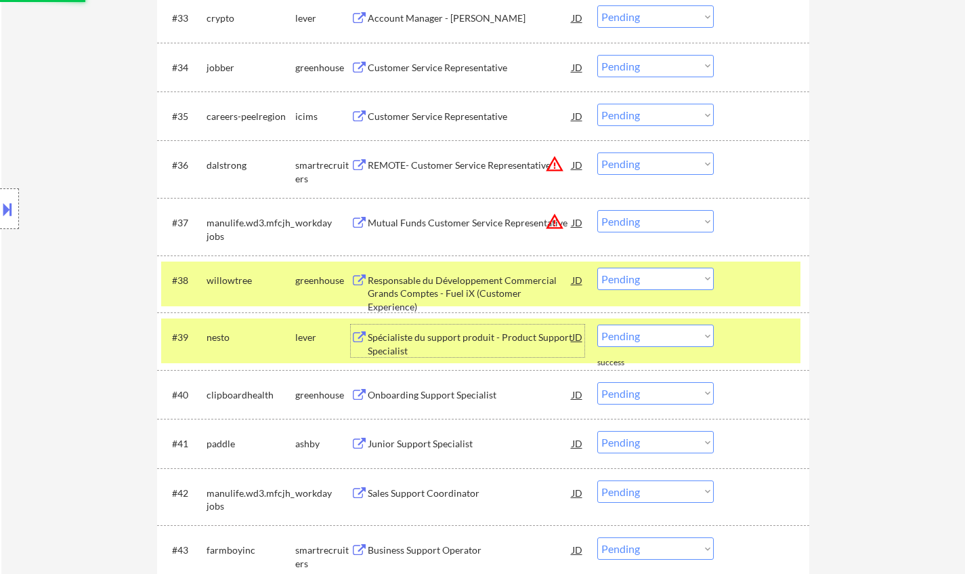
click at [419, 333] on div "Spécialiste du support produit - Product Support Specialist" at bounding box center [470, 344] width 205 height 26
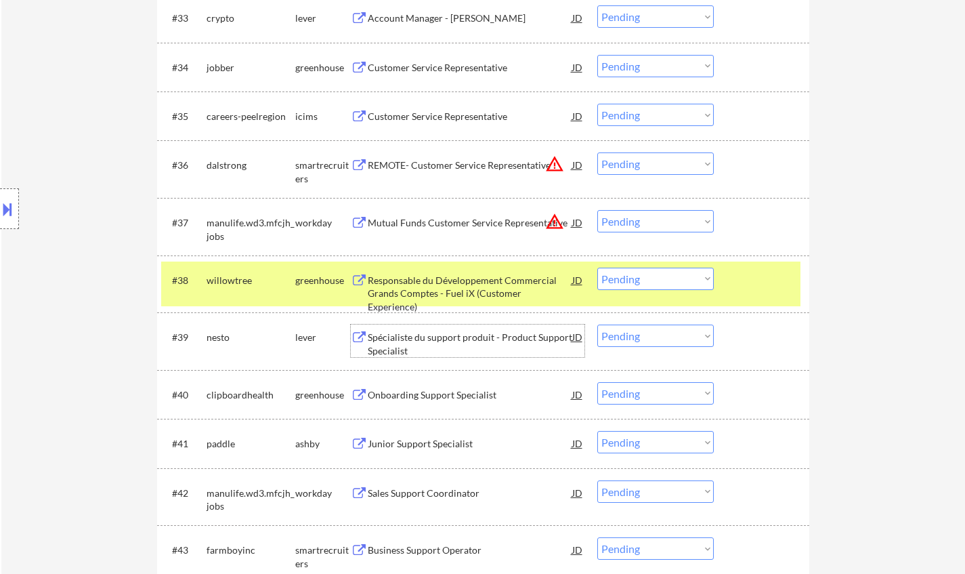
click at [668, 334] on select "Choose an option... Pending Applied Excluded (Questions) Excluded (Expired) Exc…" at bounding box center [656, 335] width 117 height 22
click at [598, 324] on select "Choose an option... Pending Applied Excluded (Questions) Excluded (Expired) Exc…" at bounding box center [656, 335] width 117 height 22
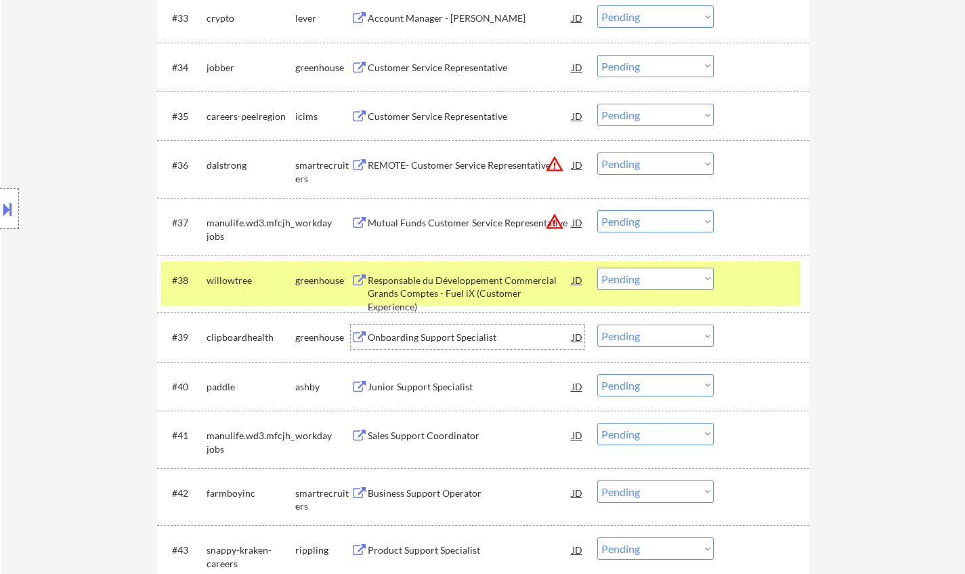
click at [444, 335] on div "Onboarding Support Specialist" at bounding box center [470, 338] width 205 height 14
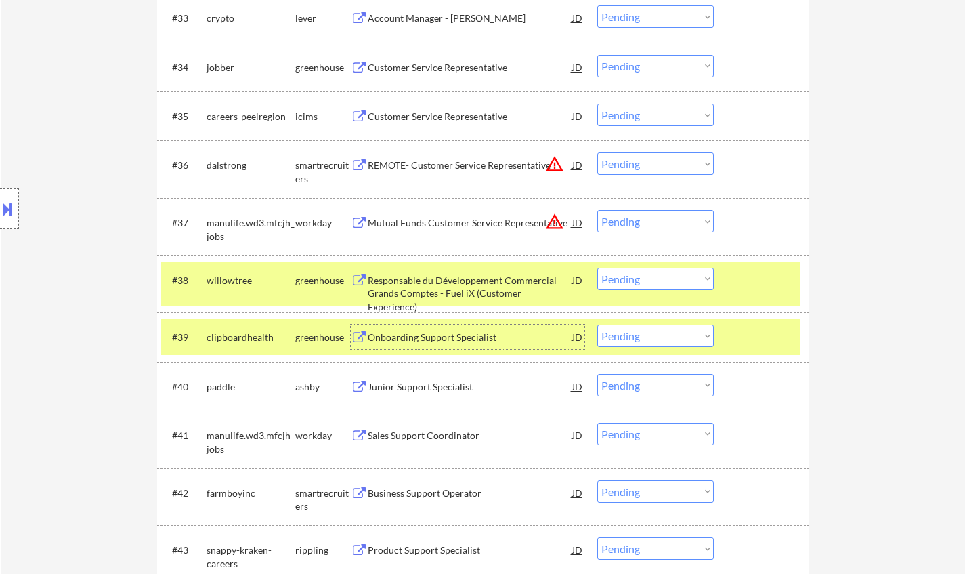
click at [639, 341] on select "Choose an option... Pending Applied Excluded (Questions) Excluded (Expired) Exc…" at bounding box center [656, 335] width 117 height 22
click at [598, 324] on select "Choose an option... Pending Applied Excluded (Questions) Excluded (Expired) Exc…" at bounding box center [656, 335] width 117 height 22
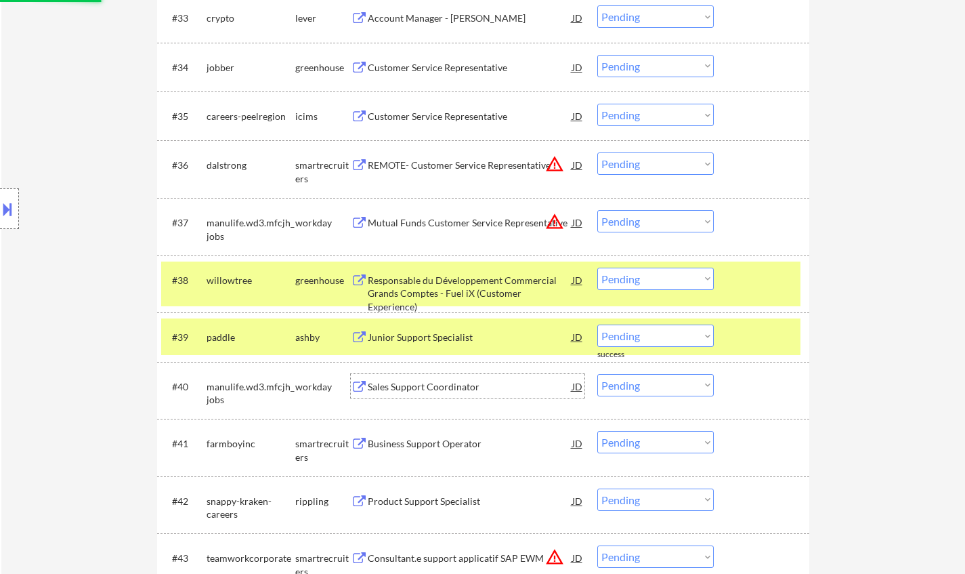
click at [442, 387] on div "Sales Support Coordinator" at bounding box center [470, 387] width 205 height 14
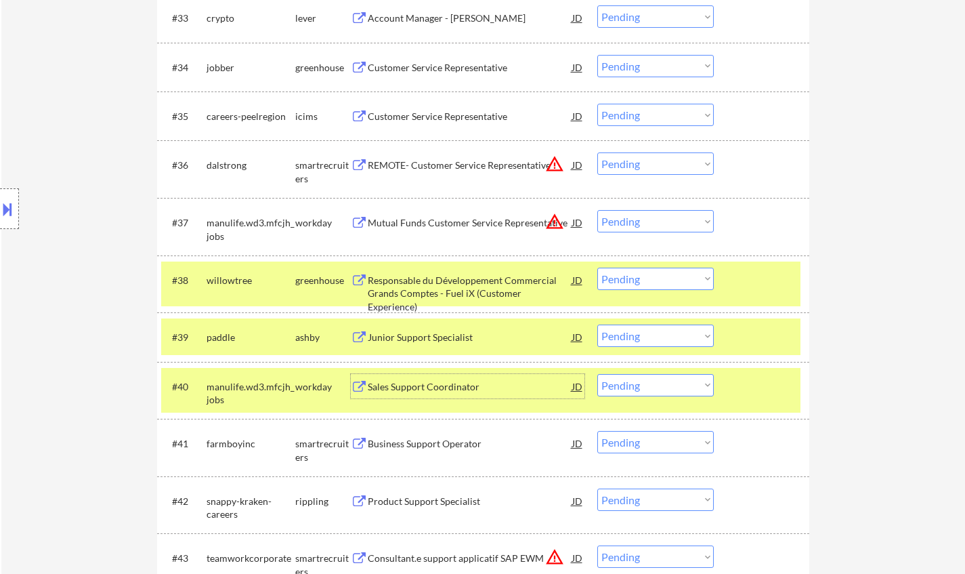
click at [418, 337] on div "Junior Support Specialist" at bounding box center [470, 338] width 205 height 14
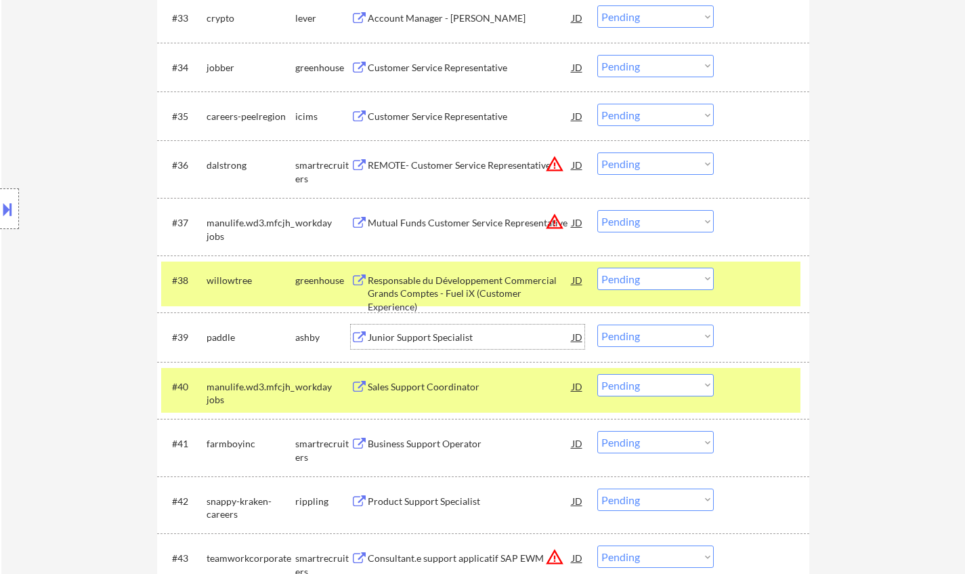
drag, startPoint x: 657, startPoint y: 335, endPoint x: 665, endPoint y: 341, distance: 10.2
click at [658, 335] on select "Choose an option... Pending Applied Excluded (Questions) Excluded (Expired) Exc…" at bounding box center [656, 335] width 117 height 22
click at [598, 324] on select "Choose an option... Pending Applied Excluded (Questions) Excluded (Expired) Exc…" at bounding box center [656, 335] width 117 height 22
select select ""pending""
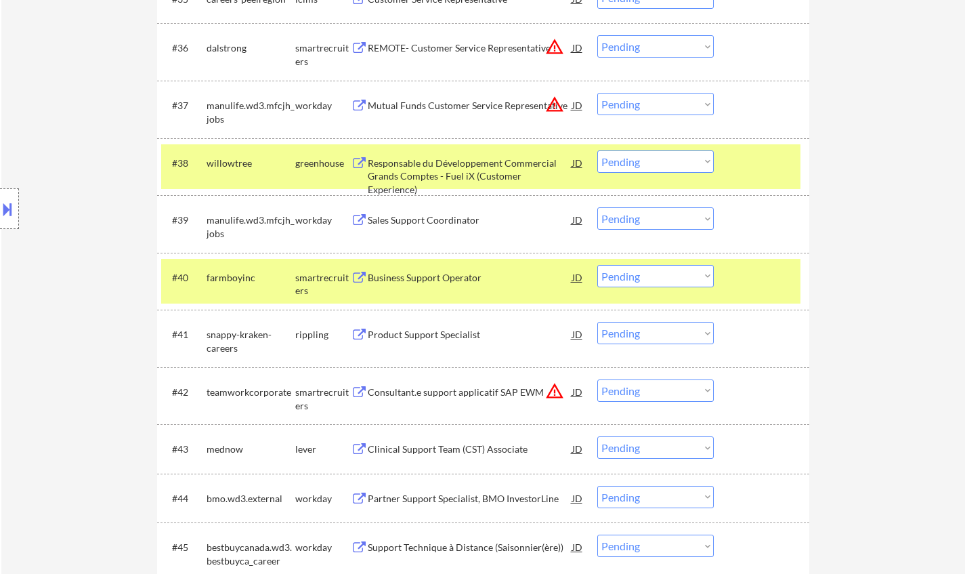
scroll to position [2371, 0]
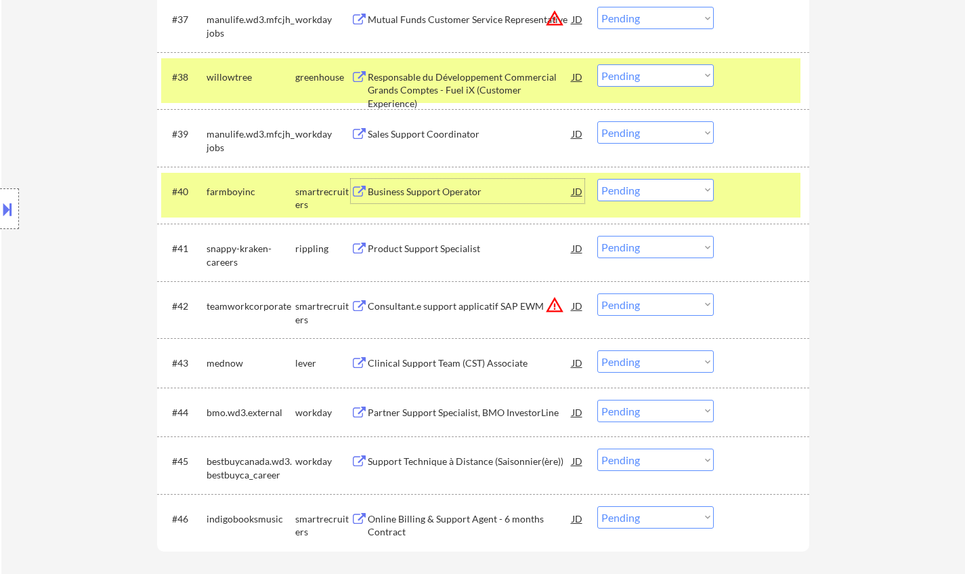
click at [438, 190] on div "Business Support Operator" at bounding box center [470, 192] width 205 height 14
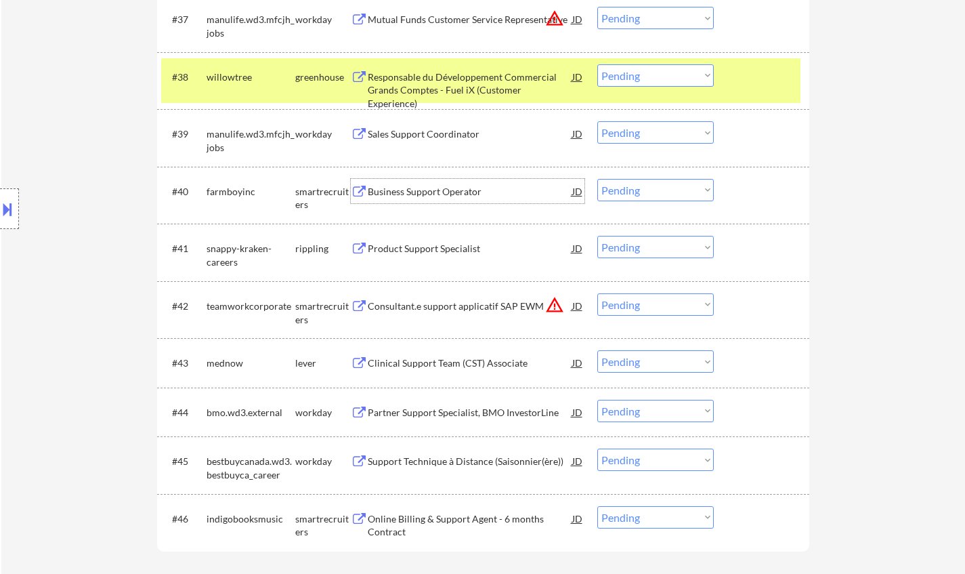
drag, startPoint x: 650, startPoint y: 188, endPoint x: 663, endPoint y: 199, distance: 17.8
click at [650, 188] on select "Choose an option... Pending Applied Excluded (Questions) Excluded (Expired) Exc…" at bounding box center [656, 190] width 117 height 22
click at [598, 179] on select "Choose an option... Pending Applied Excluded (Questions) Excluded (Expired) Exc…" at bounding box center [656, 190] width 117 height 22
select select ""pending""
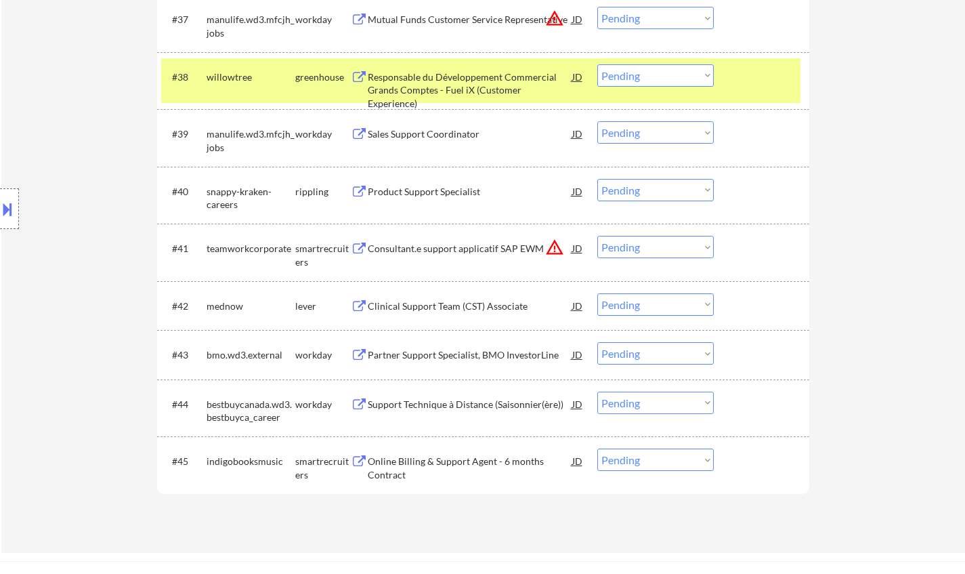
click at [438, 306] on div "Clinical Support Team (CST) Associate" at bounding box center [470, 306] width 205 height 14
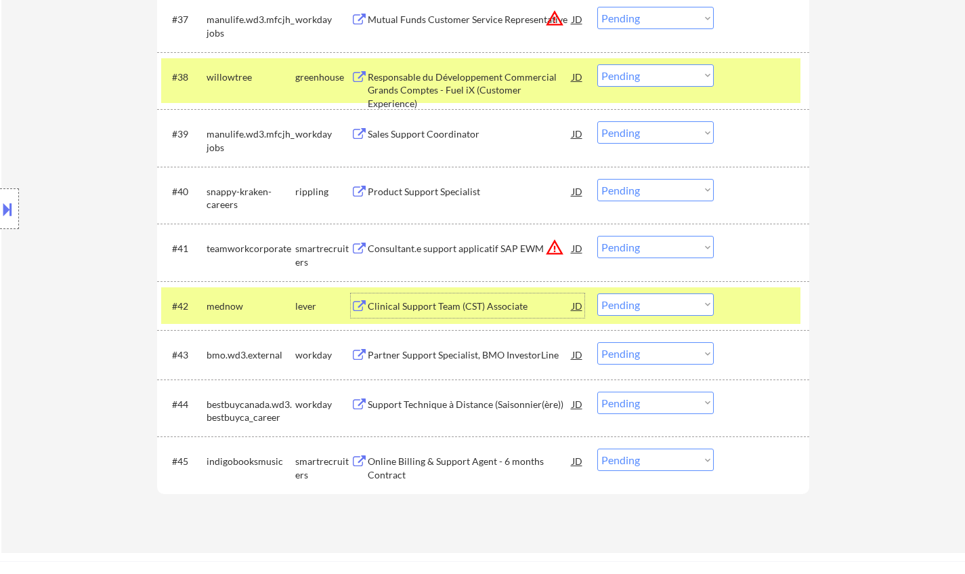
drag, startPoint x: 658, startPoint y: 312, endPoint x: 665, endPoint y: 315, distance: 7.6
click at [658, 312] on select "Choose an option... Pending Applied Excluded (Questions) Excluded (Expired) Exc…" at bounding box center [656, 304] width 117 height 22
click at [598, 293] on select "Choose an option... Pending Applied Excluded (Questions) Excluded (Expired) Exc…" at bounding box center [656, 304] width 117 height 22
select select ""pending""
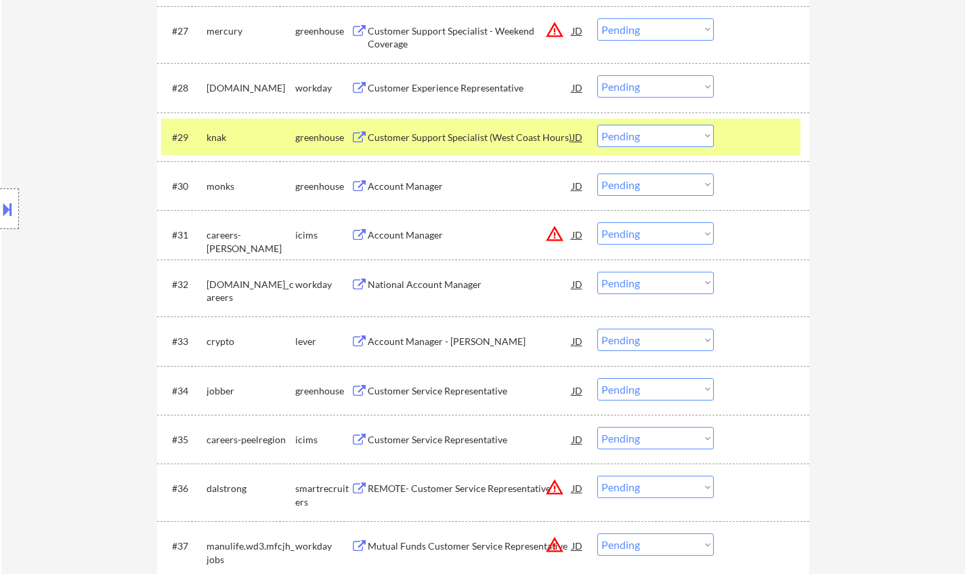
scroll to position [1829, 0]
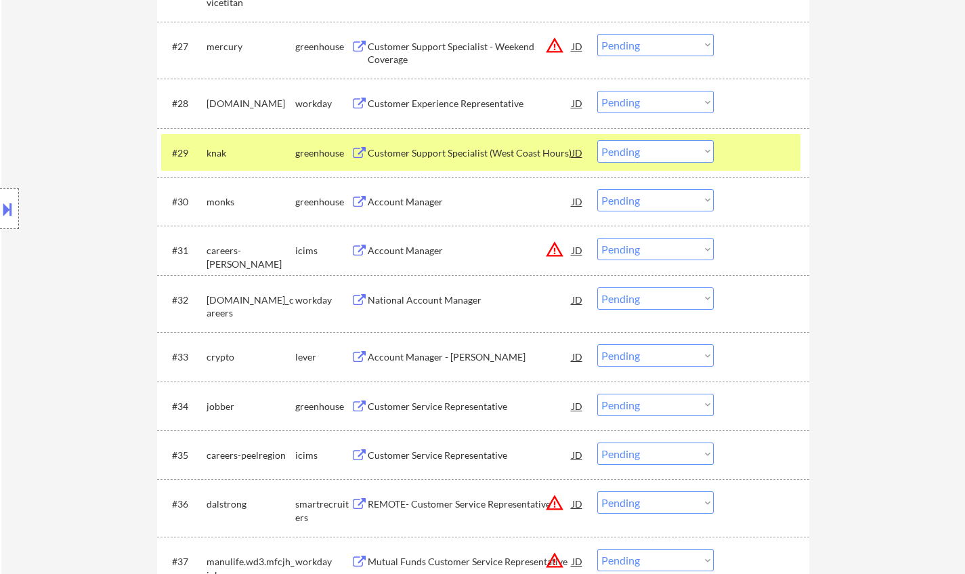
click at [579, 246] on div "JD" at bounding box center [578, 250] width 14 height 24
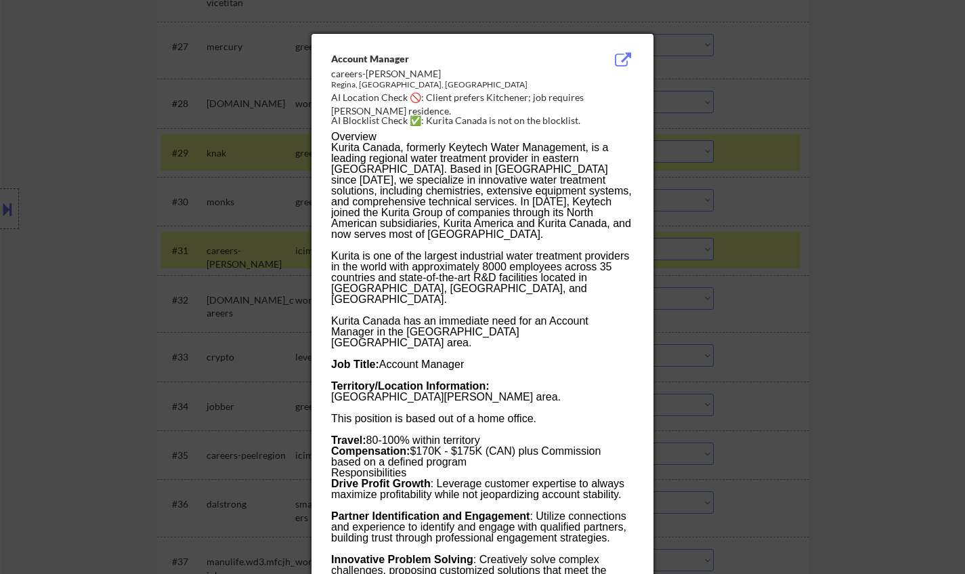
click at [845, 316] on div at bounding box center [482, 287] width 965 height 574
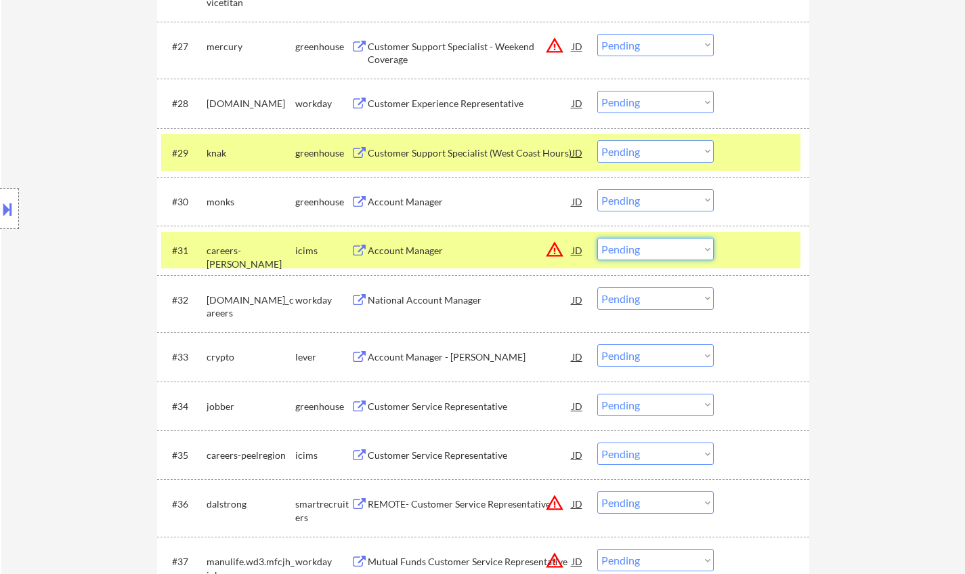
drag, startPoint x: 673, startPoint y: 253, endPoint x: 677, endPoint y: 260, distance: 8.5
click at [673, 253] on select "Choose an option... Pending Applied Excluded (Questions) Excluded (Expired) Exc…" at bounding box center [656, 249] width 117 height 22
click at [598, 238] on select "Choose an option... Pending Applied Excluded (Questions) Excluded (Expired) Exc…" at bounding box center [656, 249] width 117 height 22
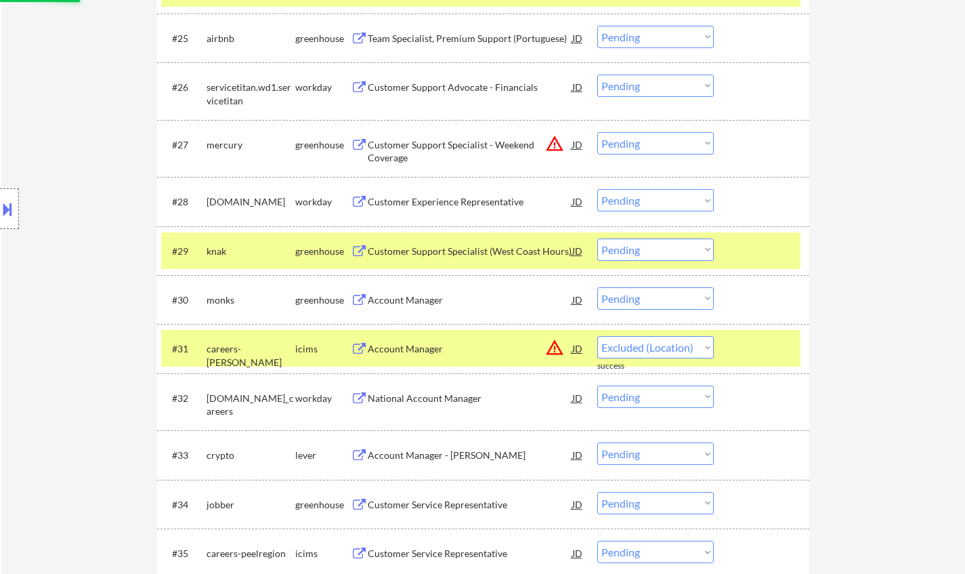
scroll to position [1626, 0]
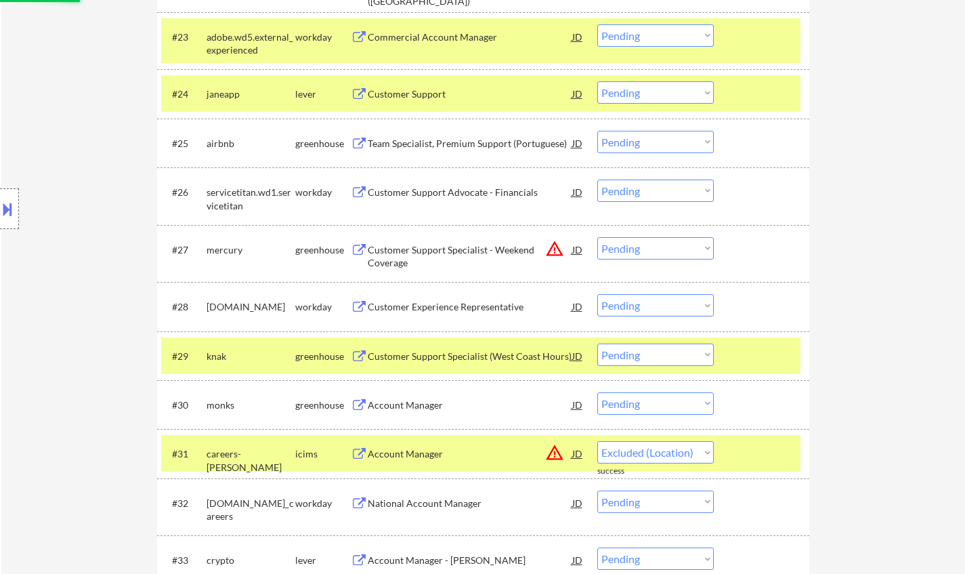
select select ""pending""
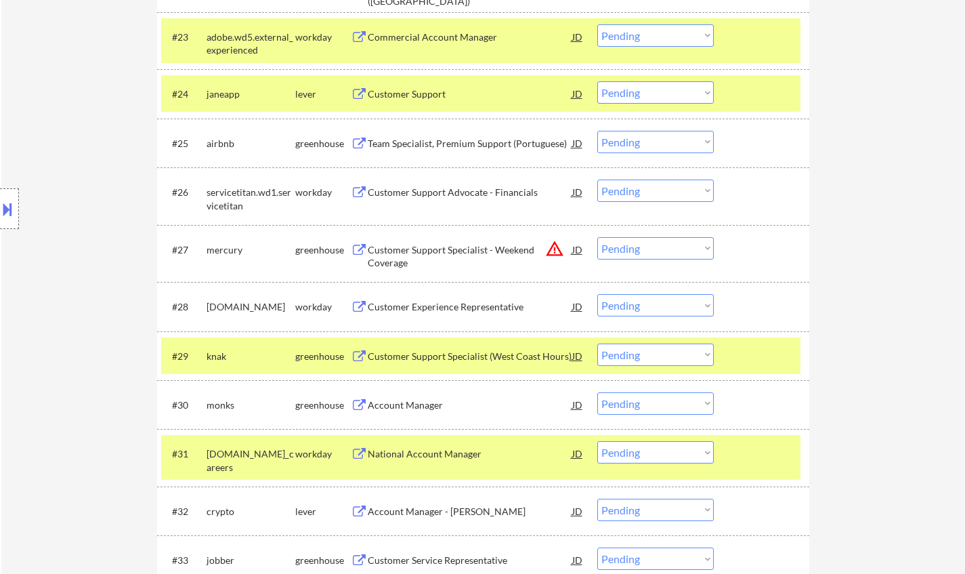
click at [582, 254] on div "JD" at bounding box center [578, 249] width 14 height 24
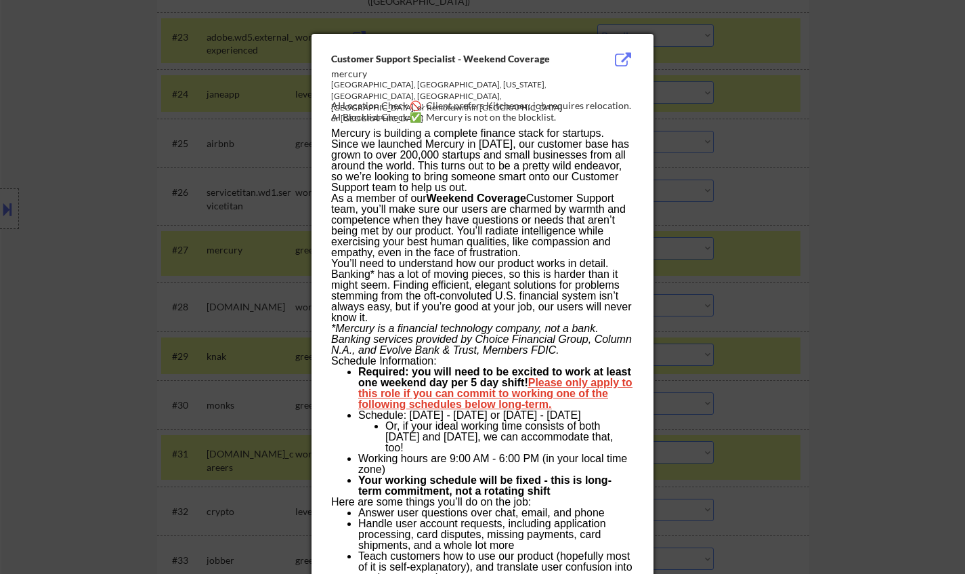
click at [823, 345] on div at bounding box center [482, 287] width 965 height 574
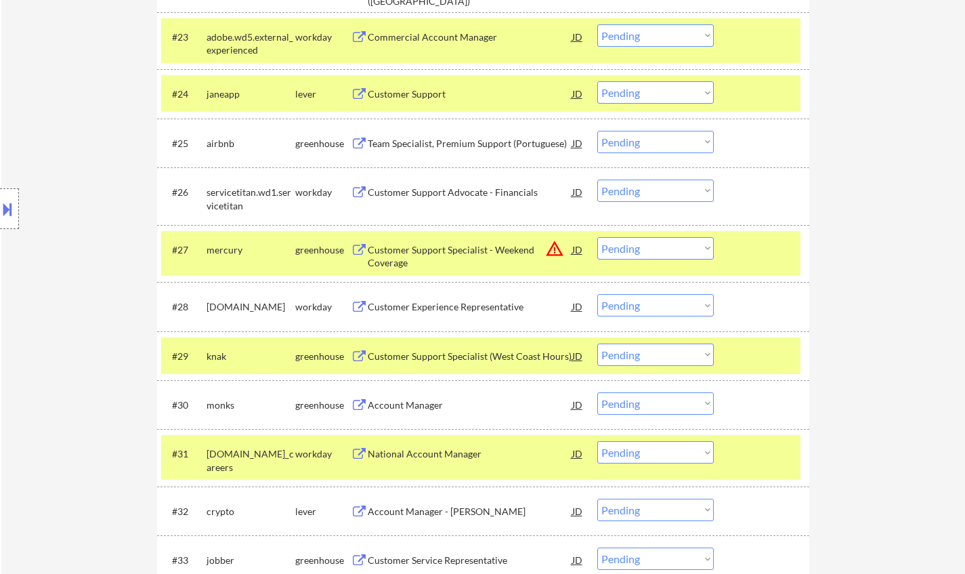
drag, startPoint x: 671, startPoint y: 250, endPoint x: 676, endPoint y: 256, distance: 8.2
click at [671, 250] on select "Choose an option... Pending Applied Excluded (Questions) Excluded (Expired) Exc…" at bounding box center [656, 248] width 117 height 22
click at [598, 237] on select "Choose an option... Pending Applied Excluded (Questions) Excluded (Expired) Exc…" at bounding box center [656, 248] width 117 height 22
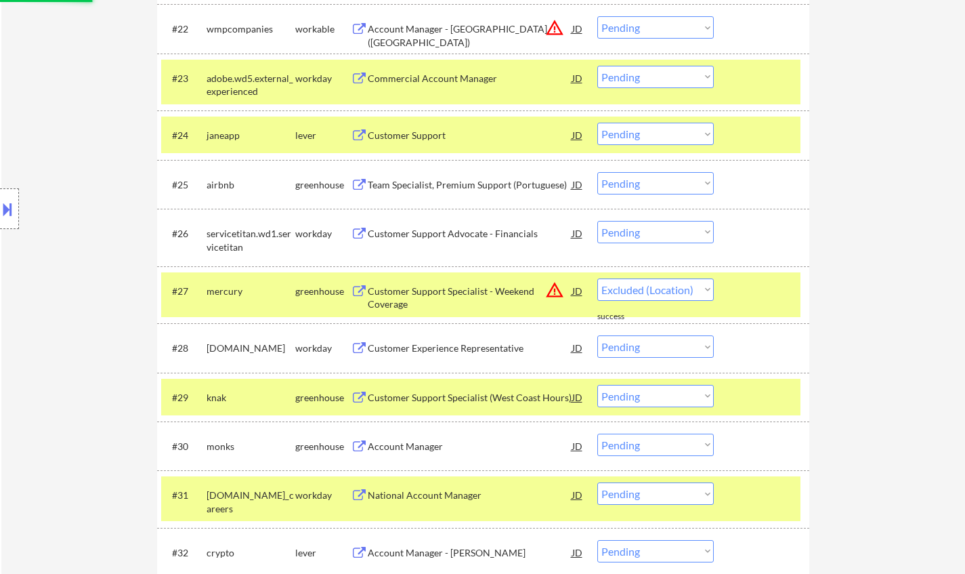
scroll to position [1558, 0]
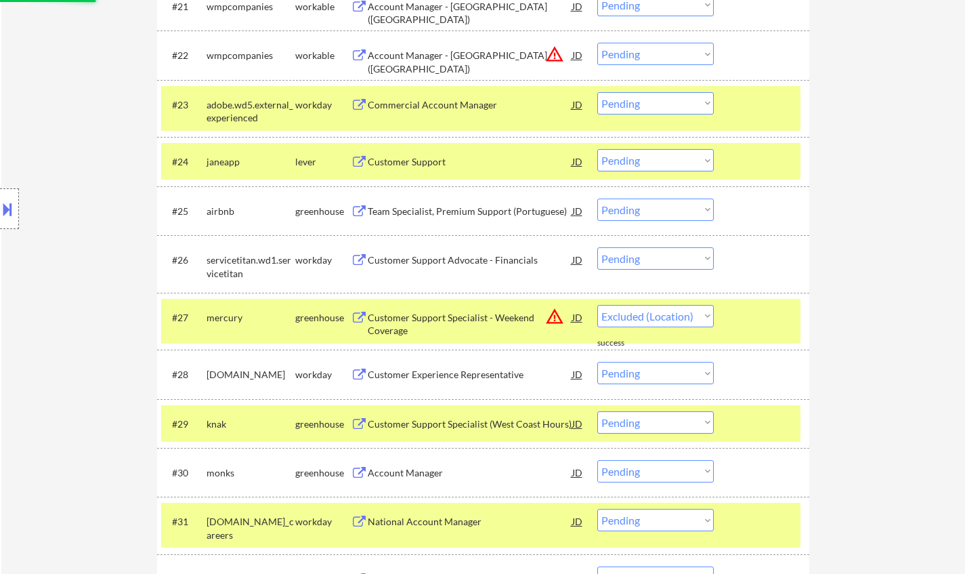
select select ""pending""
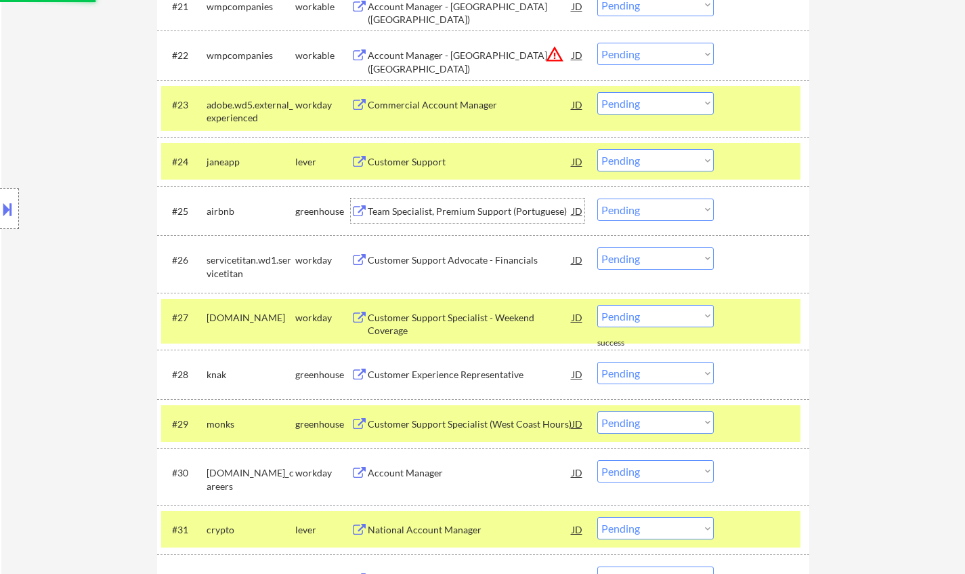
click at [449, 209] on div "Team Specialist, Premium Support (Portuguese)" at bounding box center [470, 212] width 205 height 14
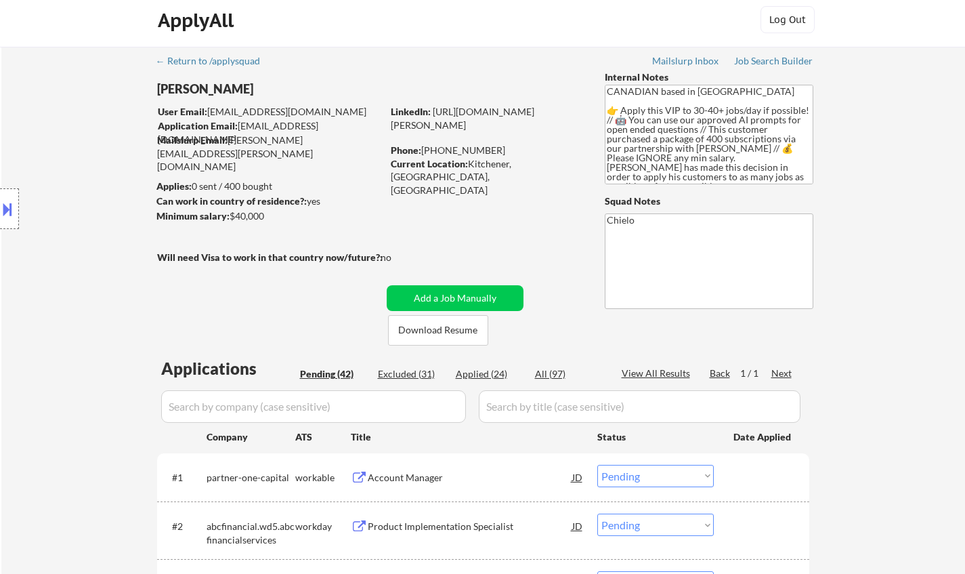
scroll to position [0, 0]
